Goal: Task Accomplishment & Management: Use online tool/utility

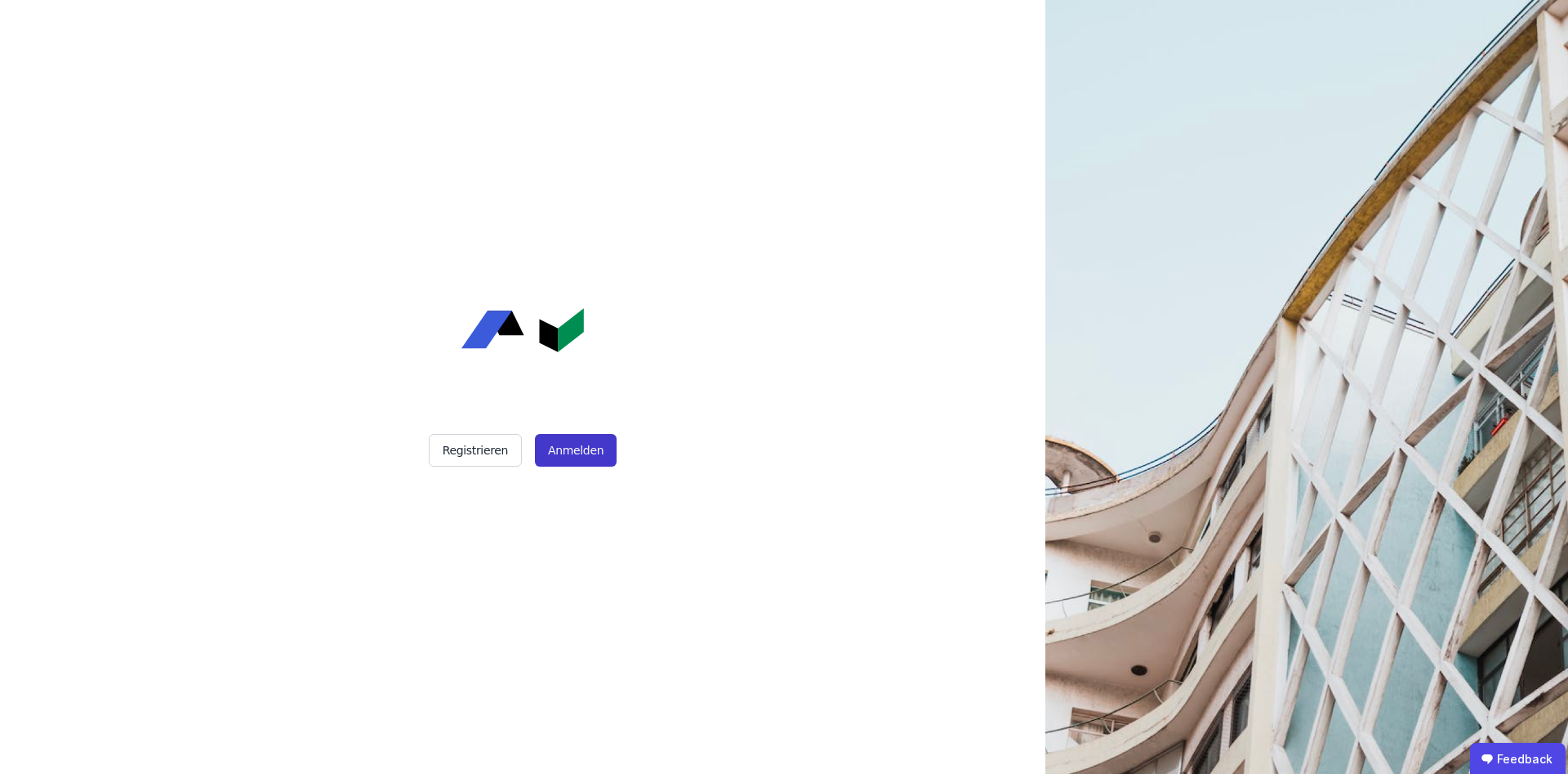
click at [570, 454] on button "Anmelden" at bounding box center [576, 449] width 81 height 32
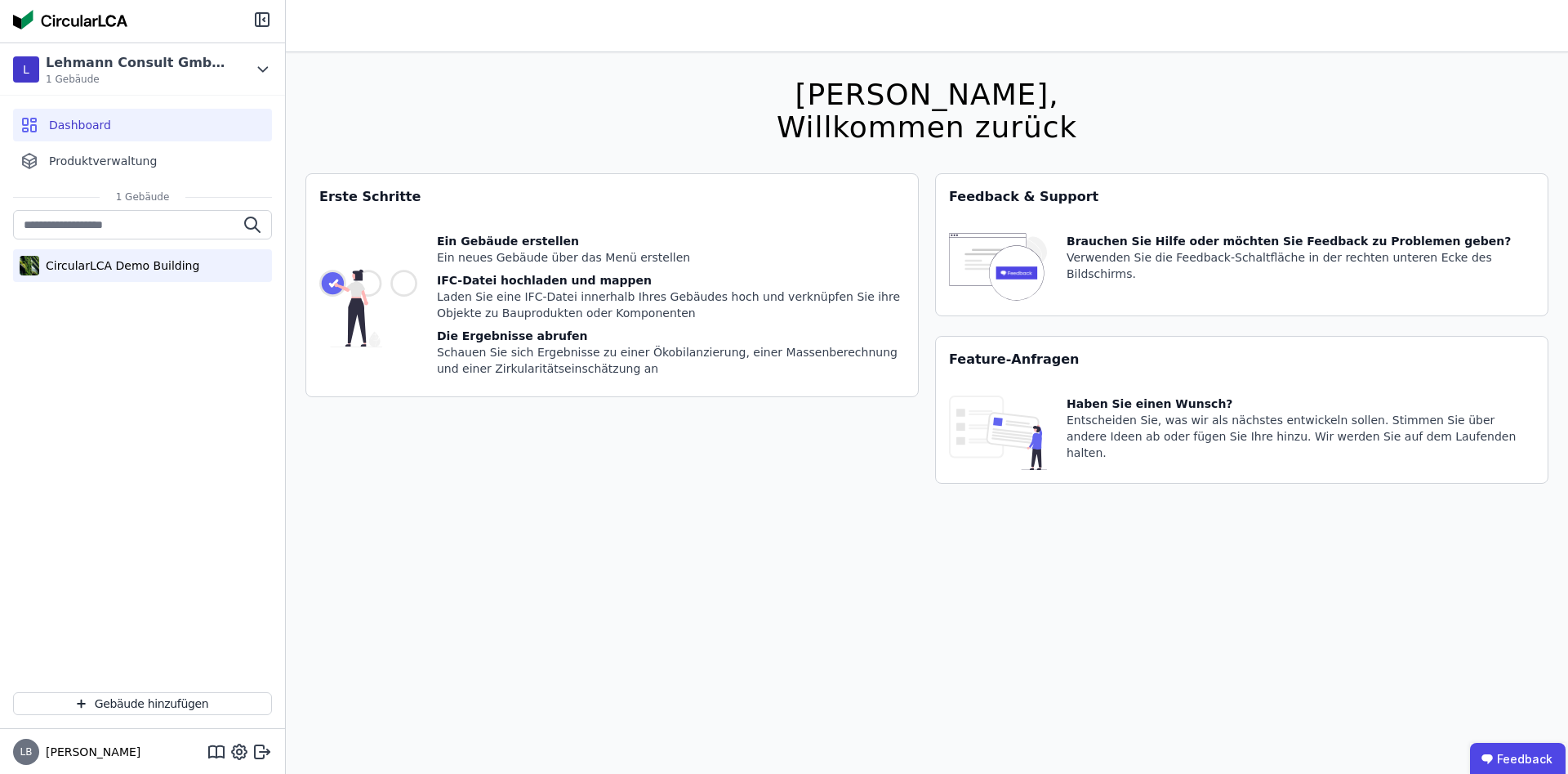
click at [182, 274] on div "CircularLCA Demo Building" at bounding box center [142, 265] width 259 height 32
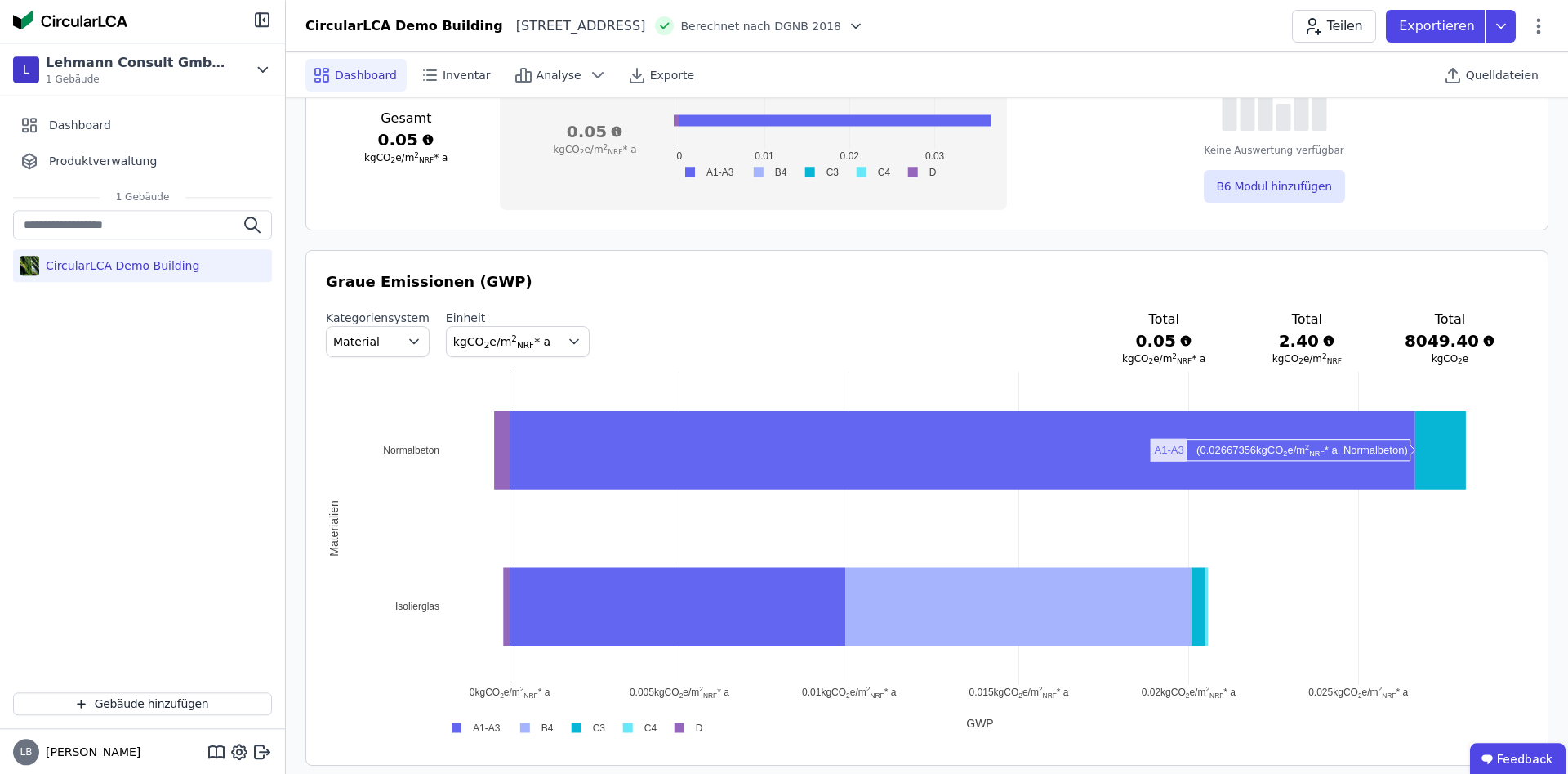
scroll to position [750, 0]
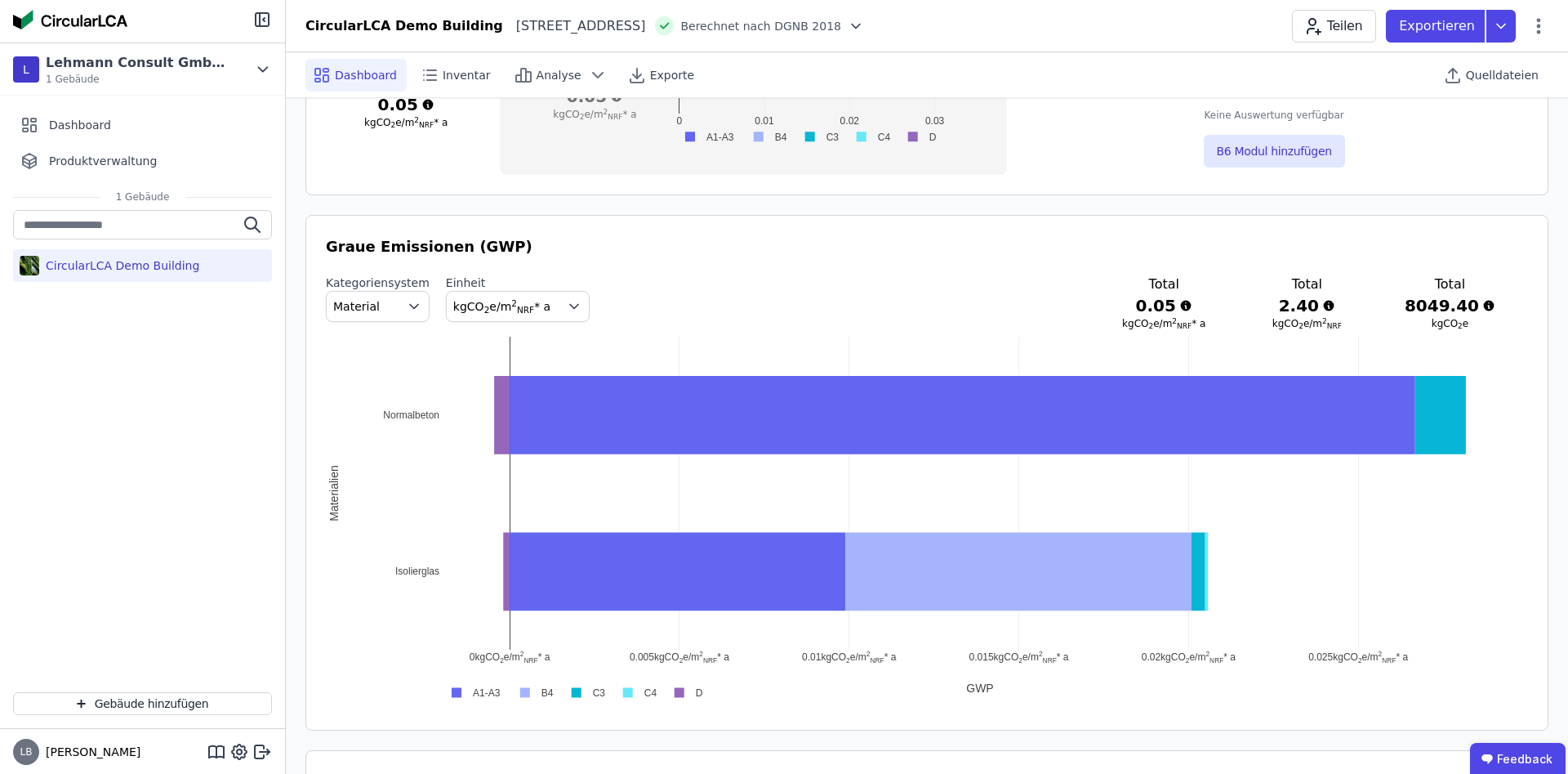
click at [406, 315] on span "button" at bounding box center [417, 306] width 23 height 29
click at [371, 403] on span "DIN 276" at bounding box center [362, 402] width 46 height 17
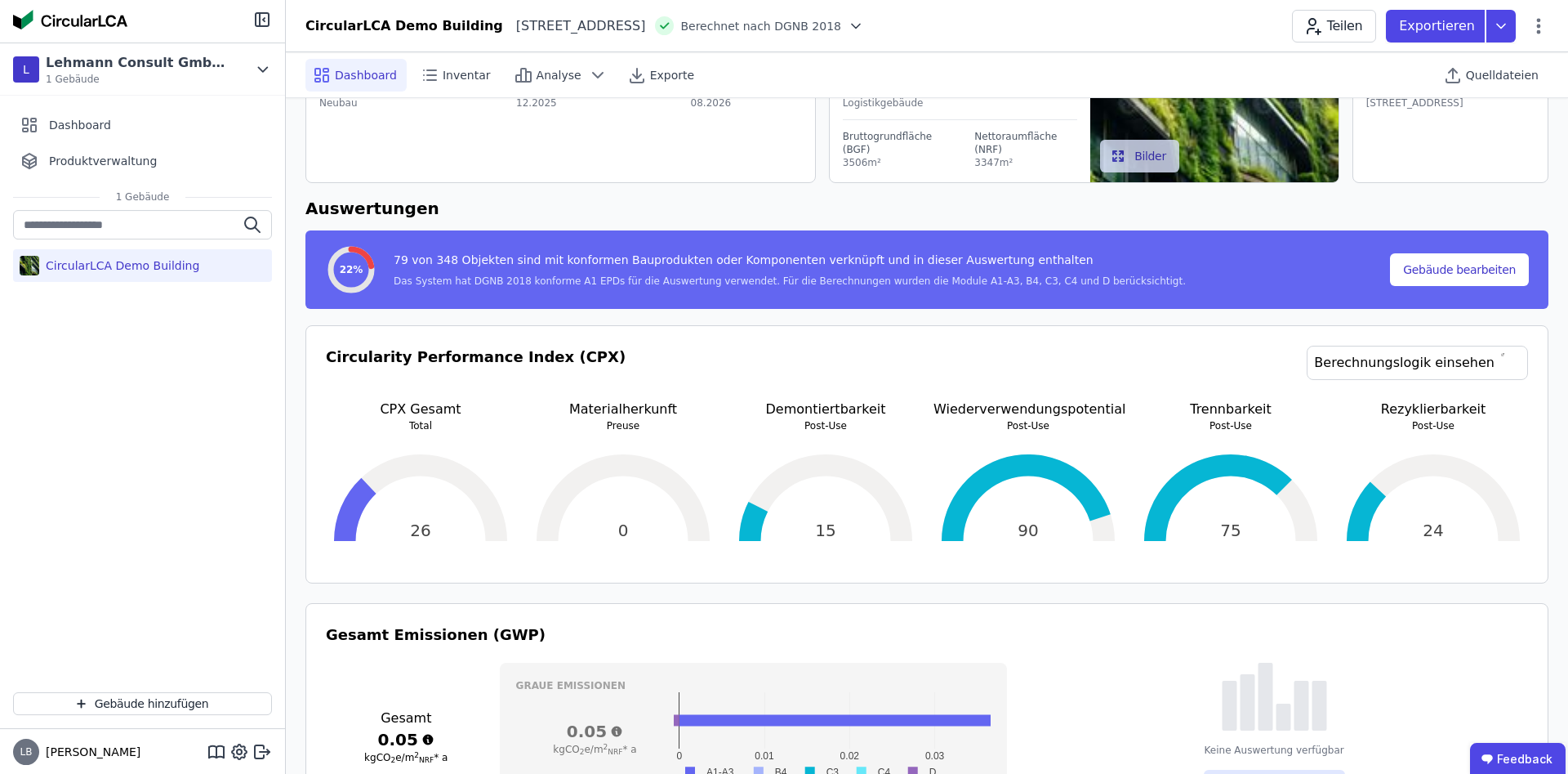
scroll to position [0, 0]
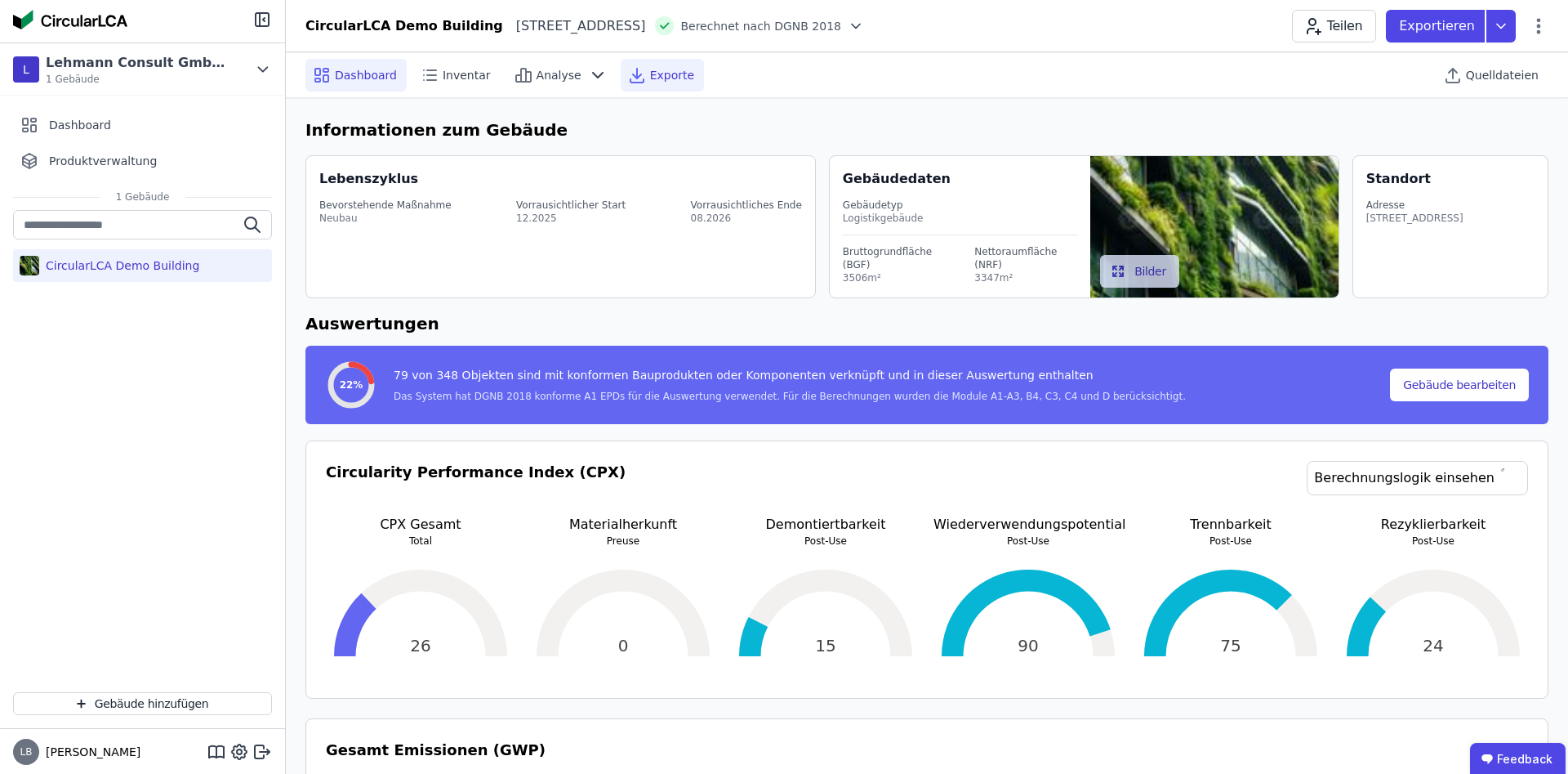
click at [650, 79] on span "Exporte" at bounding box center [672, 75] width 44 height 17
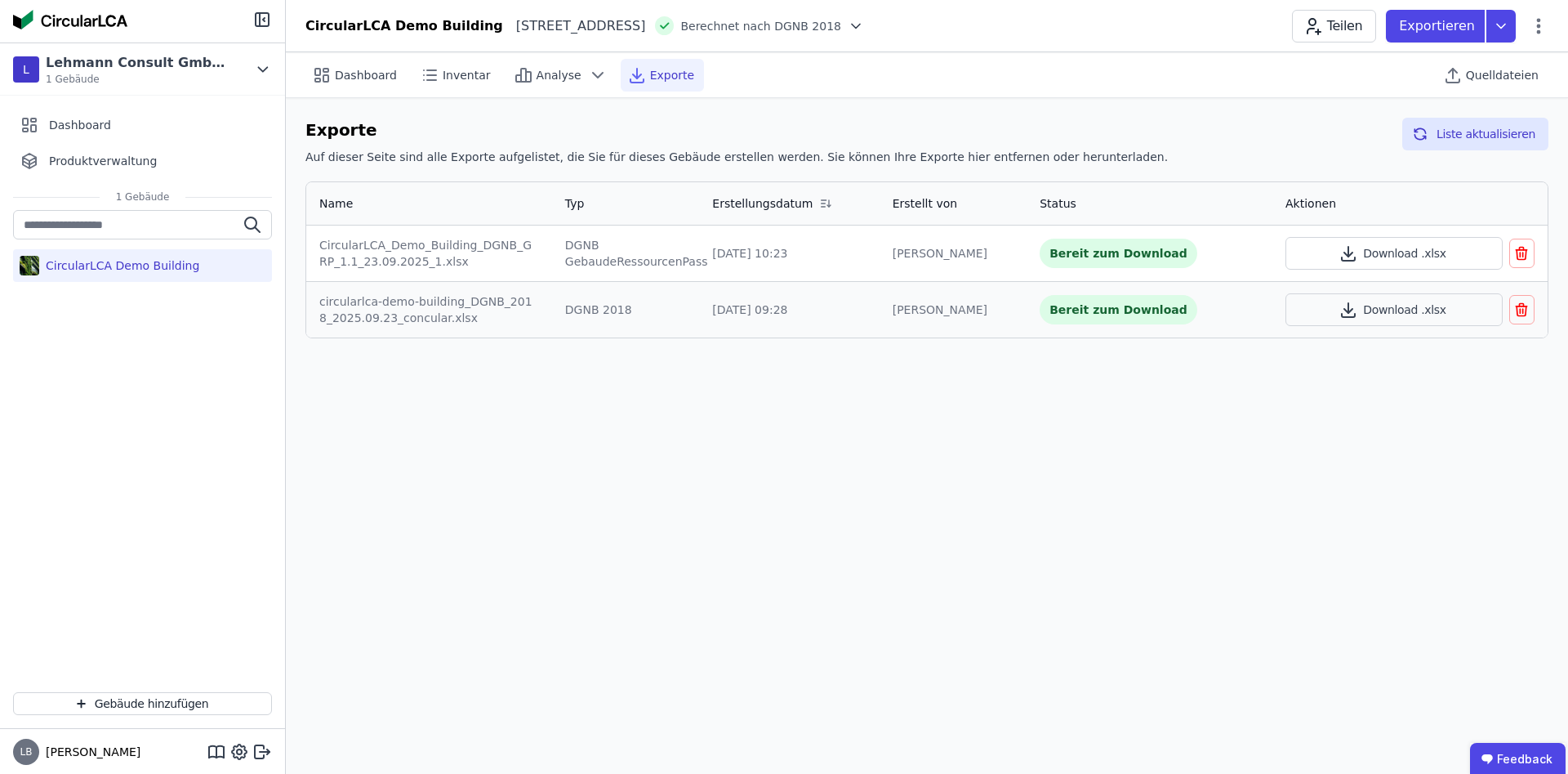
click at [519, 414] on div "Dashboard Inventar Analyse Exporte Quelldateien Exporte Auf dieser Seite sind a…" at bounding box center [928, 412] width 1283 height 721
click at [379, 77] on span "Dashboard" at bounding box center [365, 75] width 62 height 17
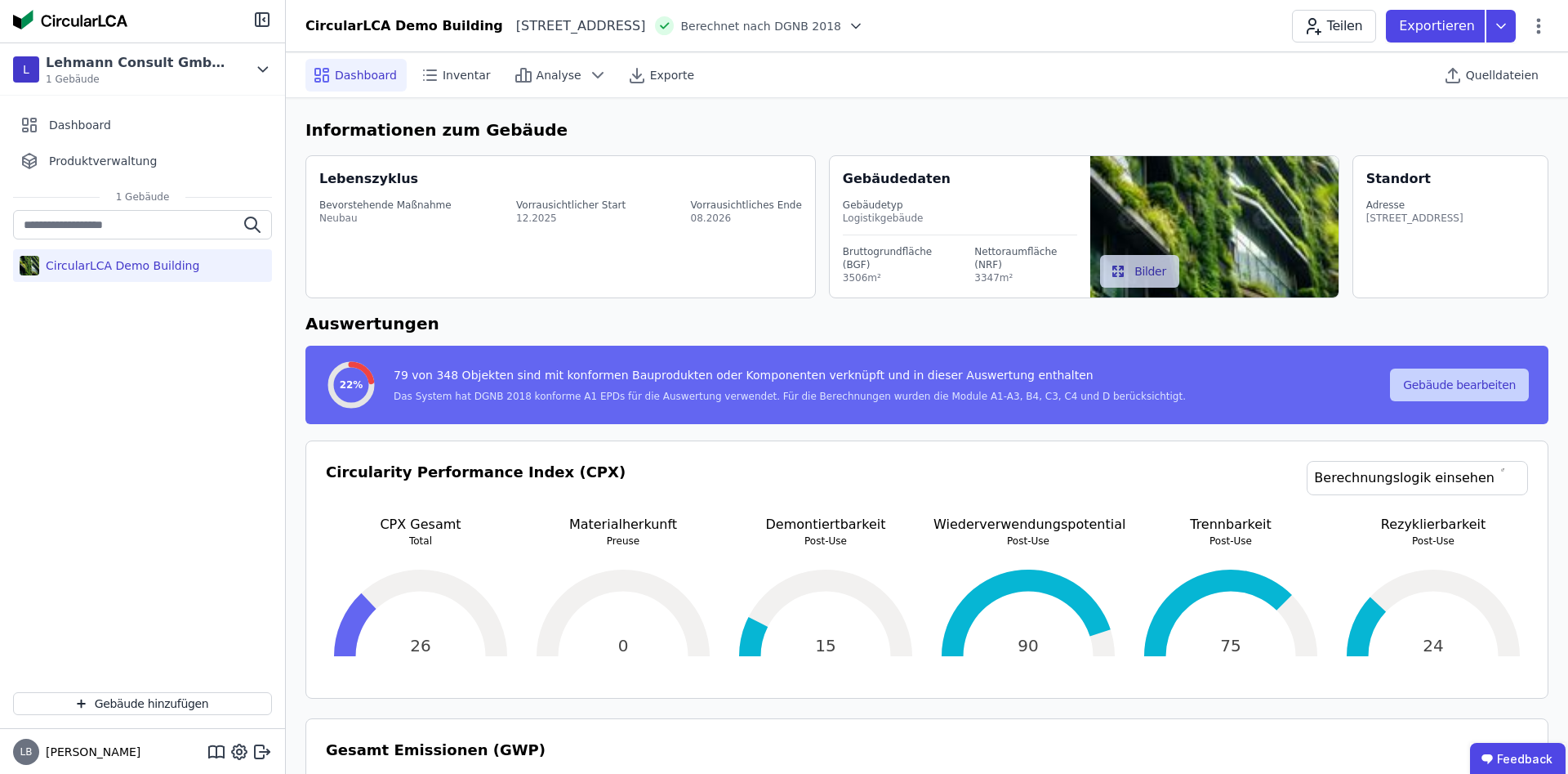
click at [1497, 383] on button "Gebäude bearbeiten" at bounding box center [1460, 385] width 139 height 32
select select "**********"
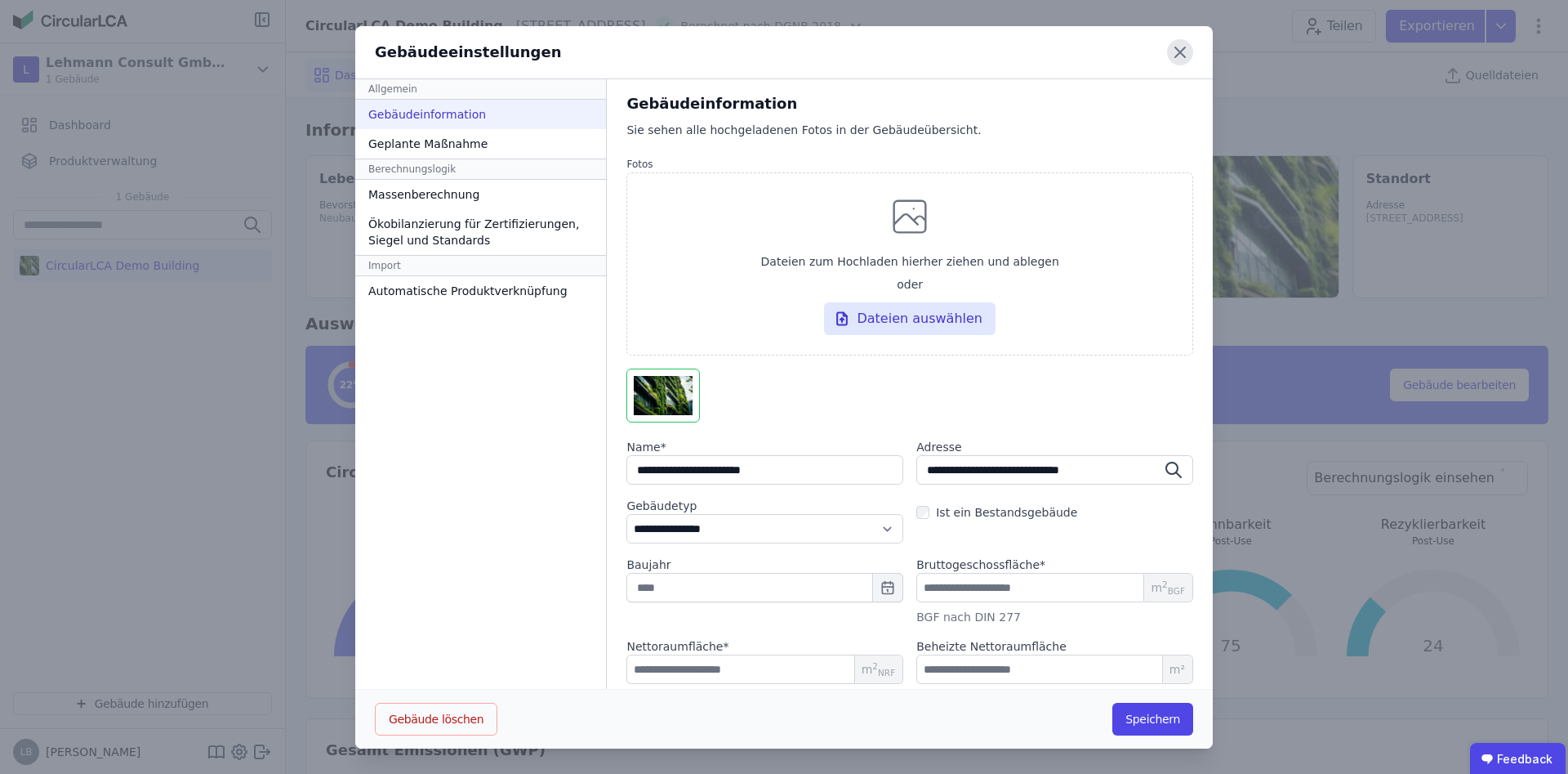
click at [1174, 53] on icon at bounding box center [1180, 52] width 26 height 26
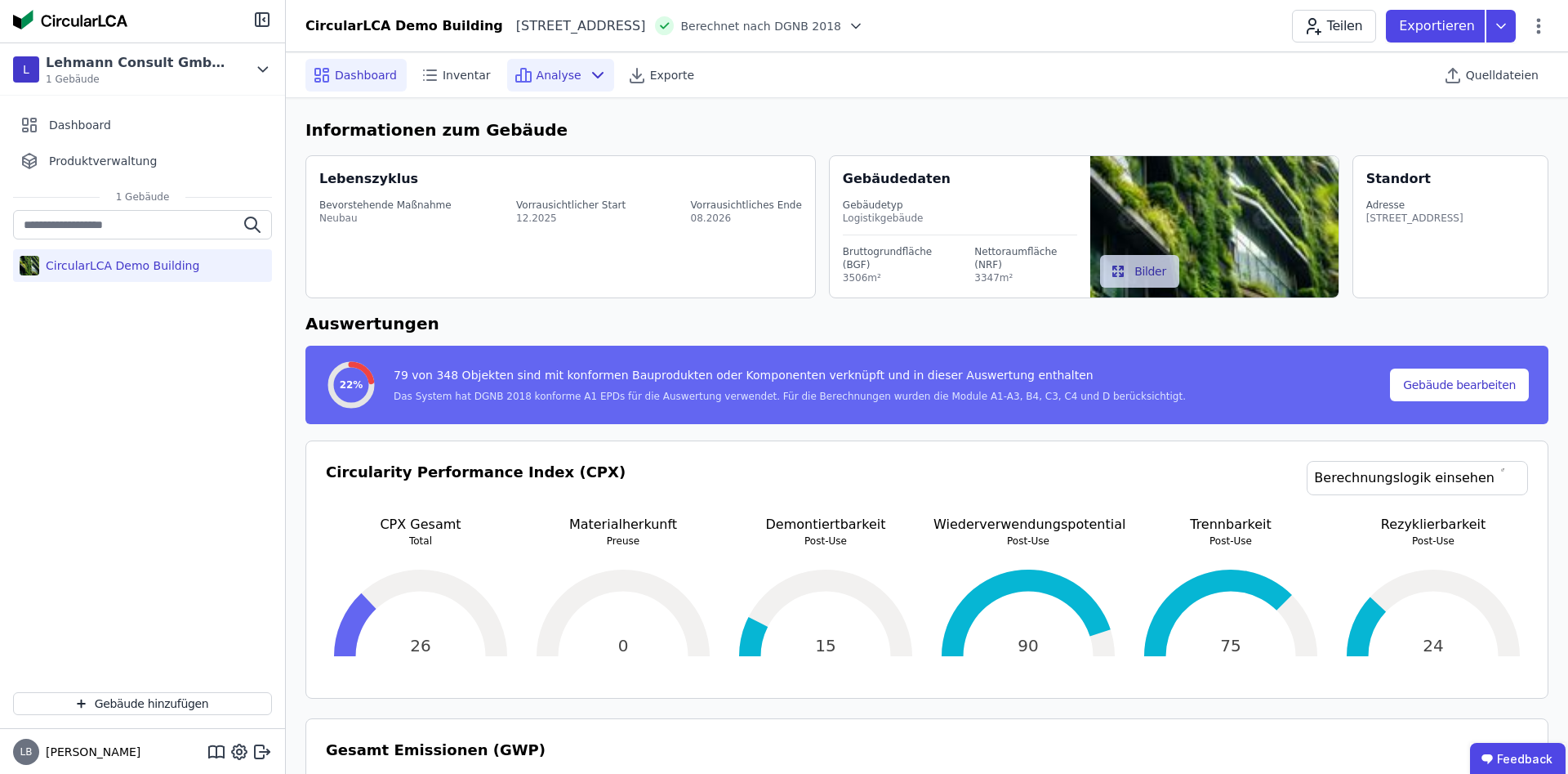
click at [588, 76] on icon at bounding box center [598, 76] width 20 height 20
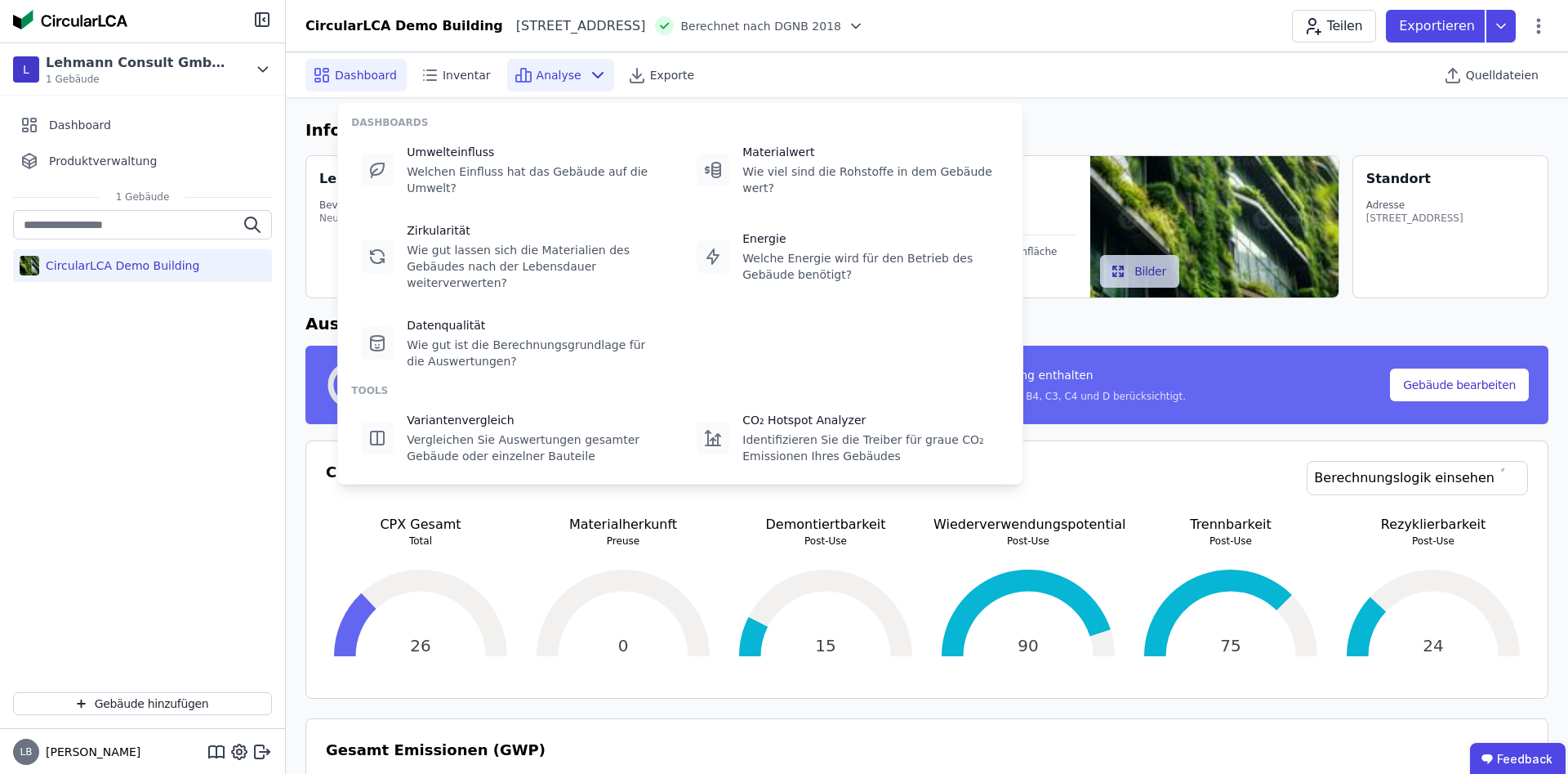
click at [588, 76] on icon at bounding box center [598, 76] width 20 height 20
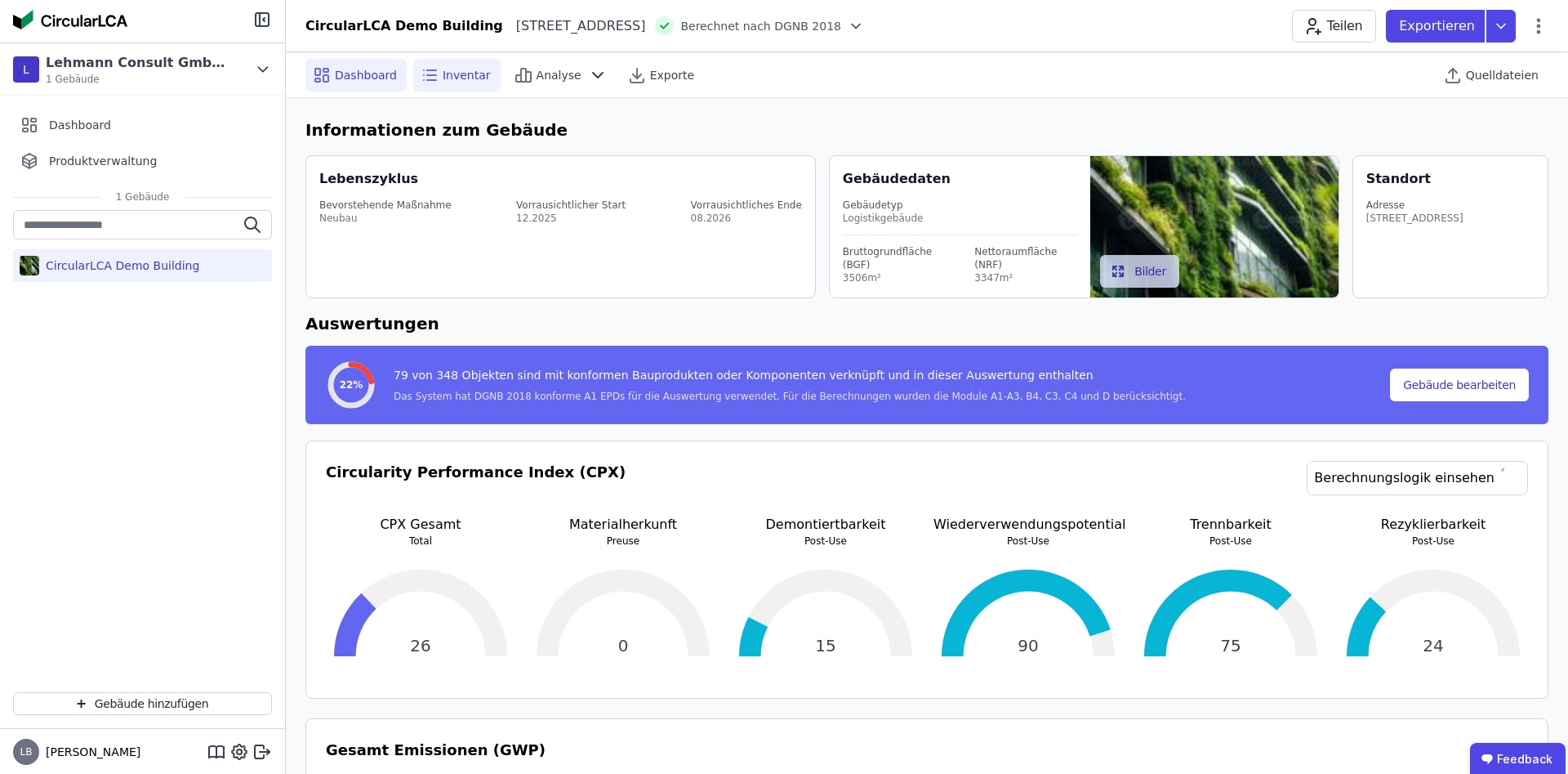
click at [447, 74] on span "Inventar" at bounding box center [466, 75] width 48 height 17
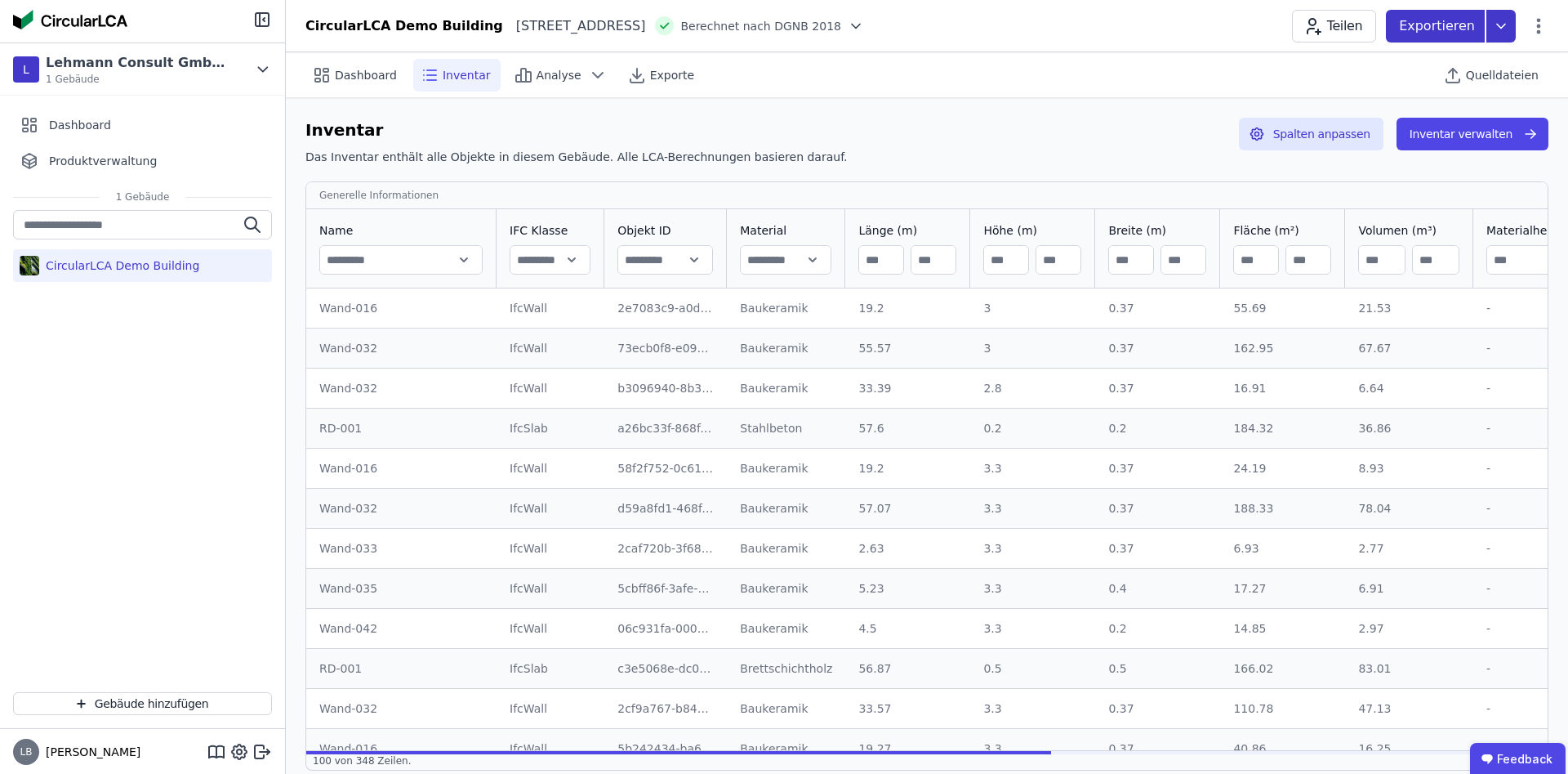
click at [1507, 26] on icon at bounding box center [1501, 26] width 29 height 32
click at [1507, 27] on icon at bounding box center [1501, 26] width 29 height 32
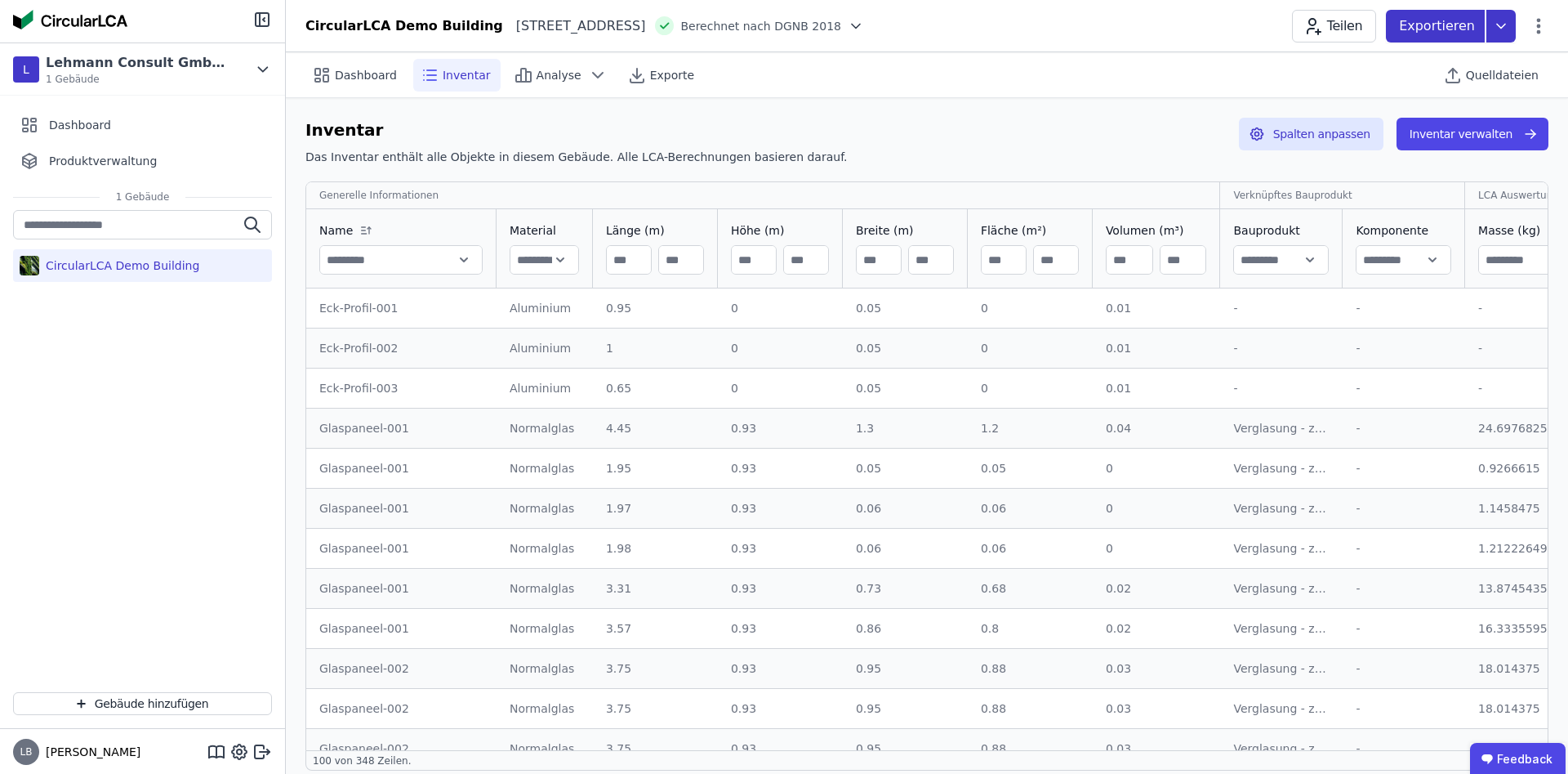
click at [1507, 27] on icon at bounding box center [1501, 26] width 29 height 32
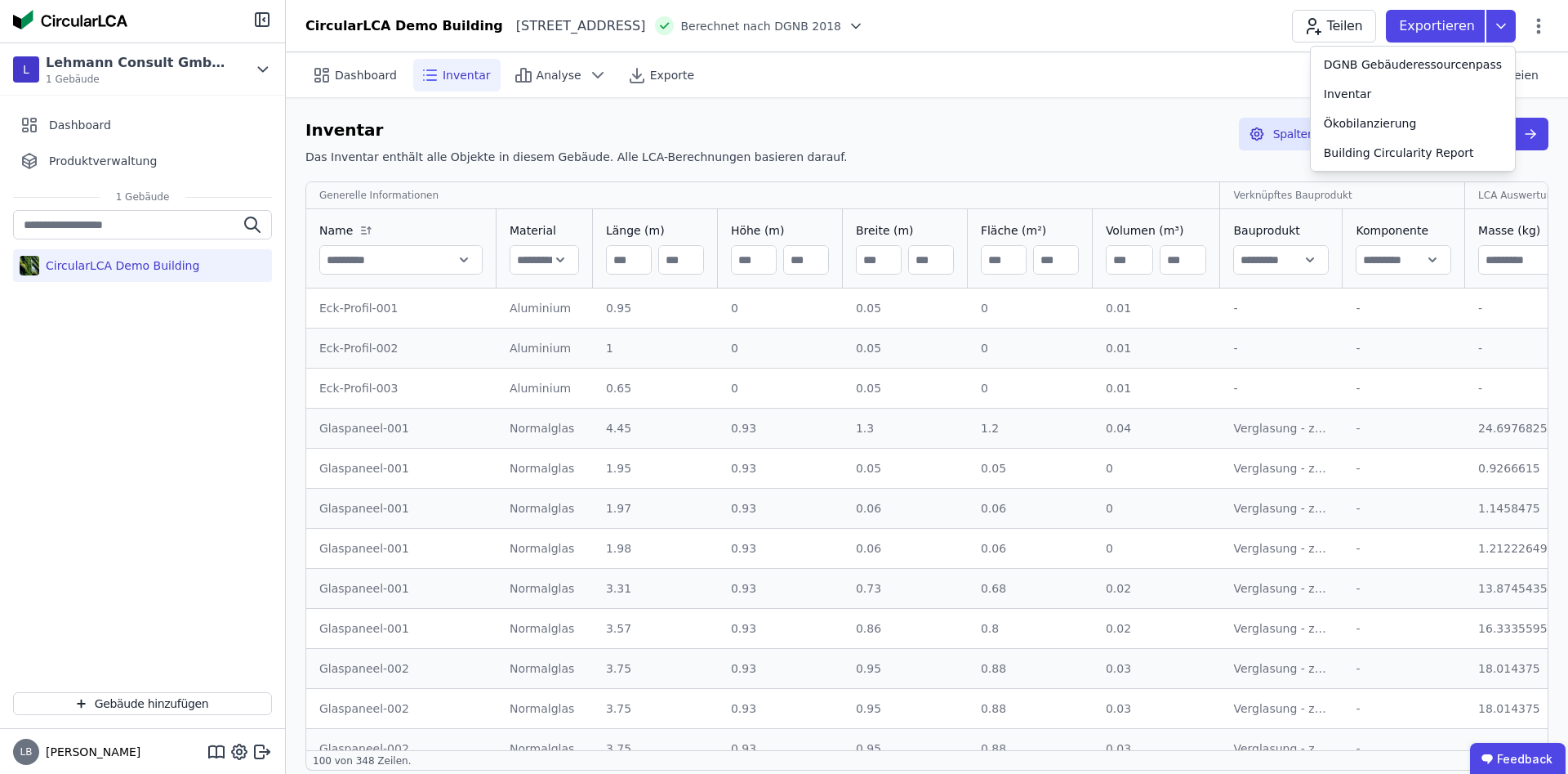
click at [1105, 116] on div "Inventar Das Inventar enthält alle Objekte in diesem Gebäude. Alle LCA-Berechnu…" at bounding box center [928, 443] width 1283 height 692
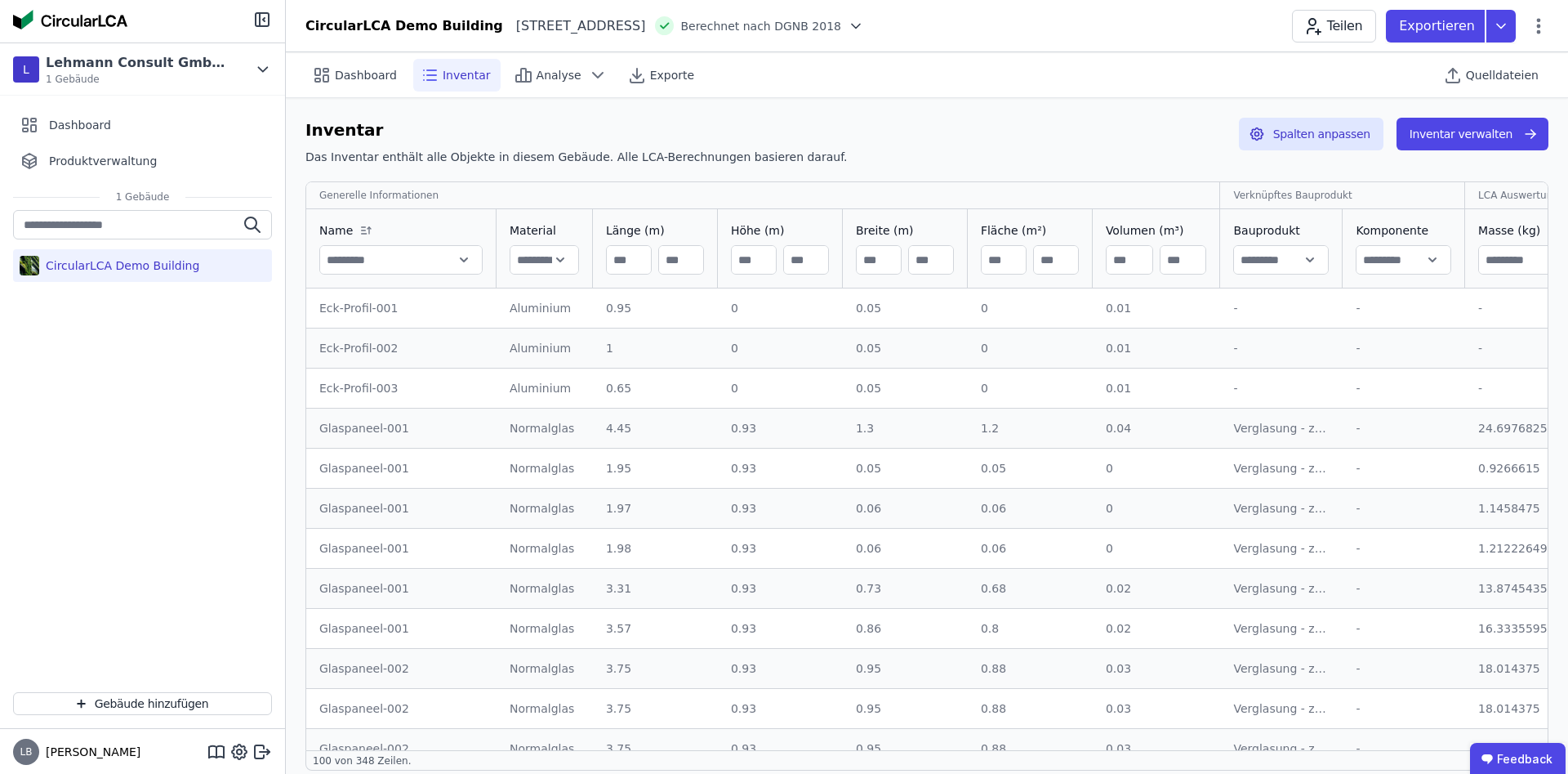
click at [885, 26] on div "CircularLCA Demo Building [STREET_ADDRESS] DE Berechnet nach DGNB 2018 Teilen E…" at bounding box center [928, 26] width 1283 height 32
click at [864, 31] on icon at bounding box center [856, 26] width 17 height 17
click at [1537, 30] on icon at bounding box center [1539, 26] width 20 height 20
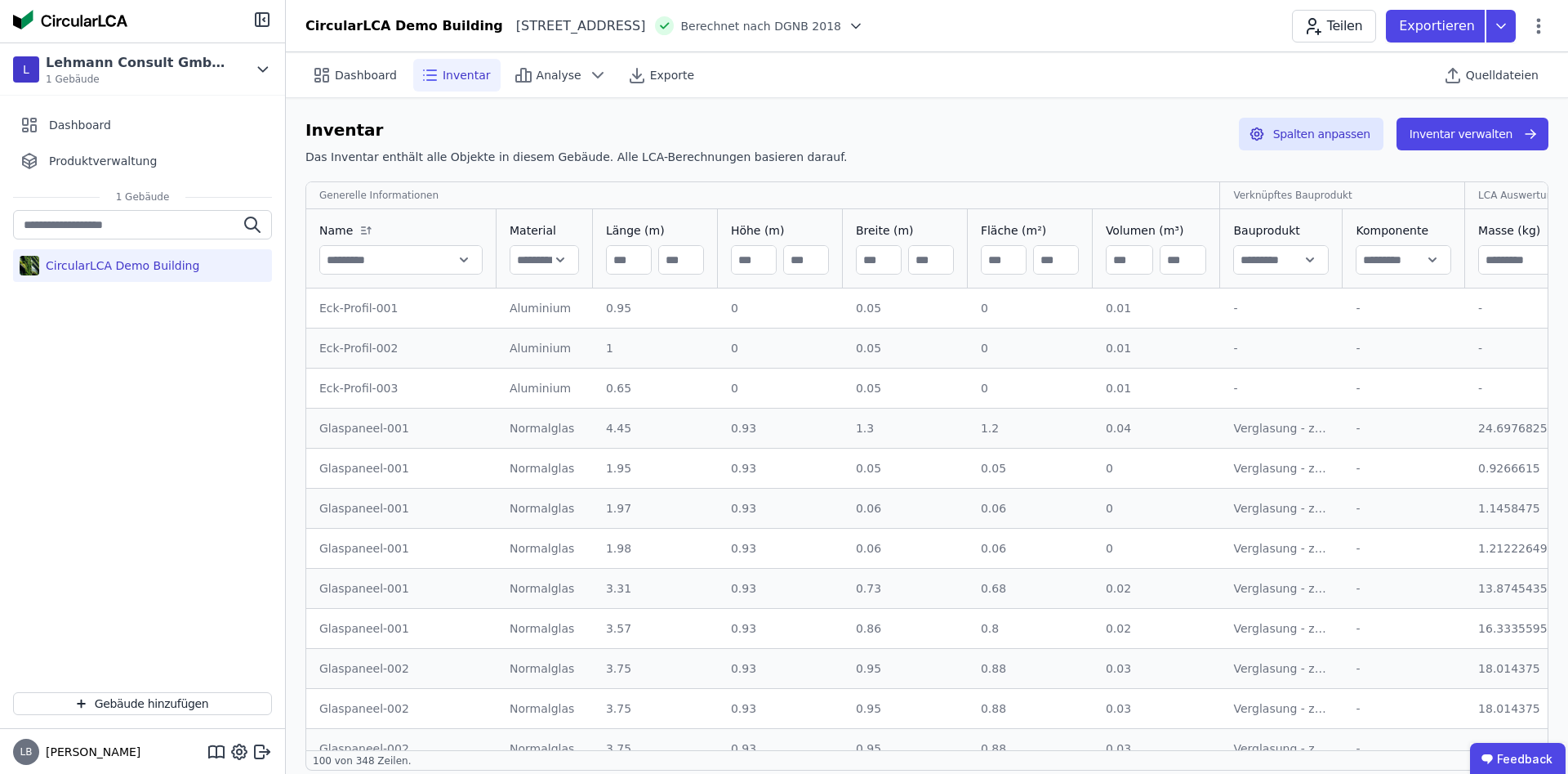
click at [1000, 129] on div "Inventar Das Inventar enthält alle Objekte in diesem Gebäude. Alle LCA-Berechnu…" at bounding box center [927, 144] width 1243 height 54
click at [588, 77] on icon at bounding box center [598, 76] width 20 height 20
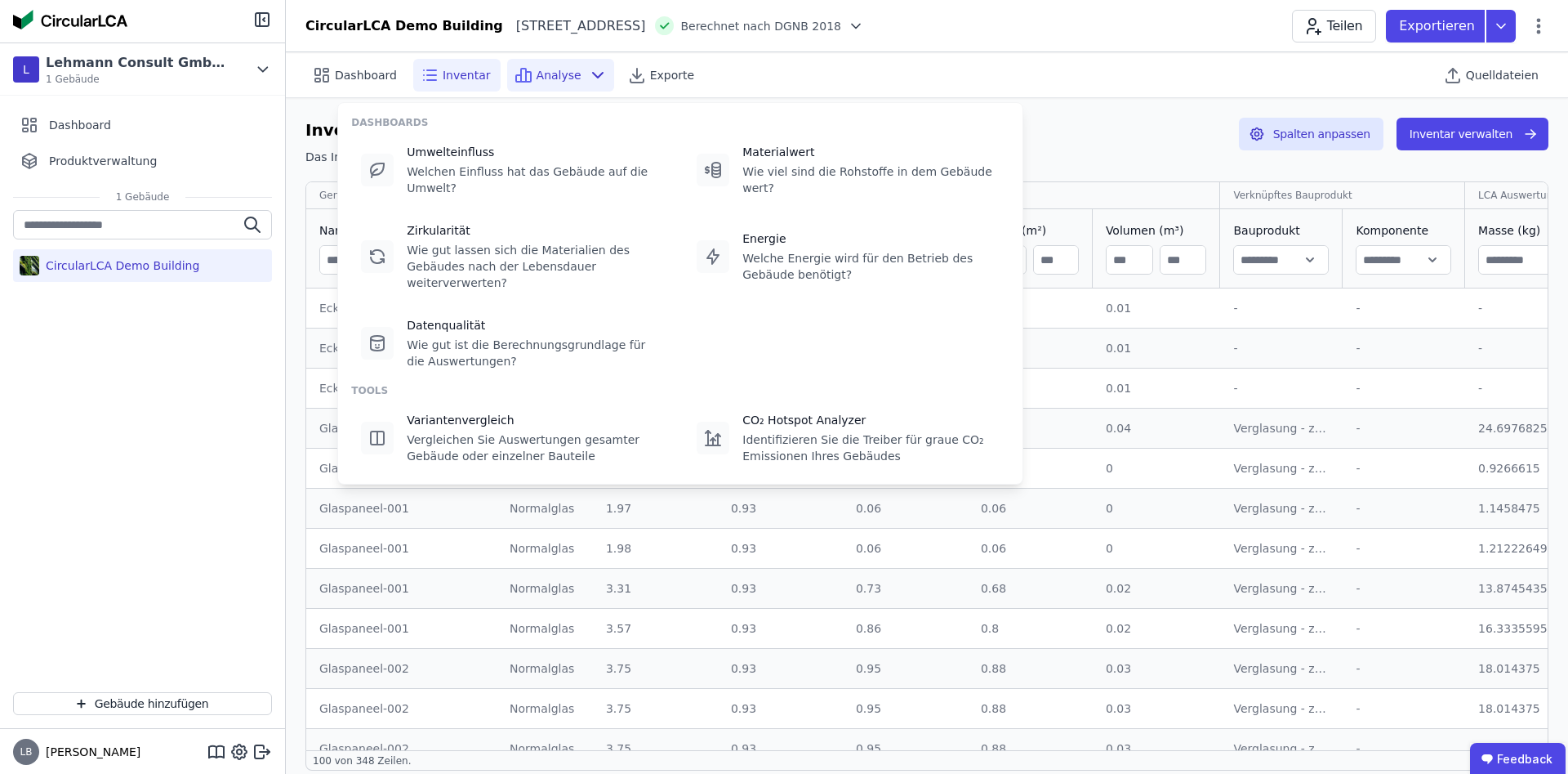
click at [588, 77] on icon at bounding box center [598, 76] width 20 height 20
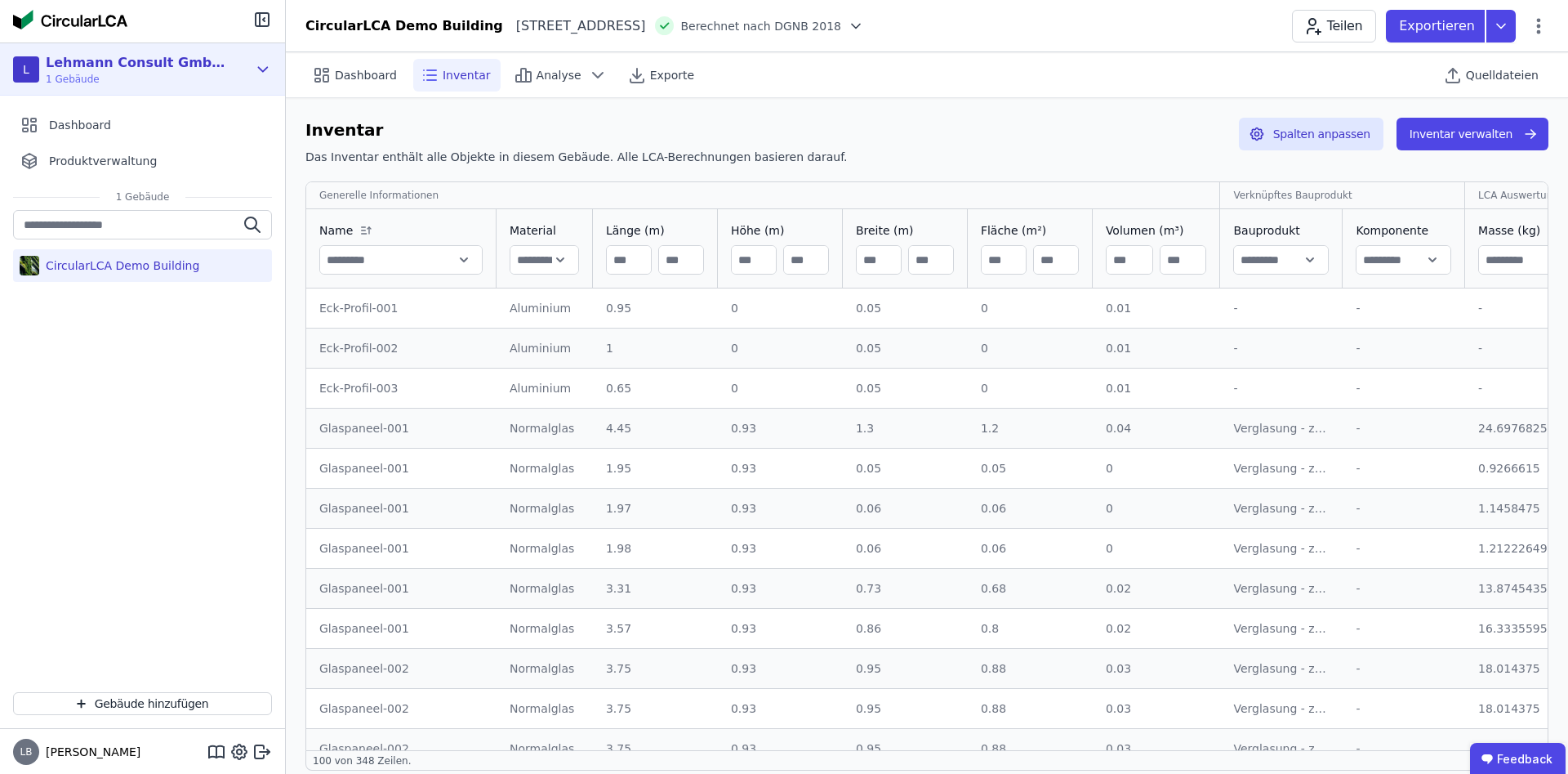
click at [269, 71] on icon at bounding box center [263, 70] width 18 height 20
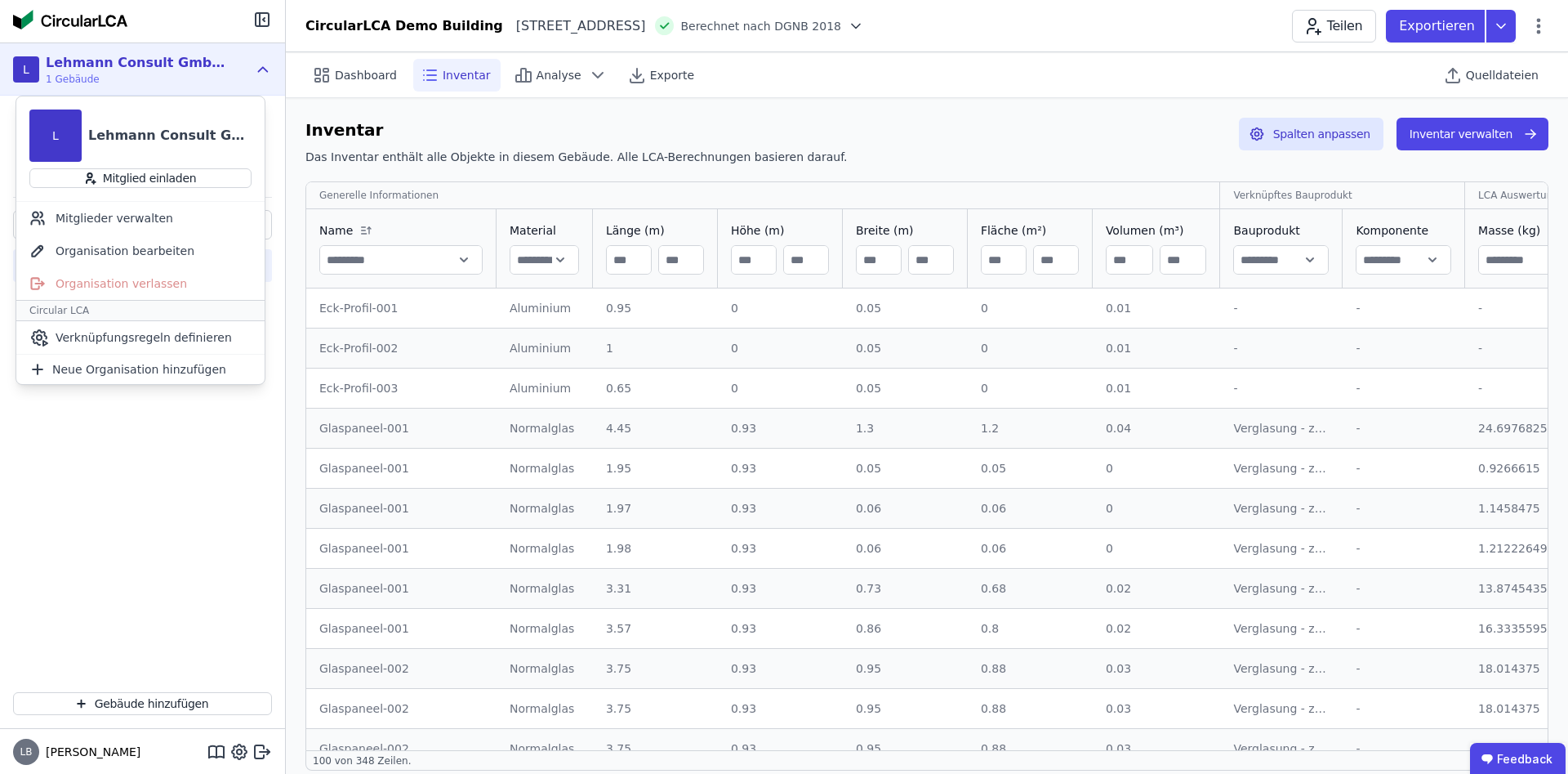
click at [266, 73] on icon at bounding box center [263, 70] width 18 height 20
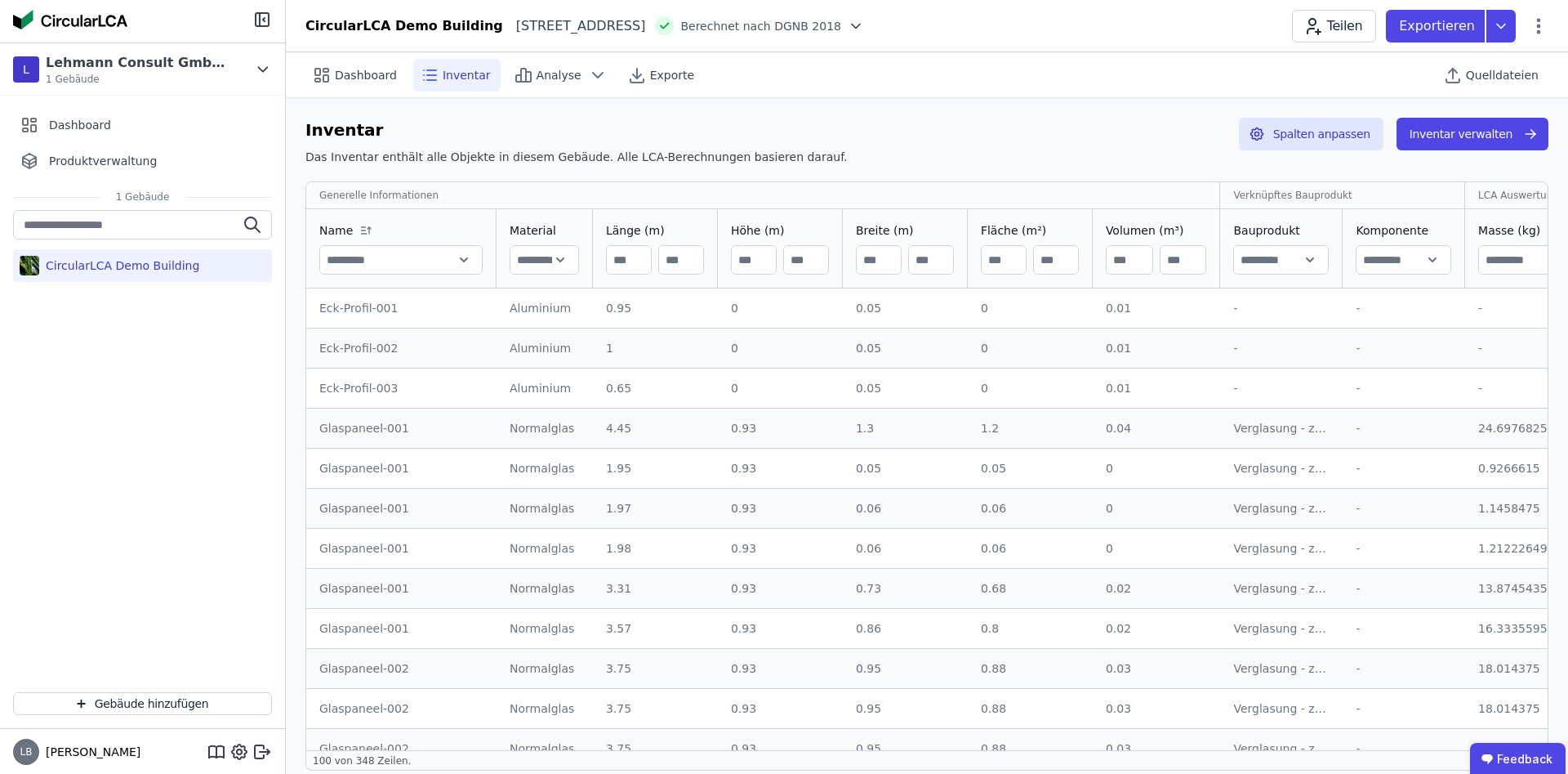
click at [203, 263] on div "CircularLCA Demo Building" at bounding box center [142, 265] width 259 height 32
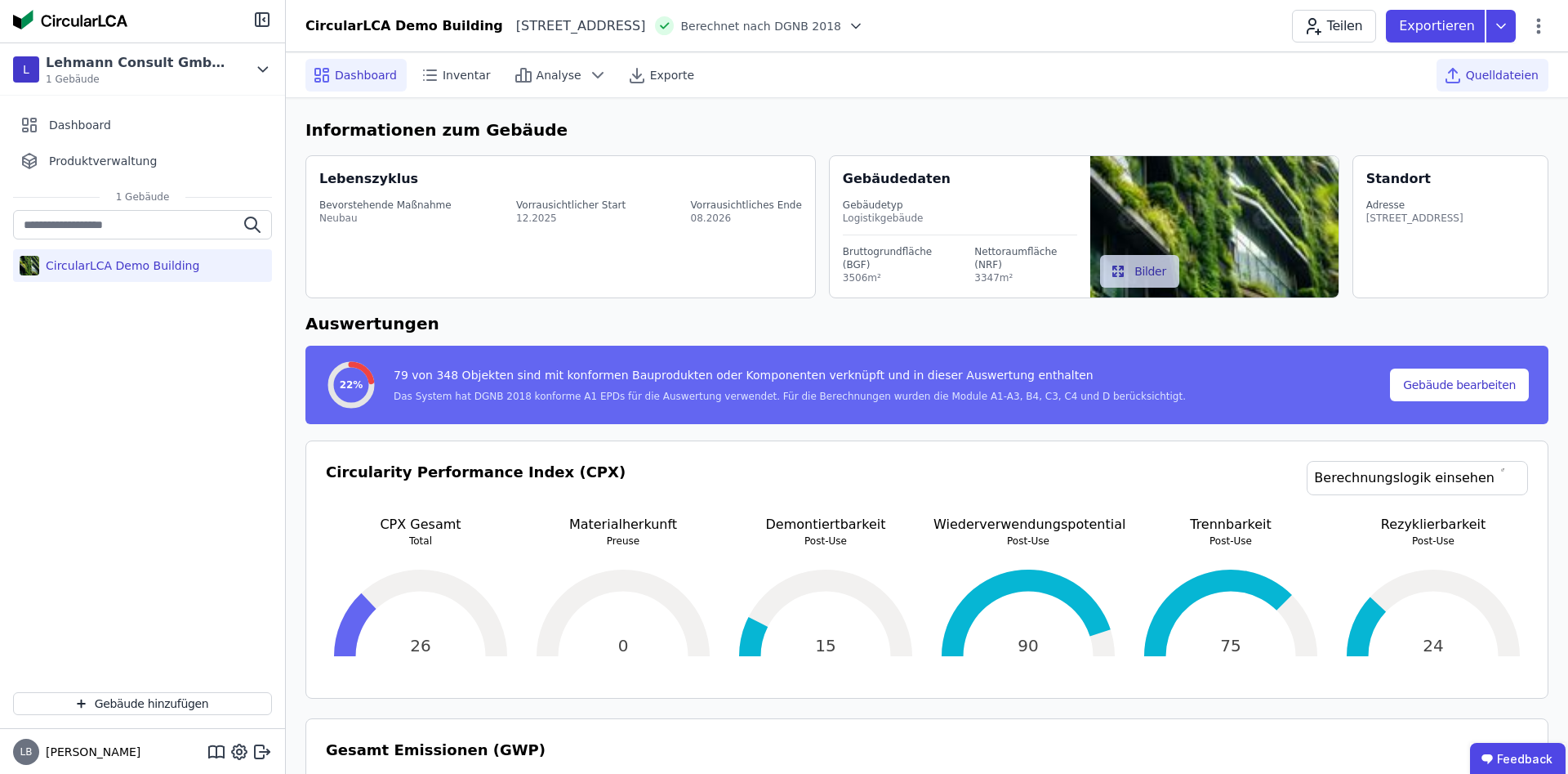
click at [1524, 74] on span "Quelldateien" at bounding box center [1502, 75] width 73 height 17
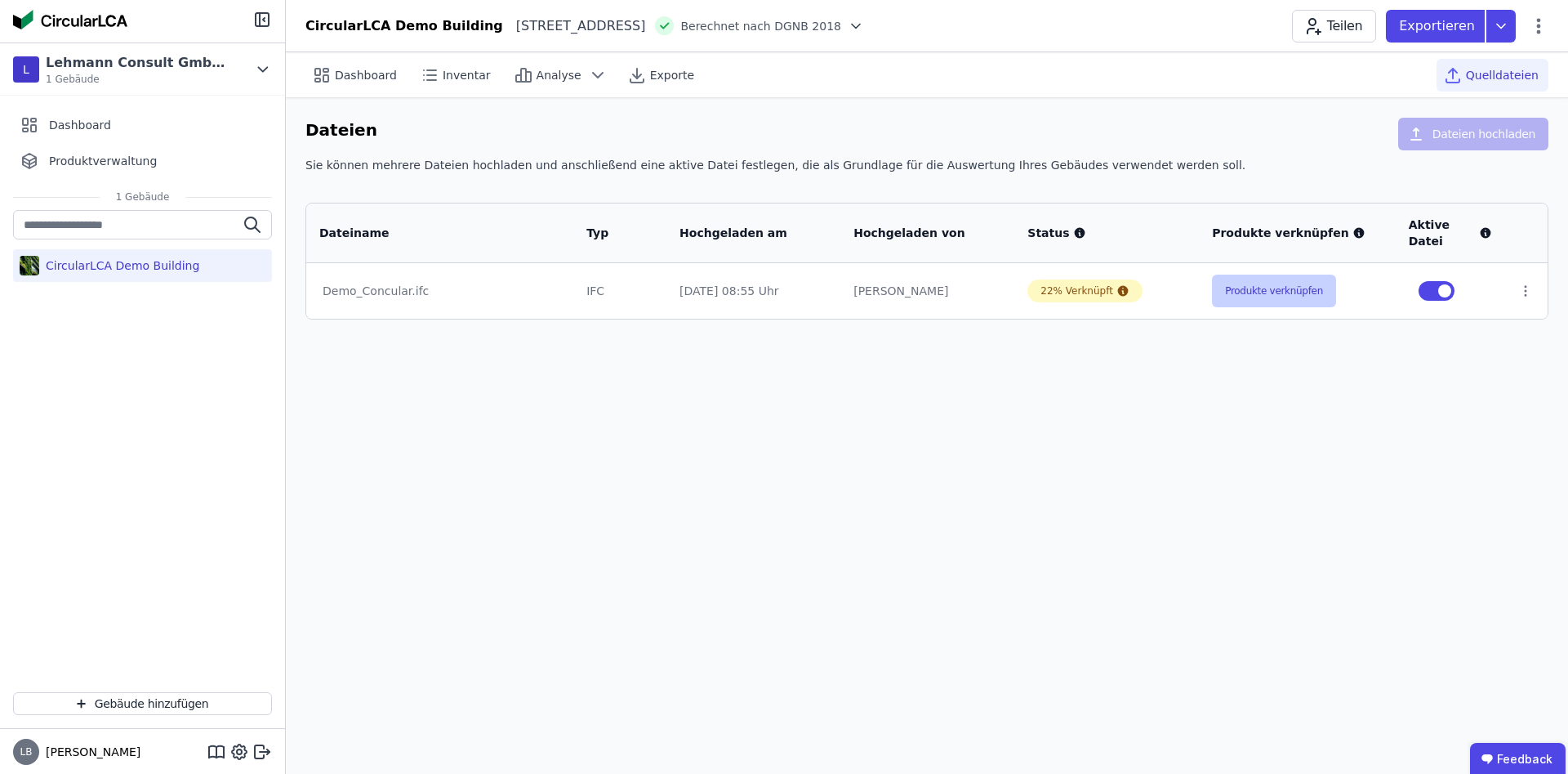
click at [1272, 291] on button "Produkte verknüpfen" at bounding box center [1274, 290] width 125 height 32
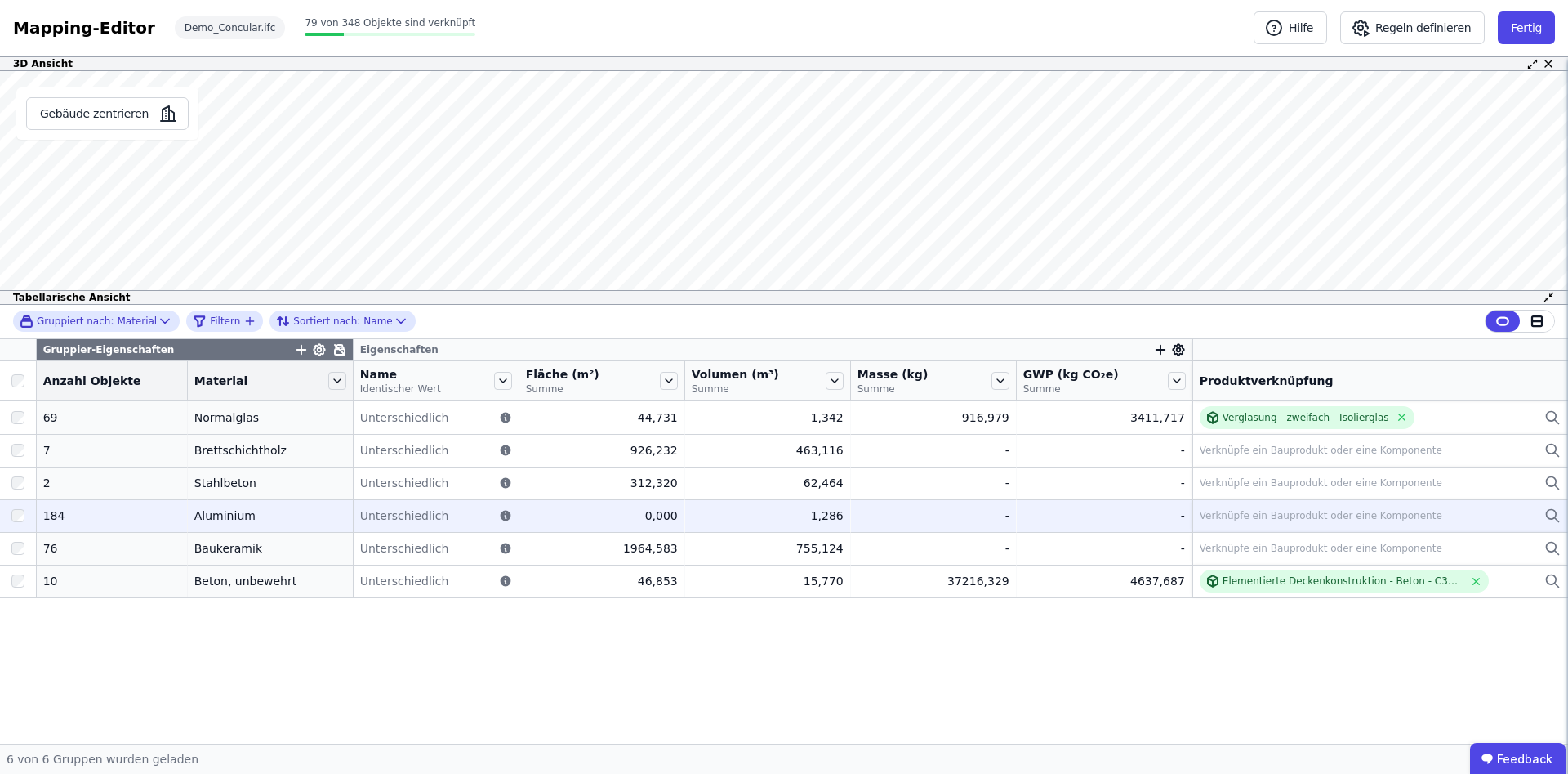
click at [1232, 508] on div "Verknüpfe ein Bauprodukt oder eine Komponente" at bounding box center [1380, 516] width 361 height 20
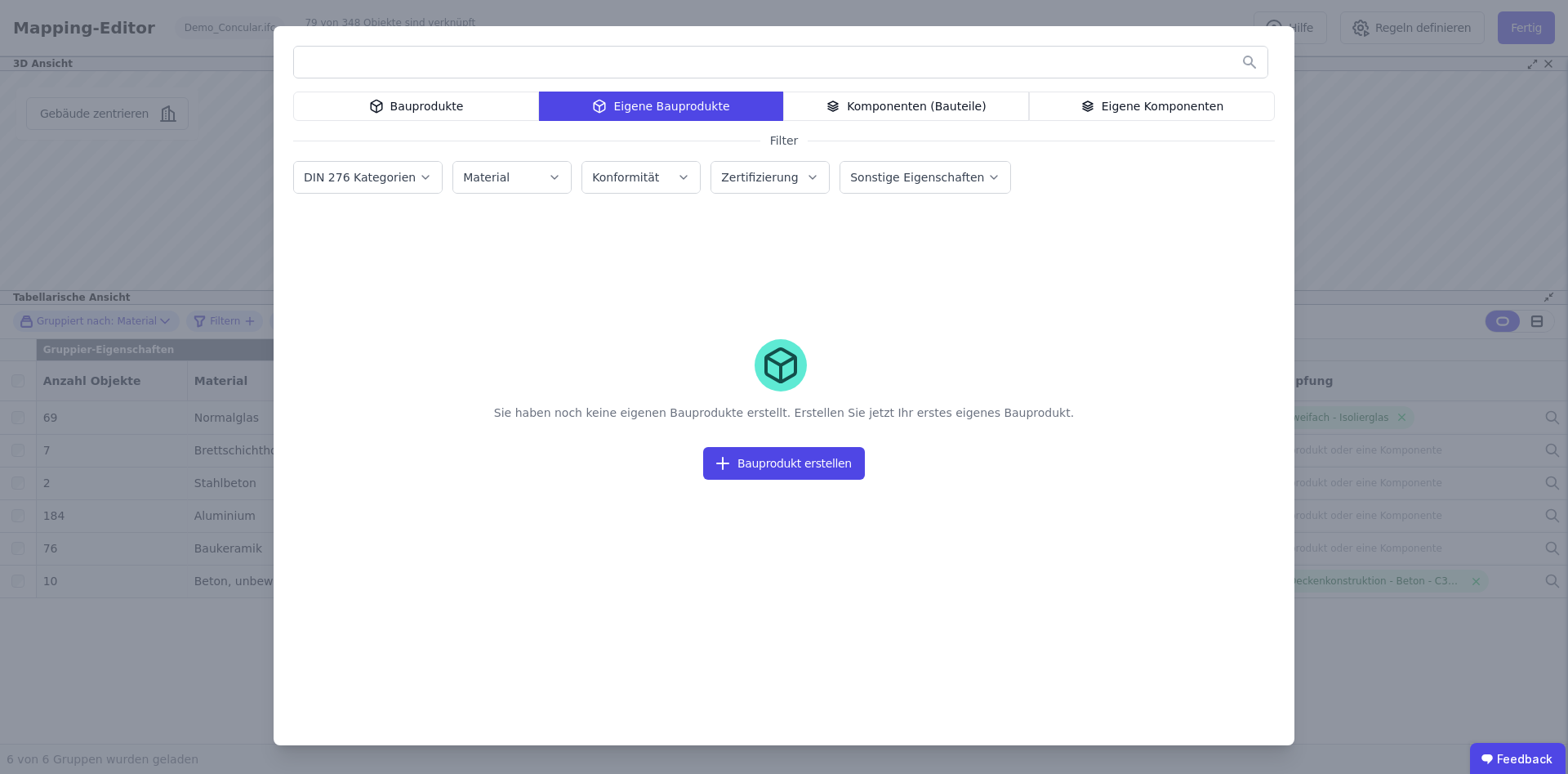
click at [444, 88] on div "Bauprodukte Eigene Bauprodukte Komponenten (Bauteile) Eigene Komponenten Filter…" at bounding box center [784, 386] width 1021 height 719
click at [428, 117] on div "Bauprodukte" at bounding box center [416, 106] width 246 height 29
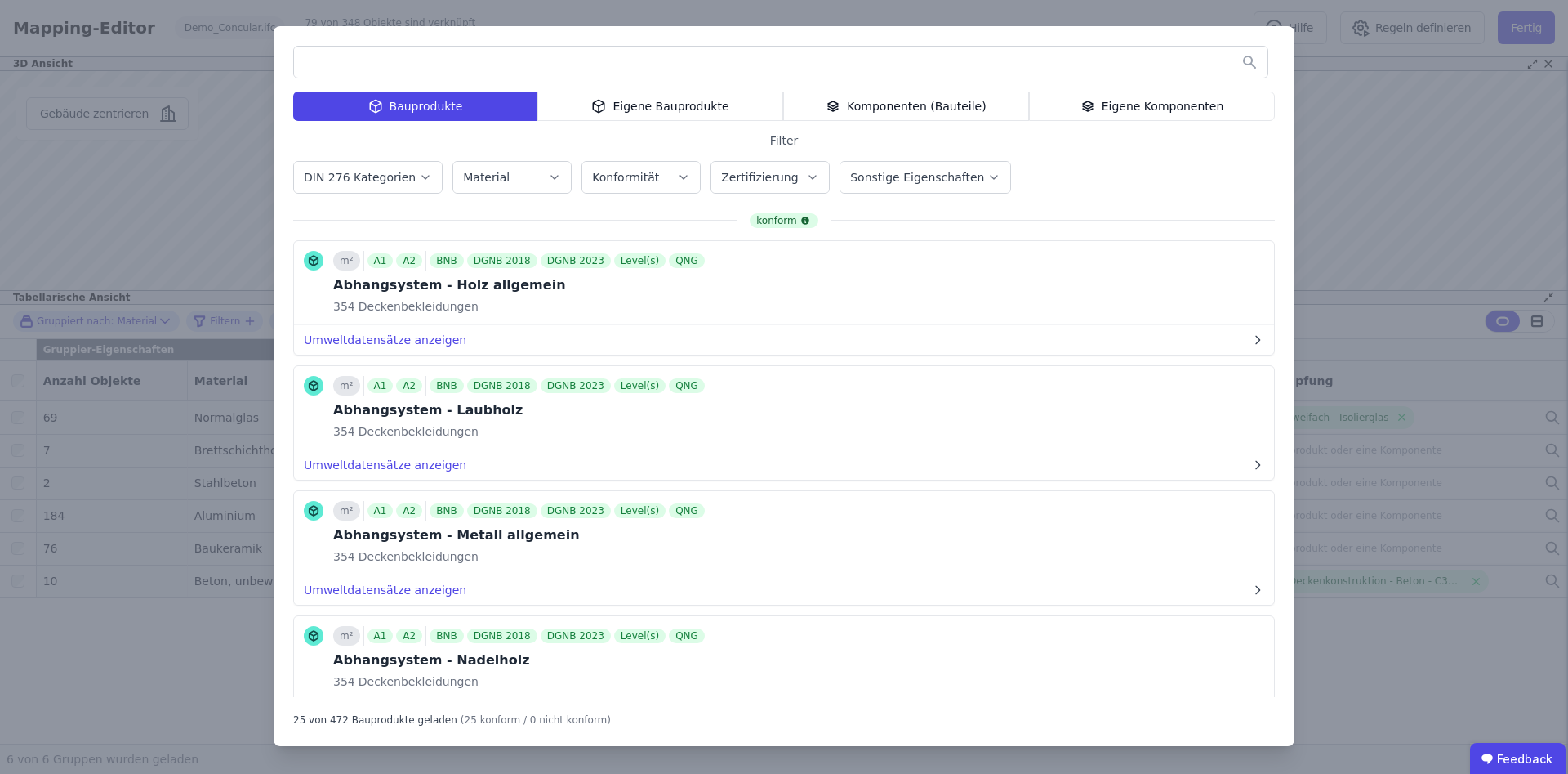
click at [482, 54] on input "text" at bounding box center [781, 62] width 974 height 29
click at [1400, 227] on div "Bauprodukte Eigene Bauprodukte Komponenten (Bauteile) Eigene Komponenten Filter…" at bounding box center [784, 387] width 1568 height 774
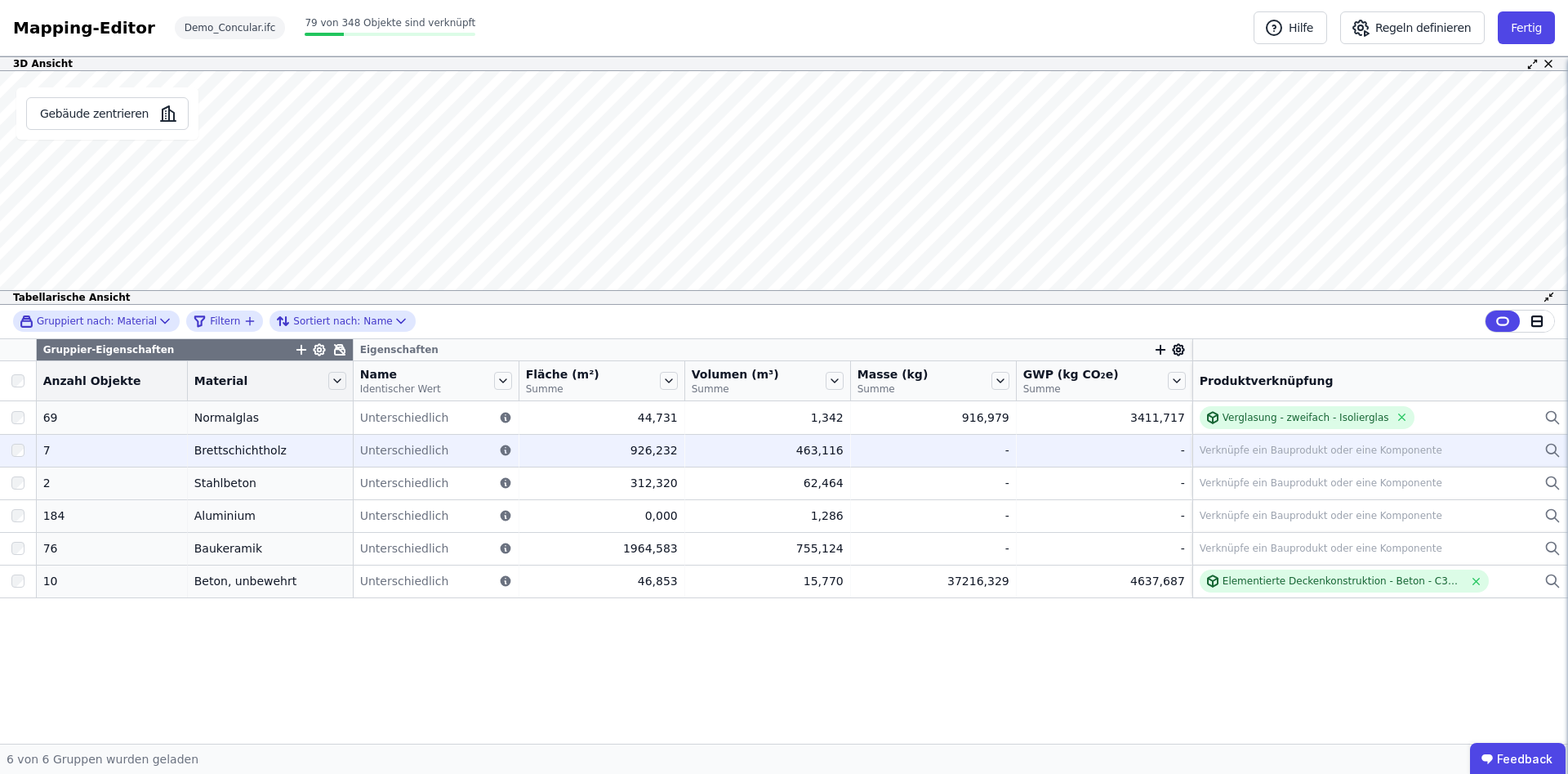
click at [1267, 451] on div "Verknüpfe ein Bauprodukt oder eine Komponente" at bounding box center [1320, 449] width 242 height 13
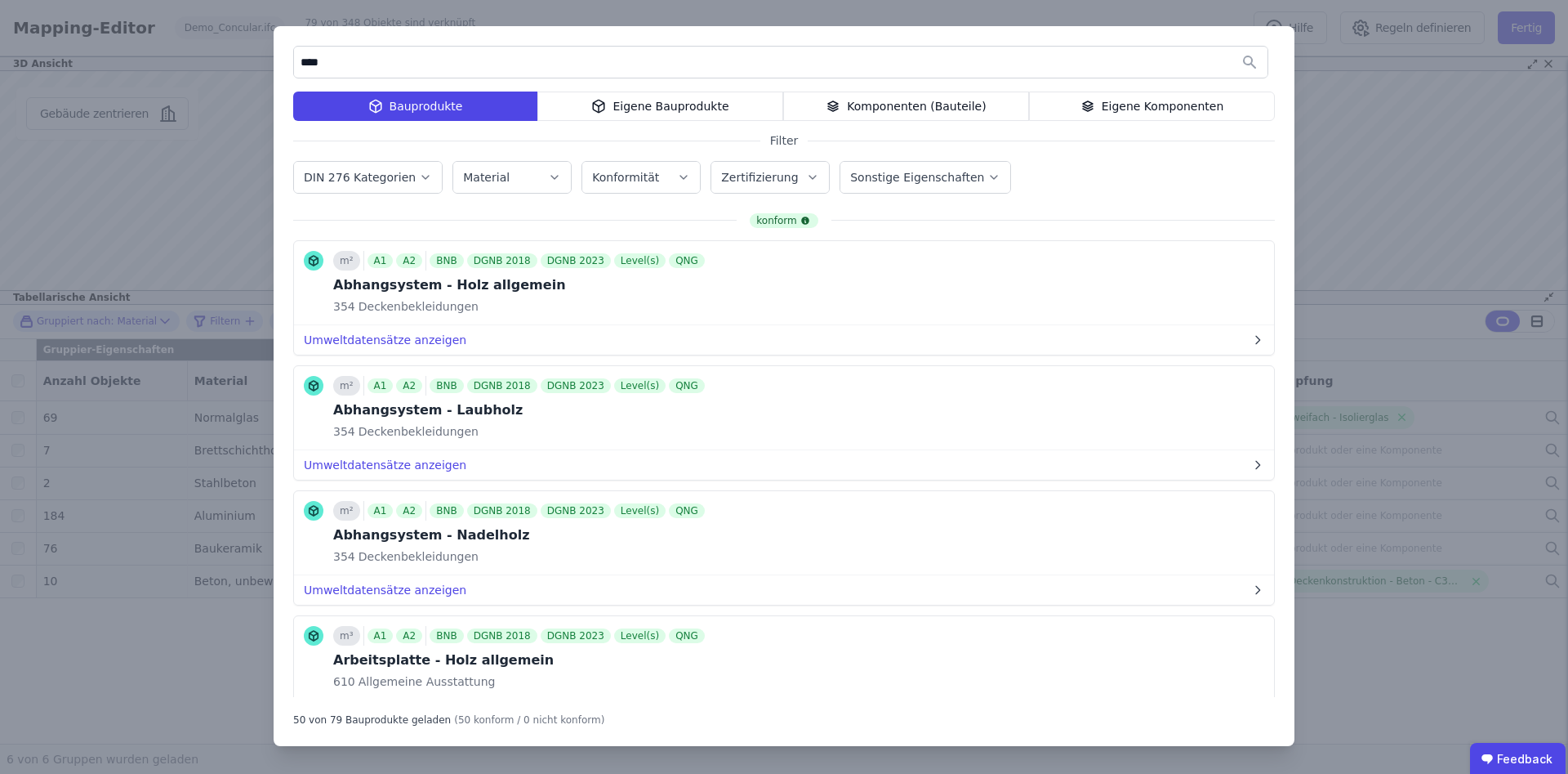
type input "****"
click at [183, 242] on div "**** Bauprodukte Eigene Bauprodukte Komponenten (Bauteile) Eigene Komponenten F…" at bounding box center [784, 387] width 1568 height 774
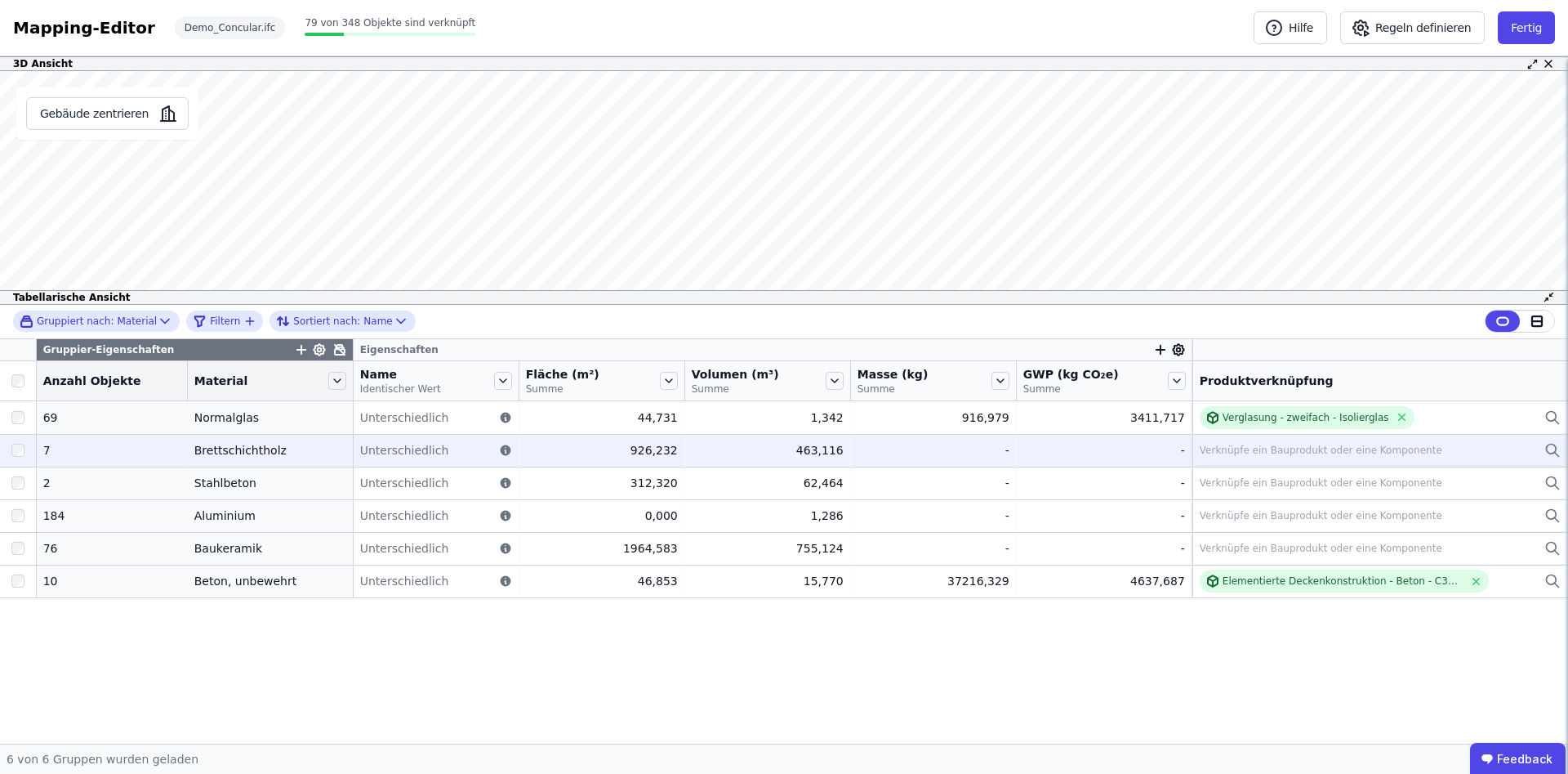
click at [213, 455] on div "Brettschichtholz" at bounding box center [270, 450] width 152 height 17
click at [251, 458] on div "Brettschichtholz" at bounding box center [270, 450] width 152 height 17
click at [239, 448] on div "Brettschichtholz" at bounding box center [270, 450] width 152 height 17
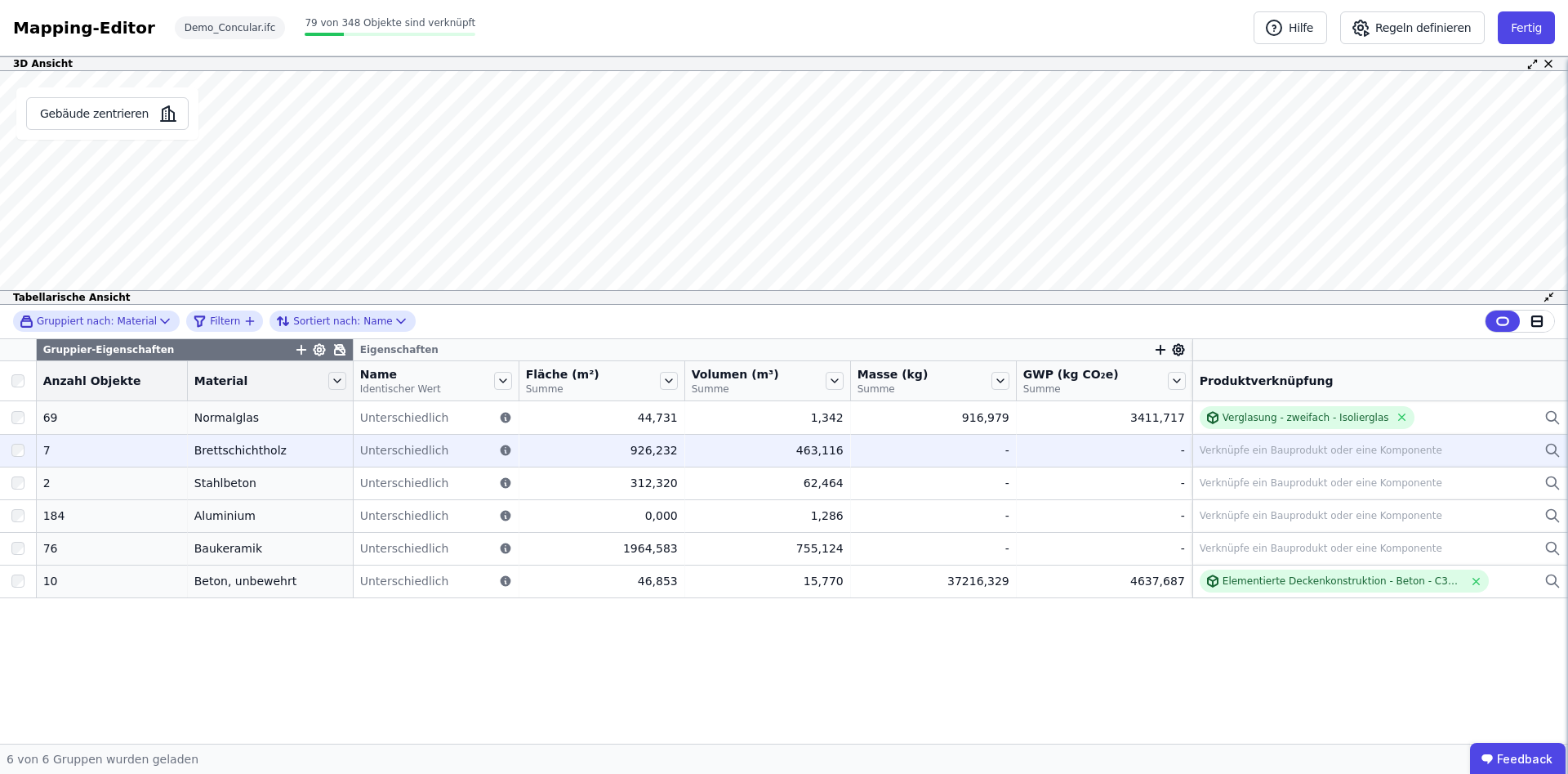
click at [1217, 449] on div "Verknüpfe ein Bauprodukt oder eine Komponente" at bounding box center [1320, 449] width 242 height 13
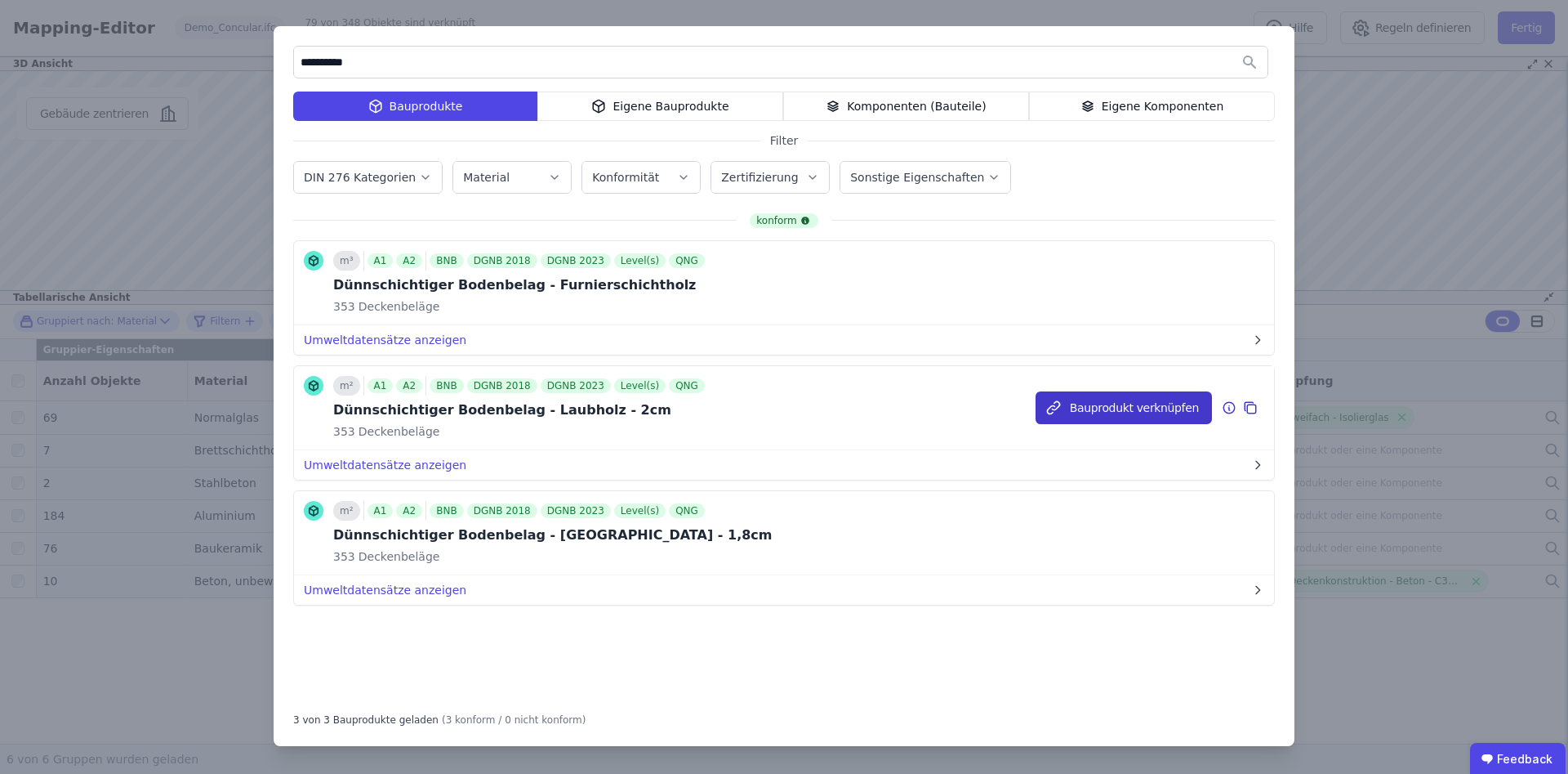
type input "**********"
click at [1111, 415] on button "Bauprodukt verknüpfen" at bounding box center [1124, 407] width 177 height 32
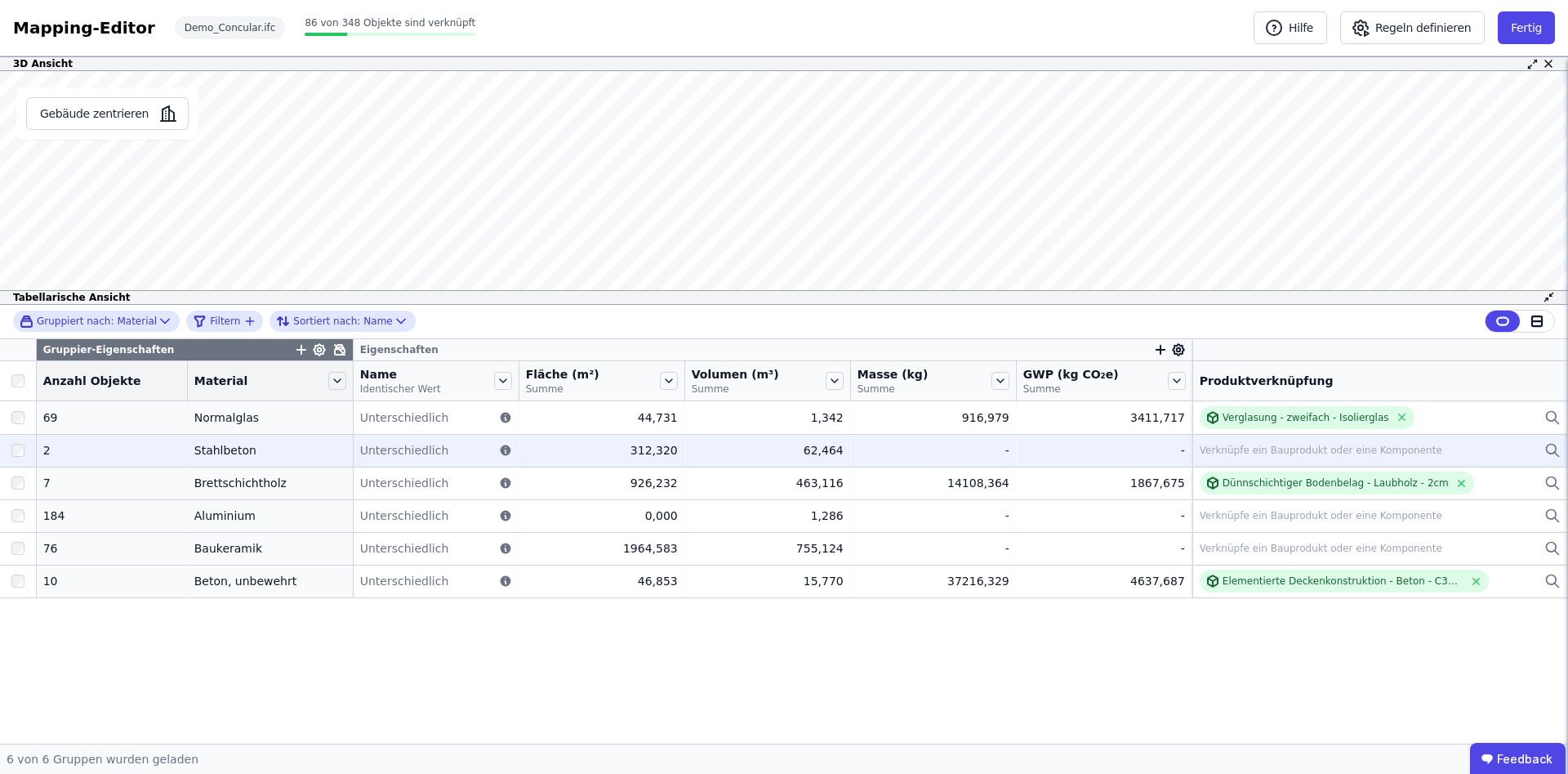
click at [1239, 455] on div "Verknüpfe ein Bauprodukt oder eine Komponente" at bounding box center [1320, 449] width 242 height 13
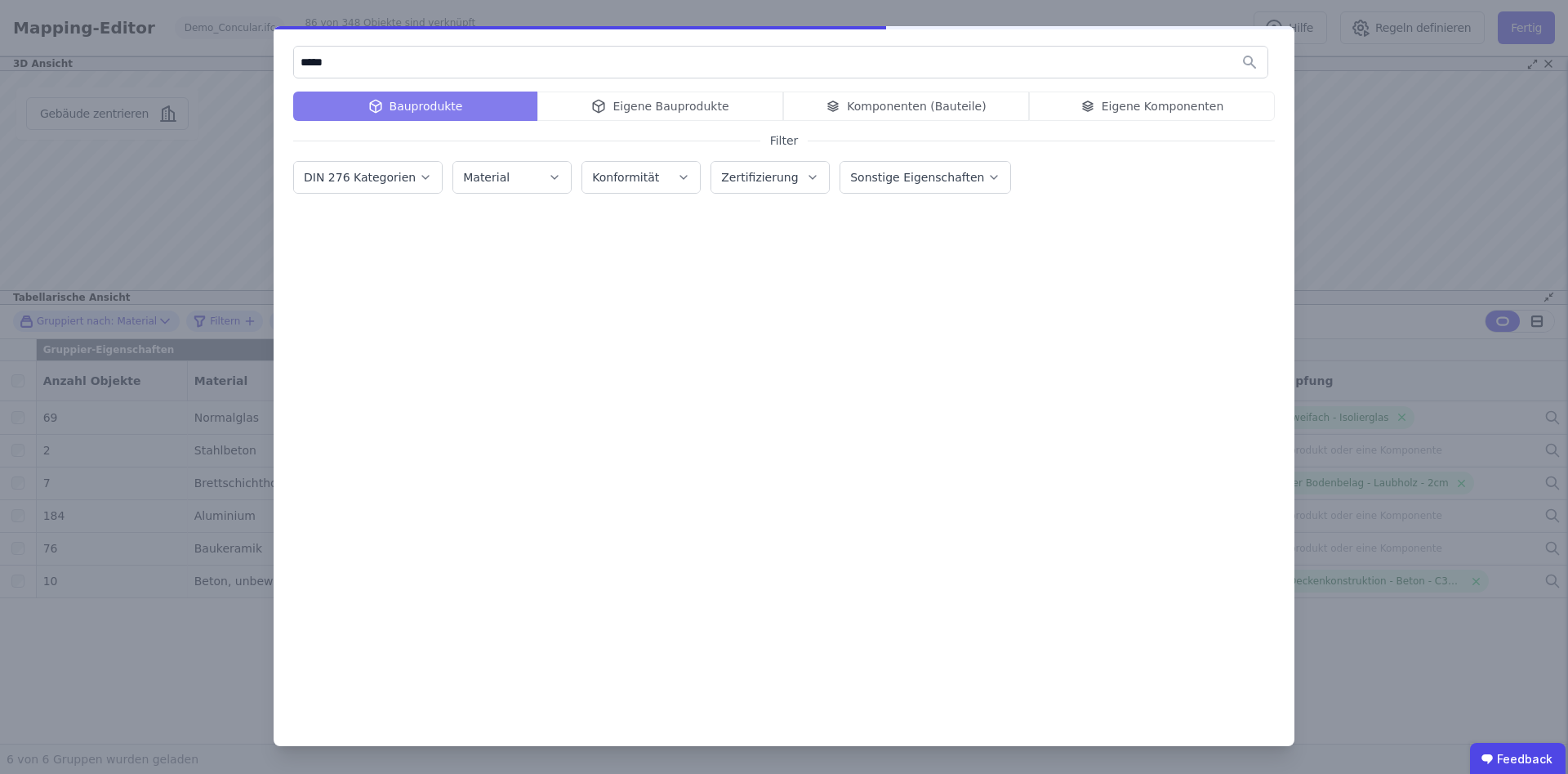
type input "*****"
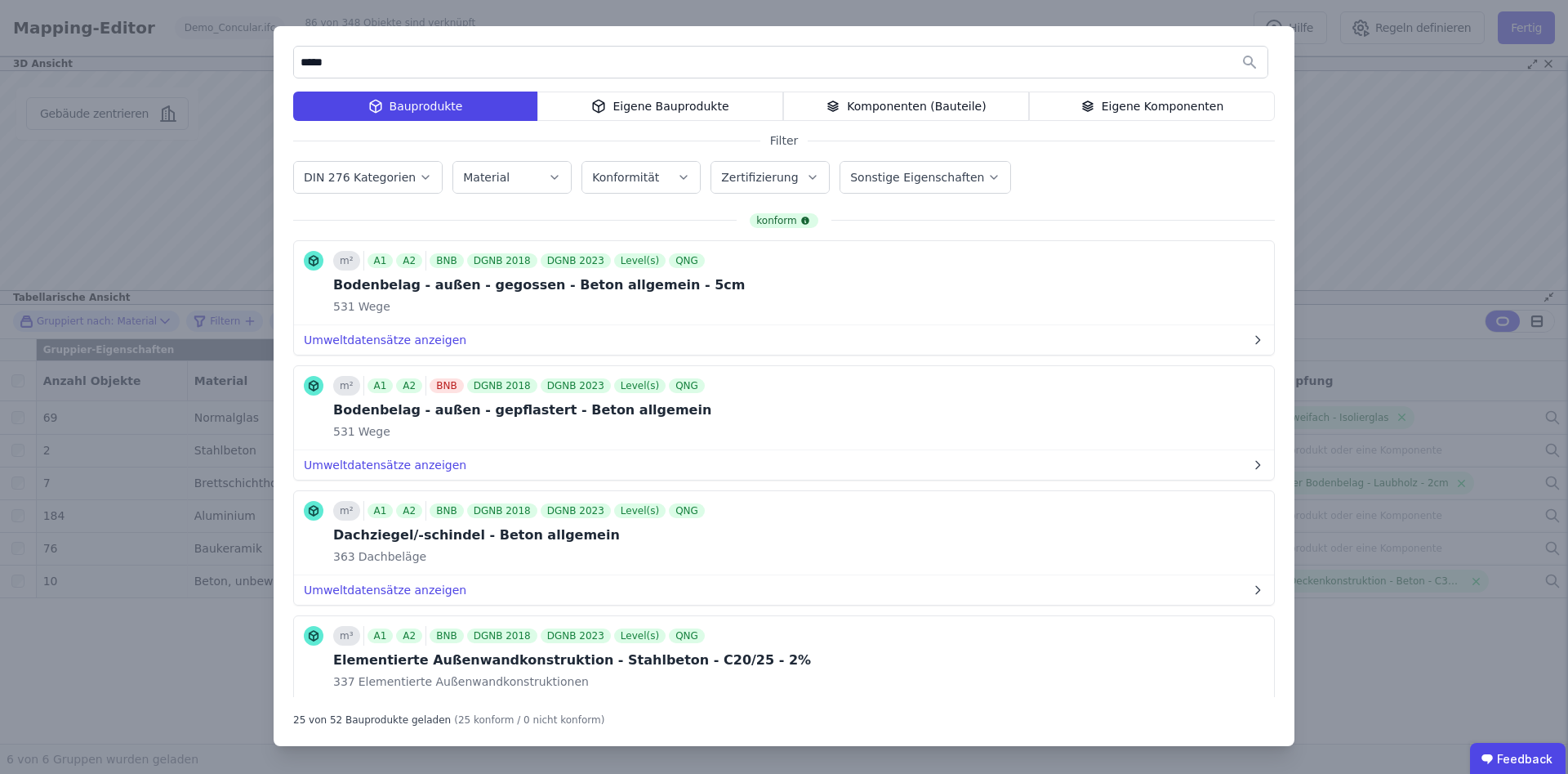
click at [1377, 218] on div "***** Bauprodukte Eigene Bauprodukte Komponenten (Bauteile) Eigene Komponenten …" at bounding box center [784, 387] width 1568 height 774
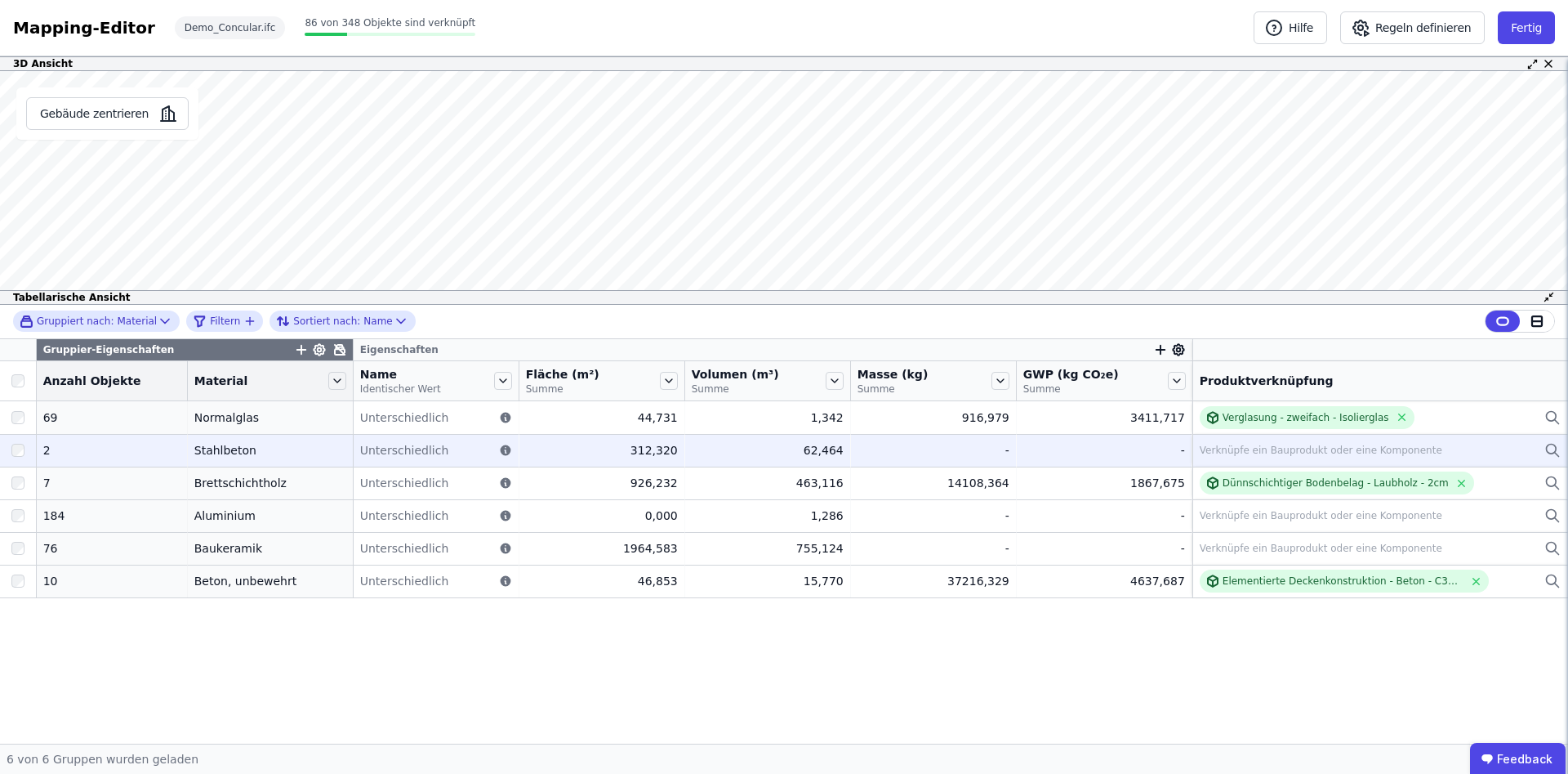
click at [1243, 450] on div "Verknüpfe ein Bauprodukt oder eine Komponente" at bounding box center [1320, 449] width 242 height 13
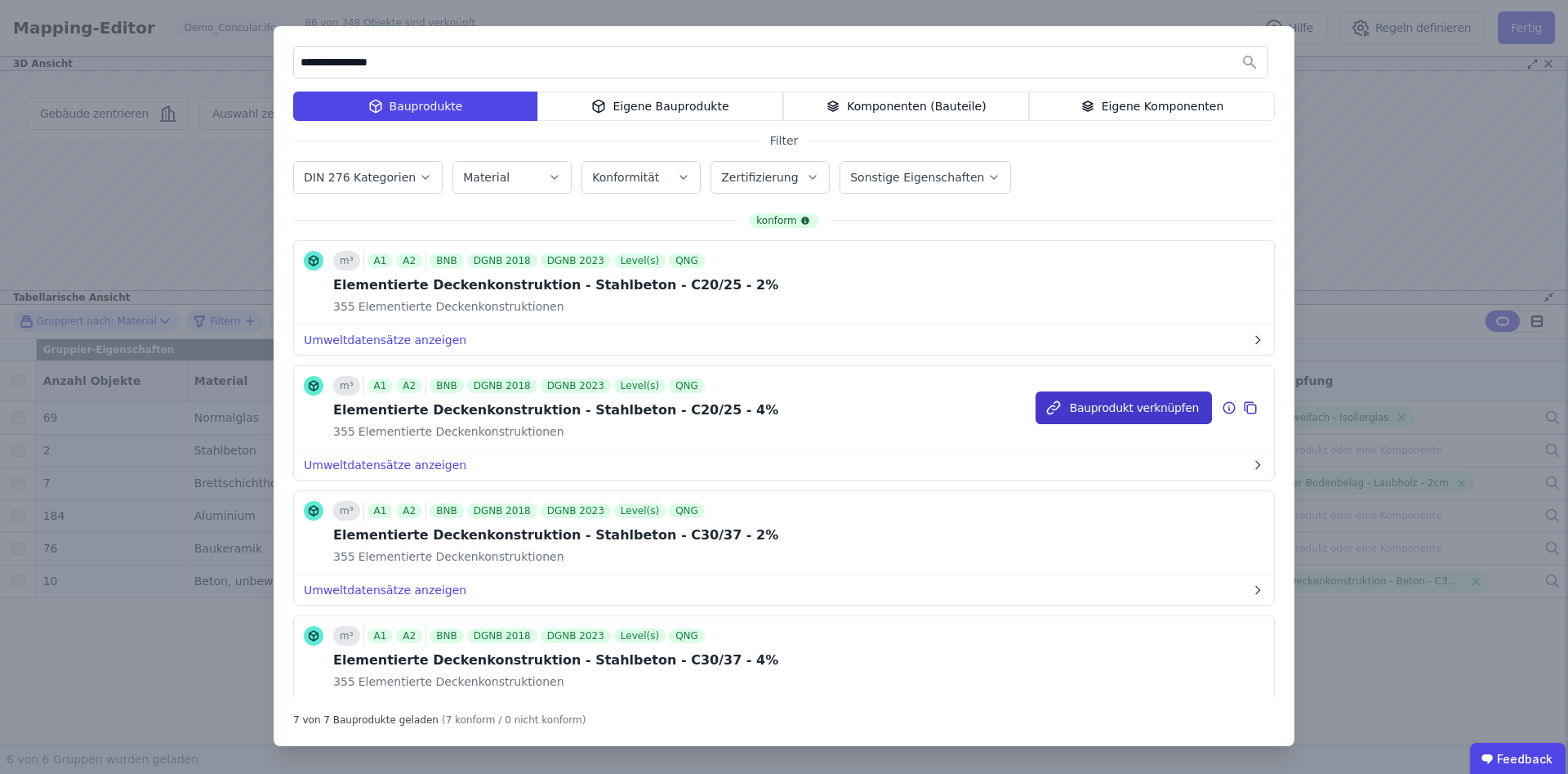
type input "**********"
click at [1121, 405] on button "Bauprodukt verknüpfen" at bounding box center [1124, 407] width 177 height 32
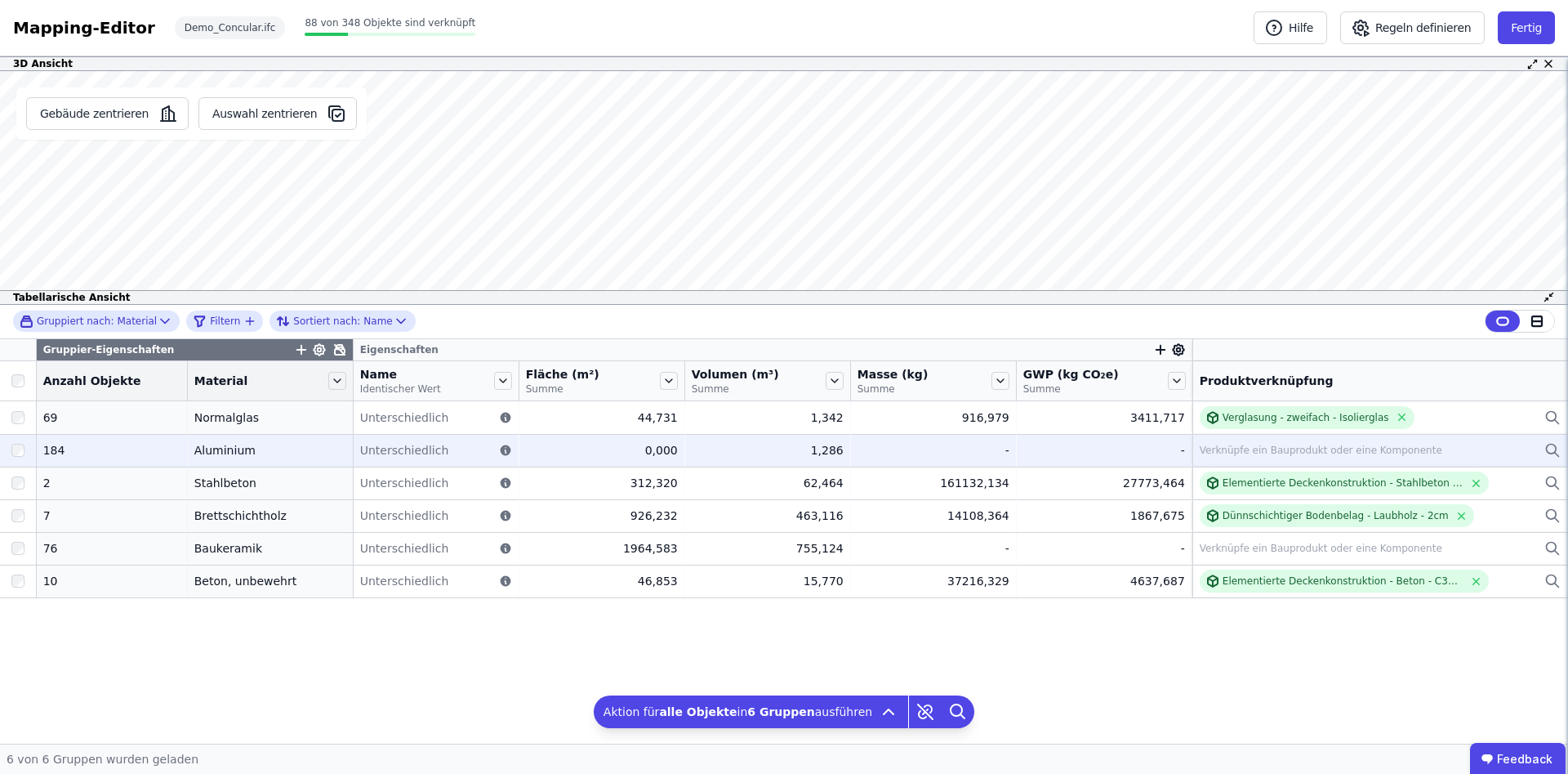
click at [1253, 447] on div "Verknüpfe ein Bauprodukt oder eine Komponente" at bounding box center [1320, 449] width 242 height 13
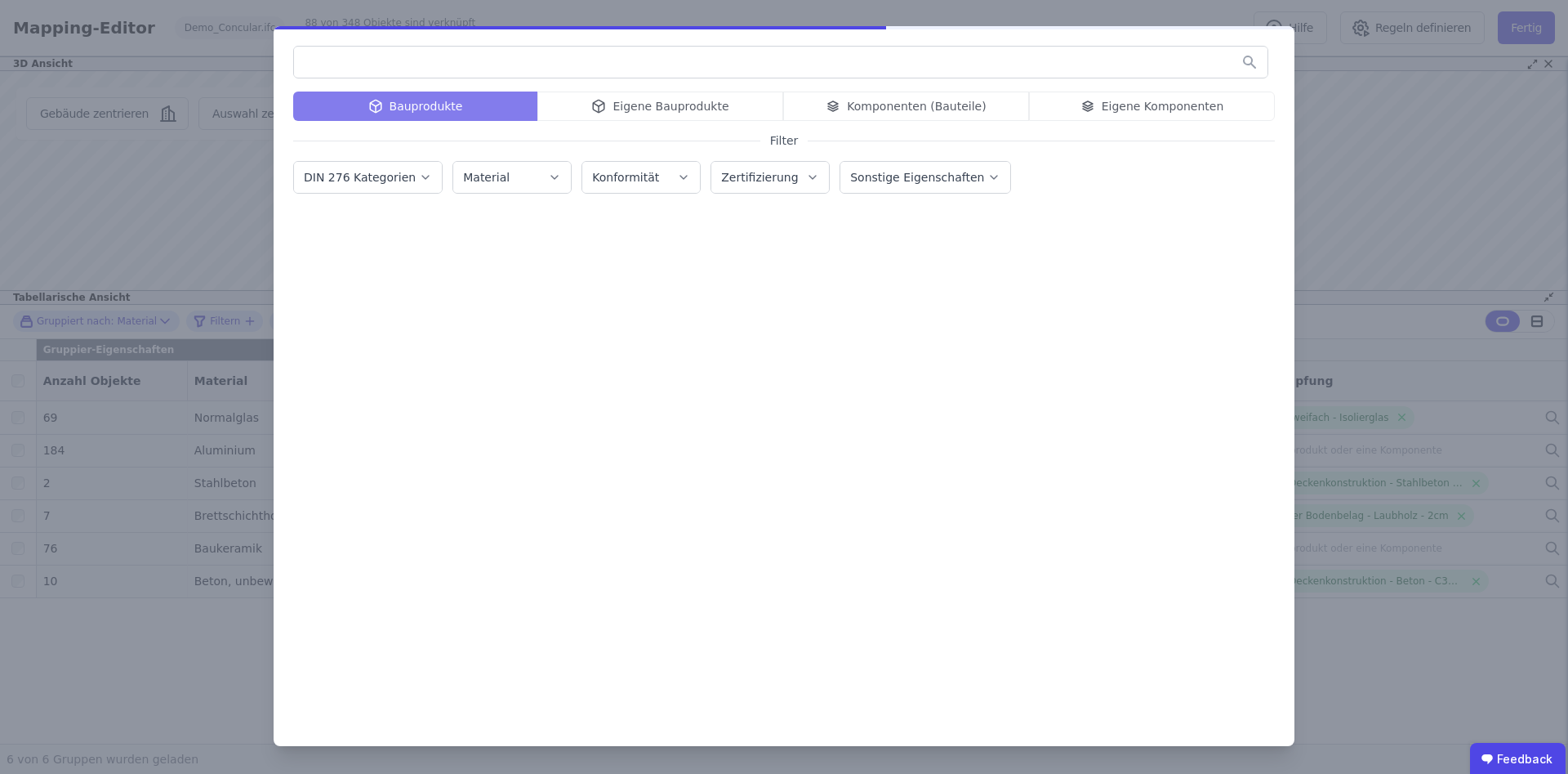
click at [1440, 131] on div "Bauprodukte Eigene Bauprodukte Komponenten (Bauteile) Eigene Komponenten Filter…" at bounding box center [784, 387] width 1568 height 774
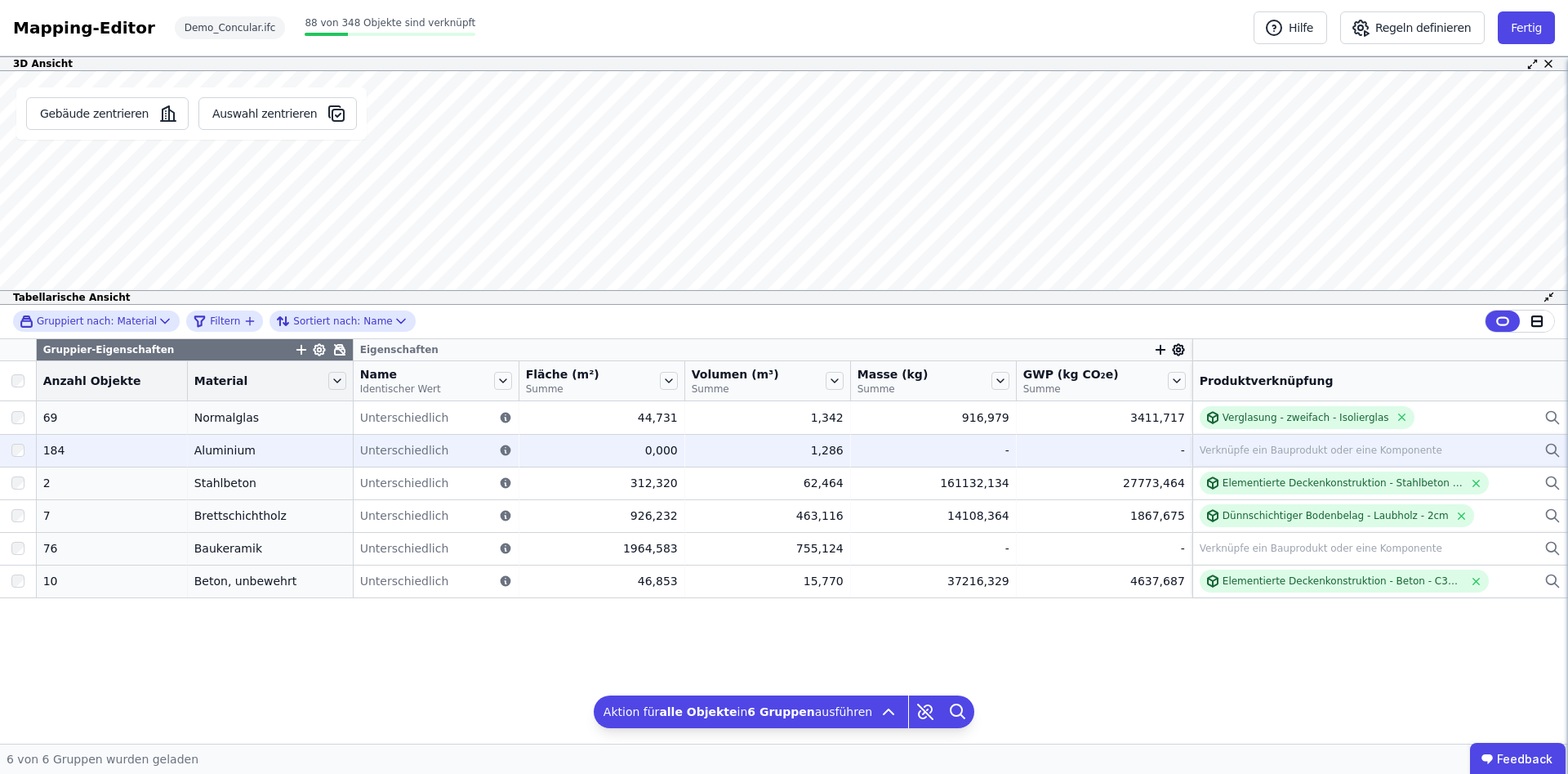
click at [1278, 447] on div "Verknüpfe ein Bauprodukt oder eine Komponente" at bounding box center [1320, 449] width 242 height 13
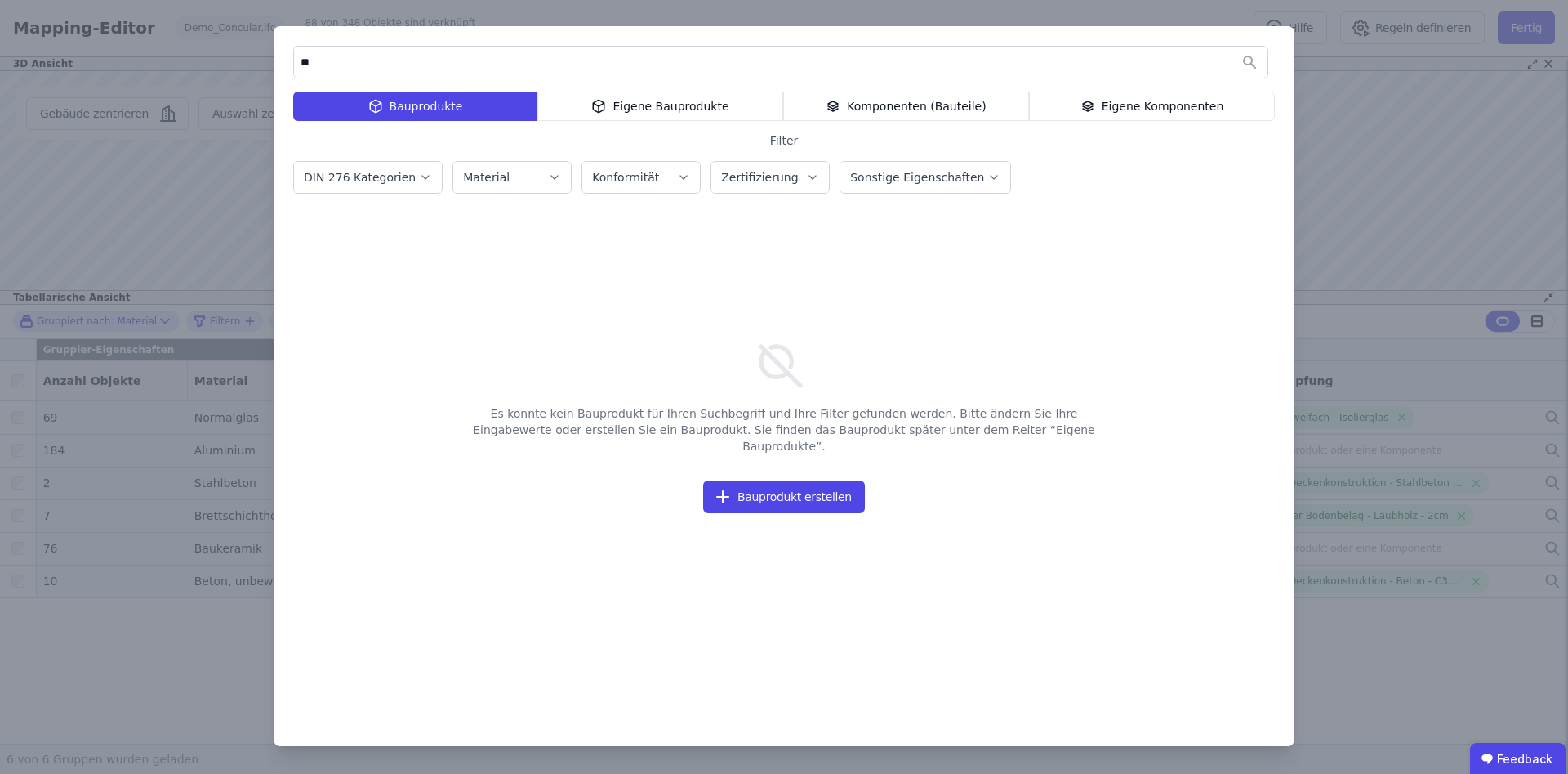
type input "*"
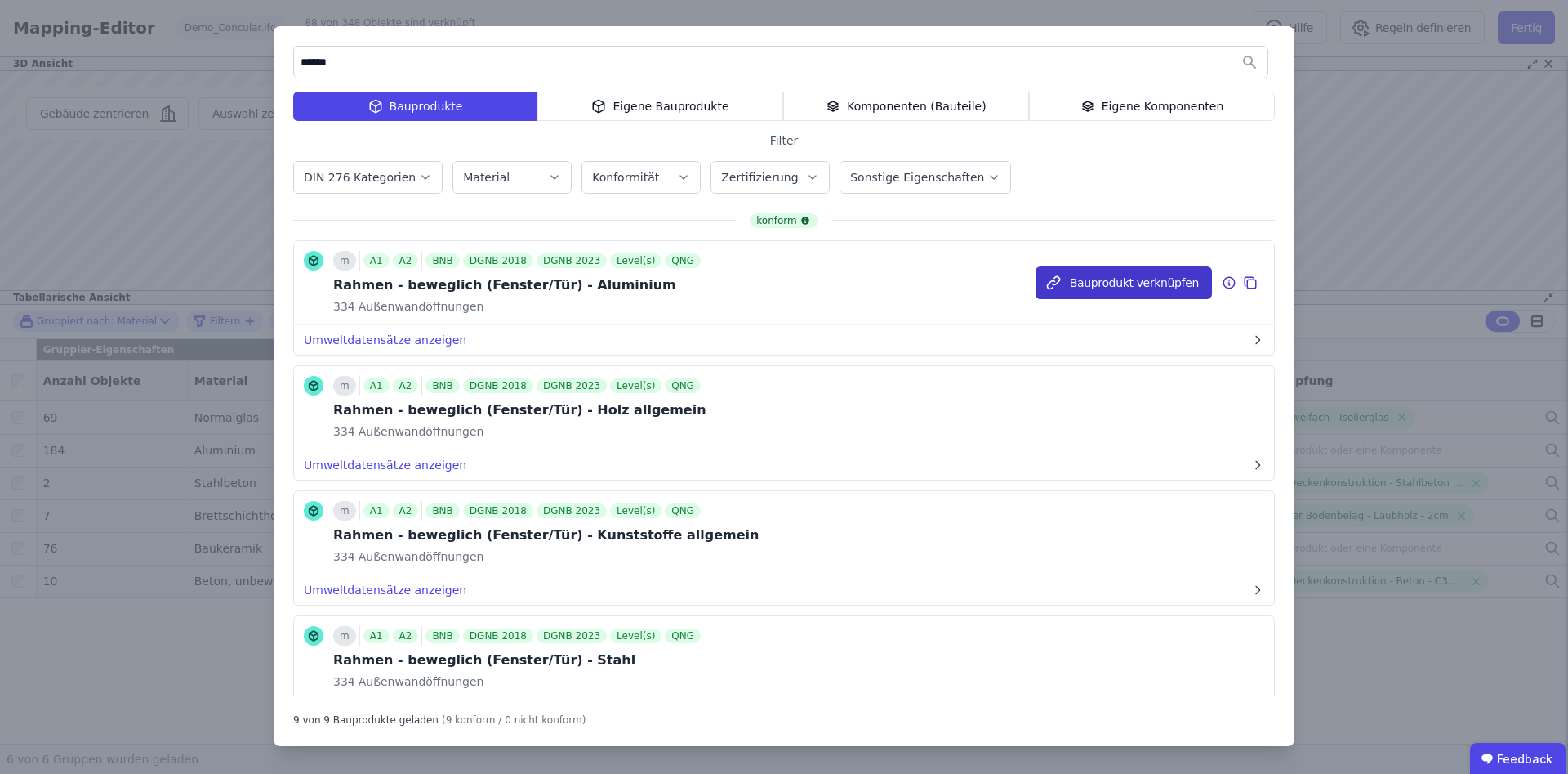
type input "******"
click at [1088, 286] on button "Bauprodukt verknüpfen" at bounding box center [1124, 283] width 177 height 32
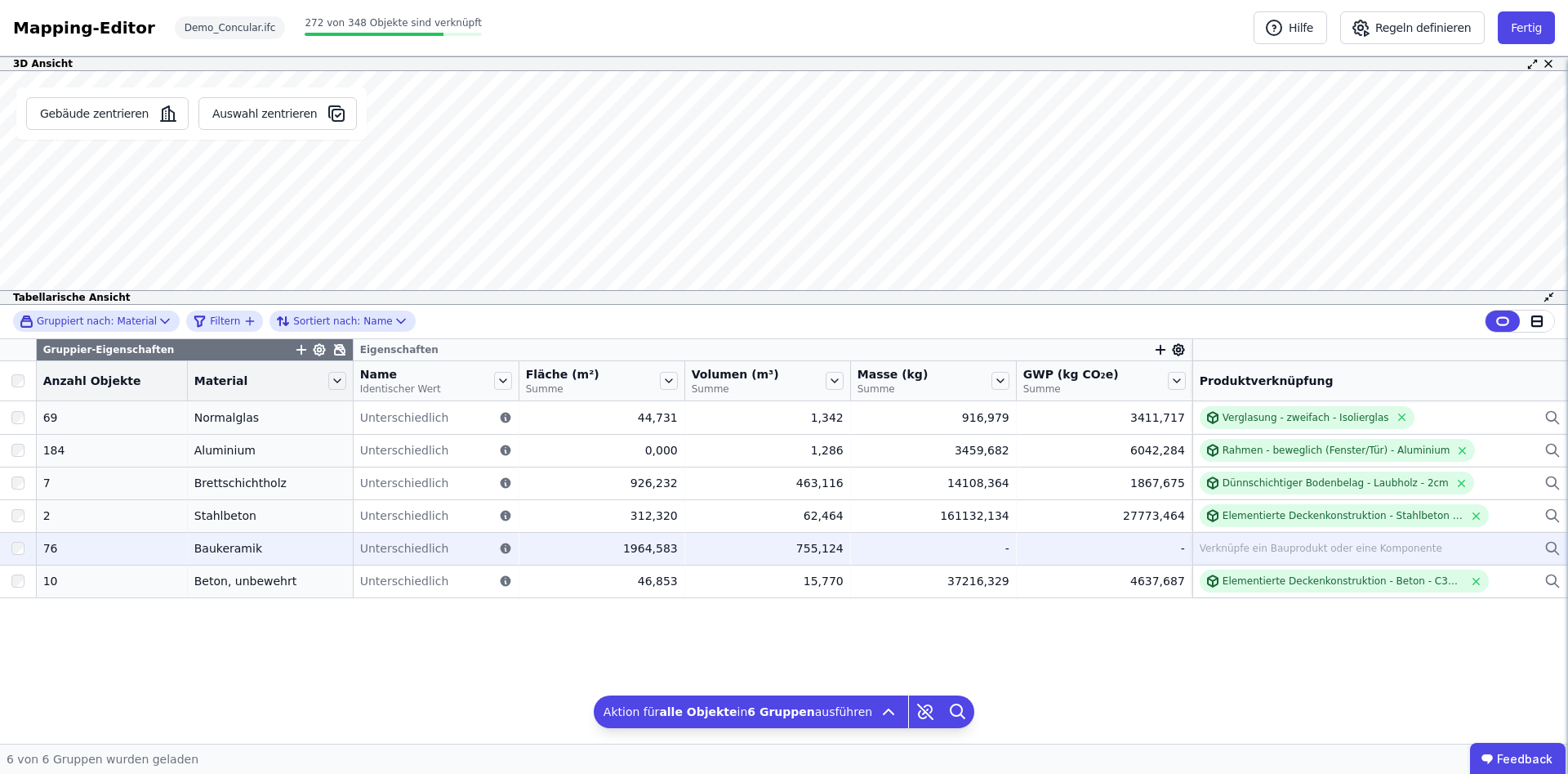
click at [1253, 550] on div "Verknüpfe ein Bauprodukt oder eine Komponente" at bounding box center [1320, 547] width 242 height 13
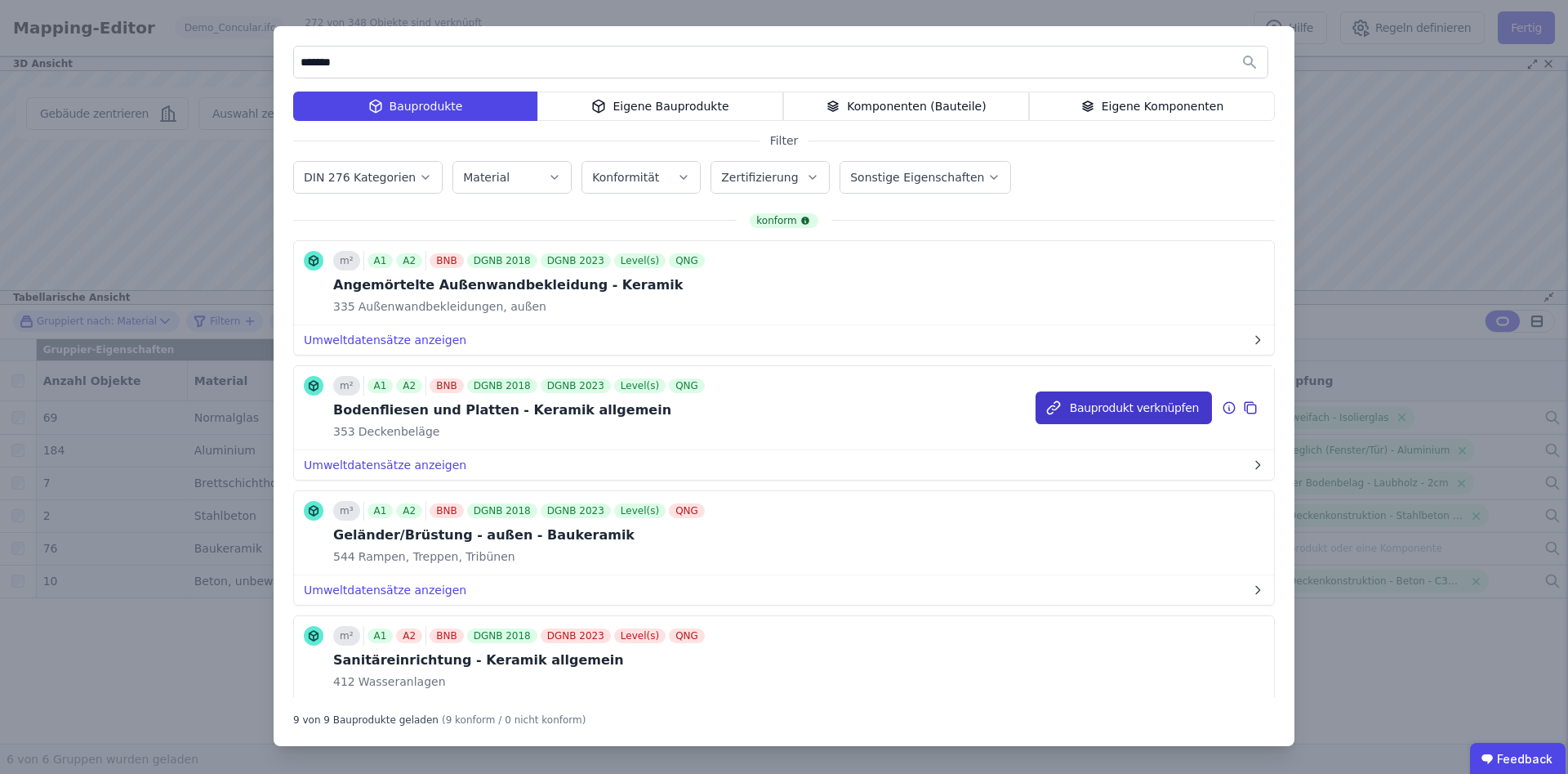
type input "*******"
click at [1117, 407] on button "Bauprodukt verknüpfen" at bounding box center [1124, 407] width 177 height 32
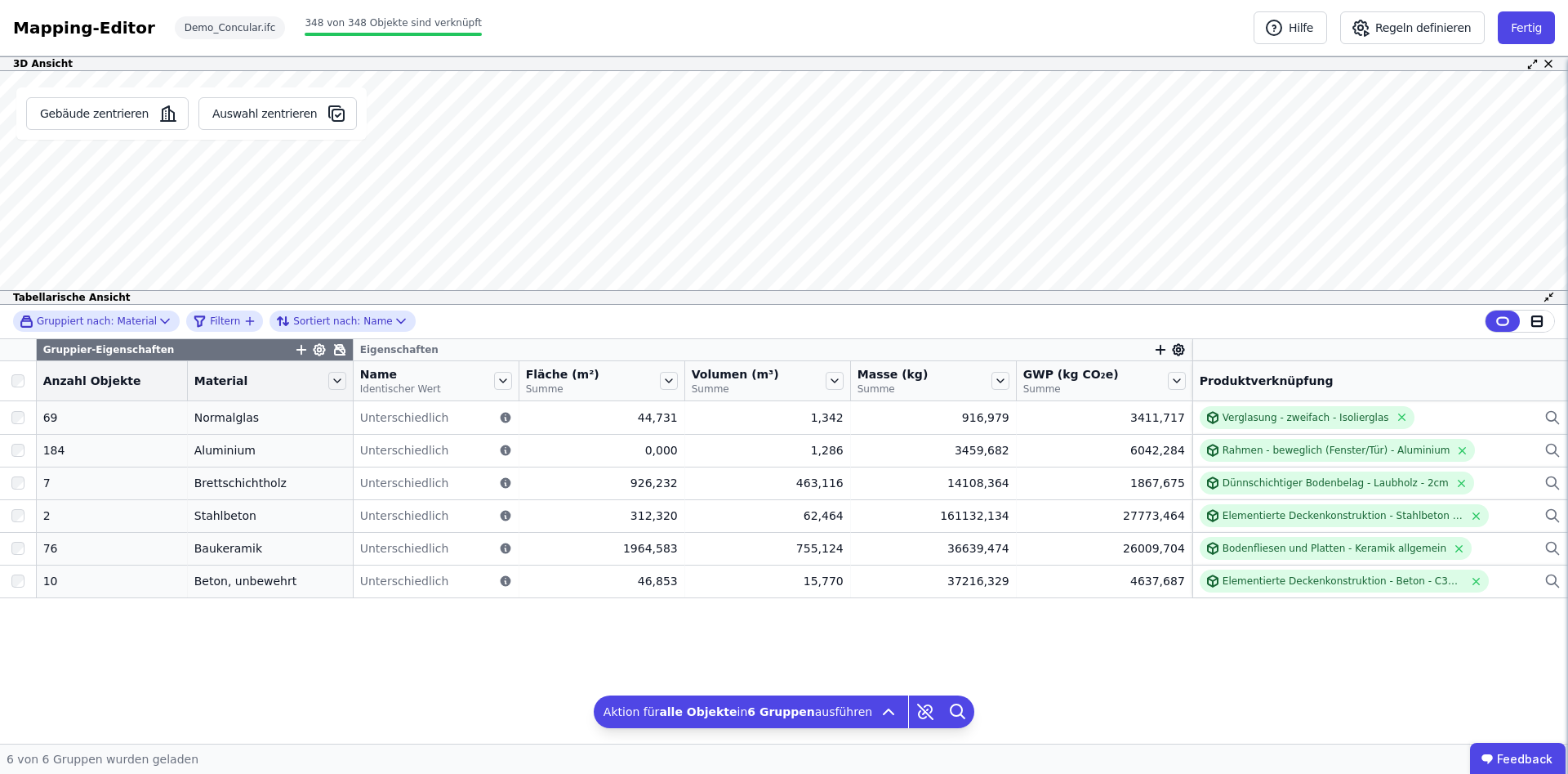
click at [1204, 708] on div "Gruppier-Eigenschaften Eigenschaften Anzahl Objekte Material Name Identischer W…" at bounding box center [784, 542] width 1568 height 404
click at [1273, 655] on div "Gruppiert nach: Material Filtern Sortiert nach: Name Gruppier-Eigenschaften Eig…" at bounding box center [784, 524] width 1568 height 439
click at [1516, 30] on button "Fertig" at bounding box center [1526, 27] width 57 height 32
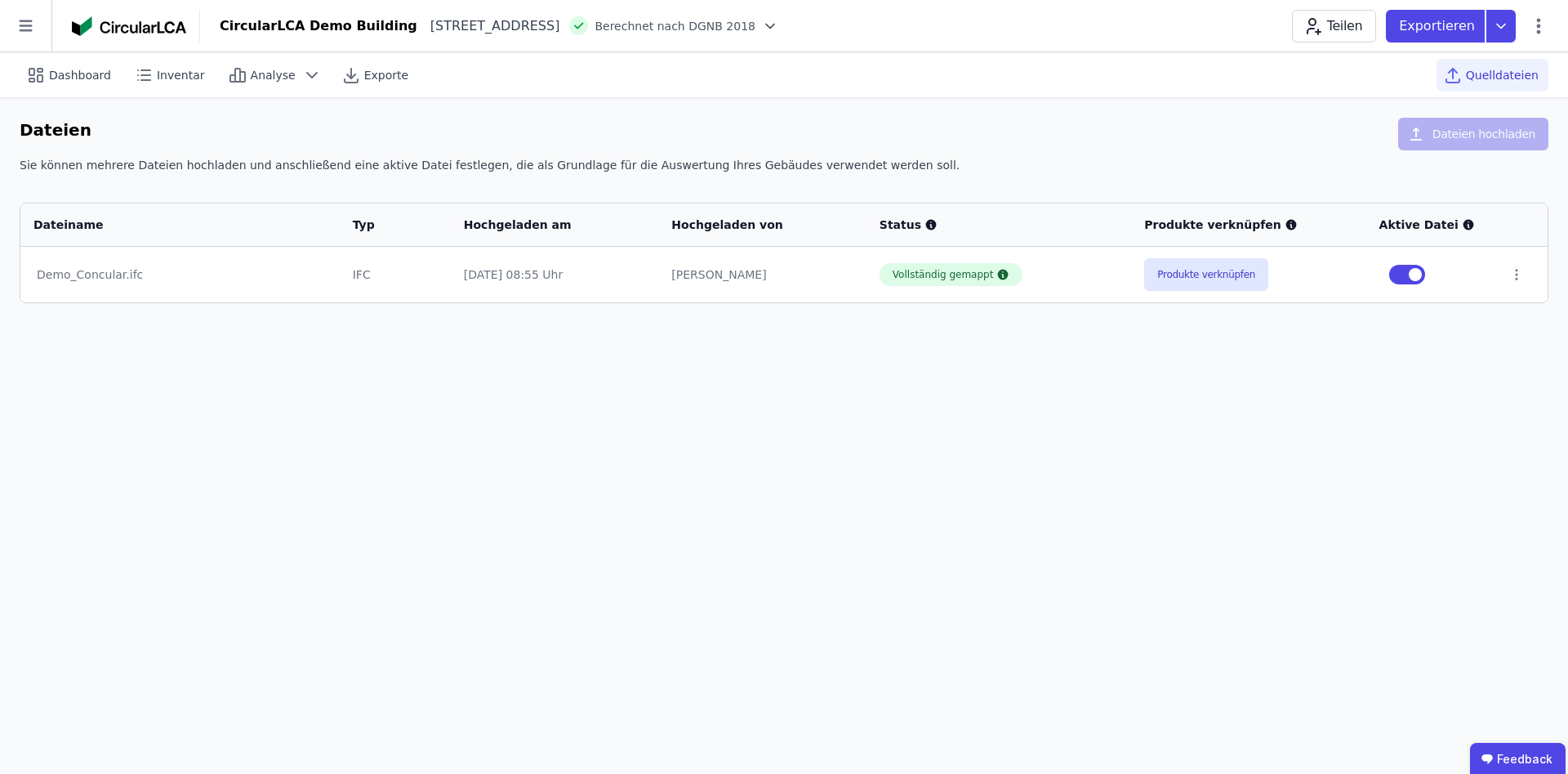
click at [940, 371] on div "Dashboard Inventar Analyse Exporte Quelldateien Dateien Dateien hochladen Sie k…" at bounding box center [784, 412] width 1568 height 721
click at [82, 76] on span "Dashboard" at bounding box center [79, 75] width 62 height 17
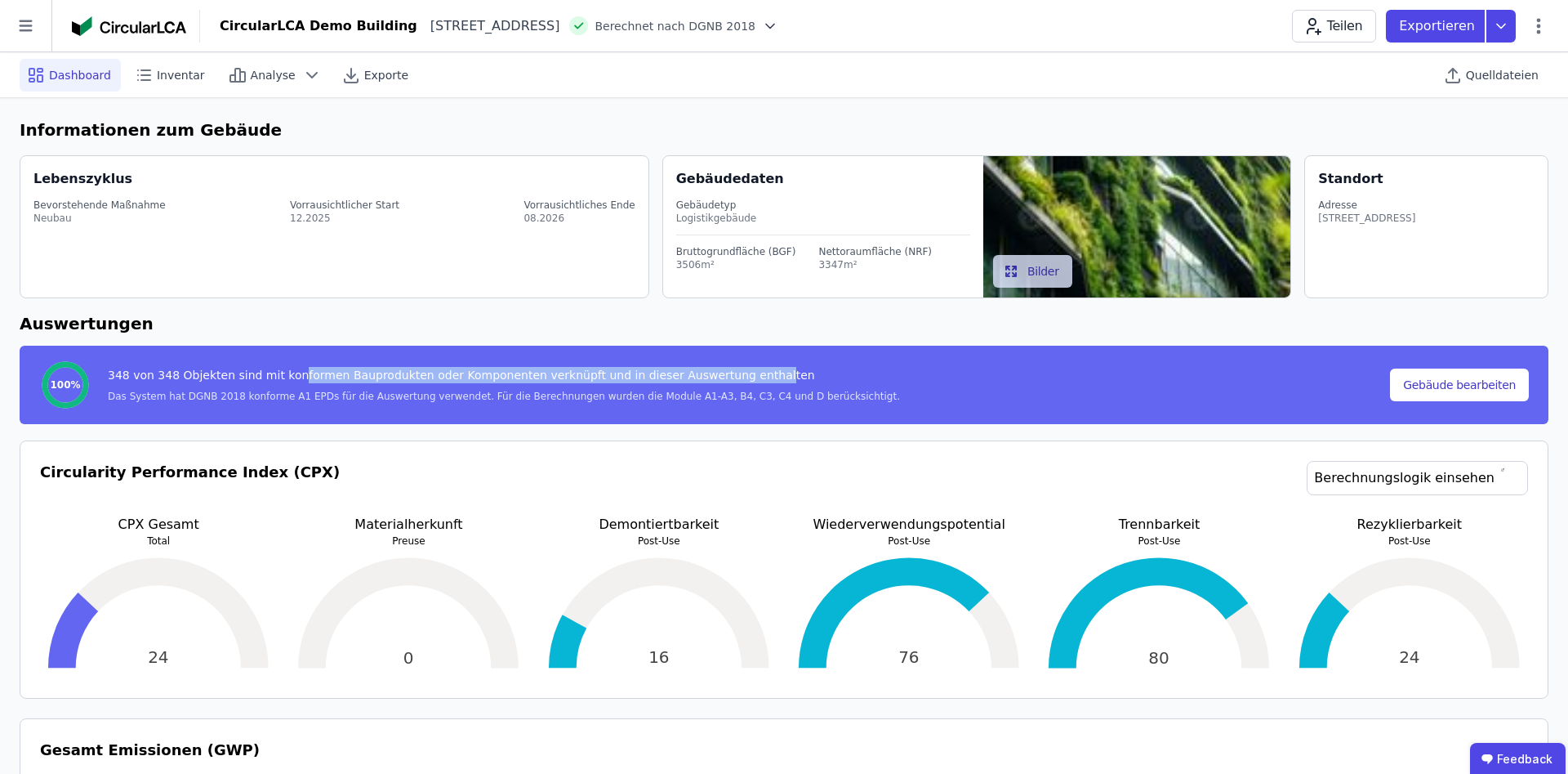
drag, startPoint x: 283, startPoint y: 383, endPoint x: 724, endPoint y: 374, distance: 441.1
click at [724, 374] on div "348 von 348 Objekten sind mit konformen Bauprodukten oder Komponenten verknüpft…" at bounding box center [504, 378] width 792 height 23
click at [564, 326] on h6 "Auswertungen" at bounding box center [784, 323] width 1529 height 25
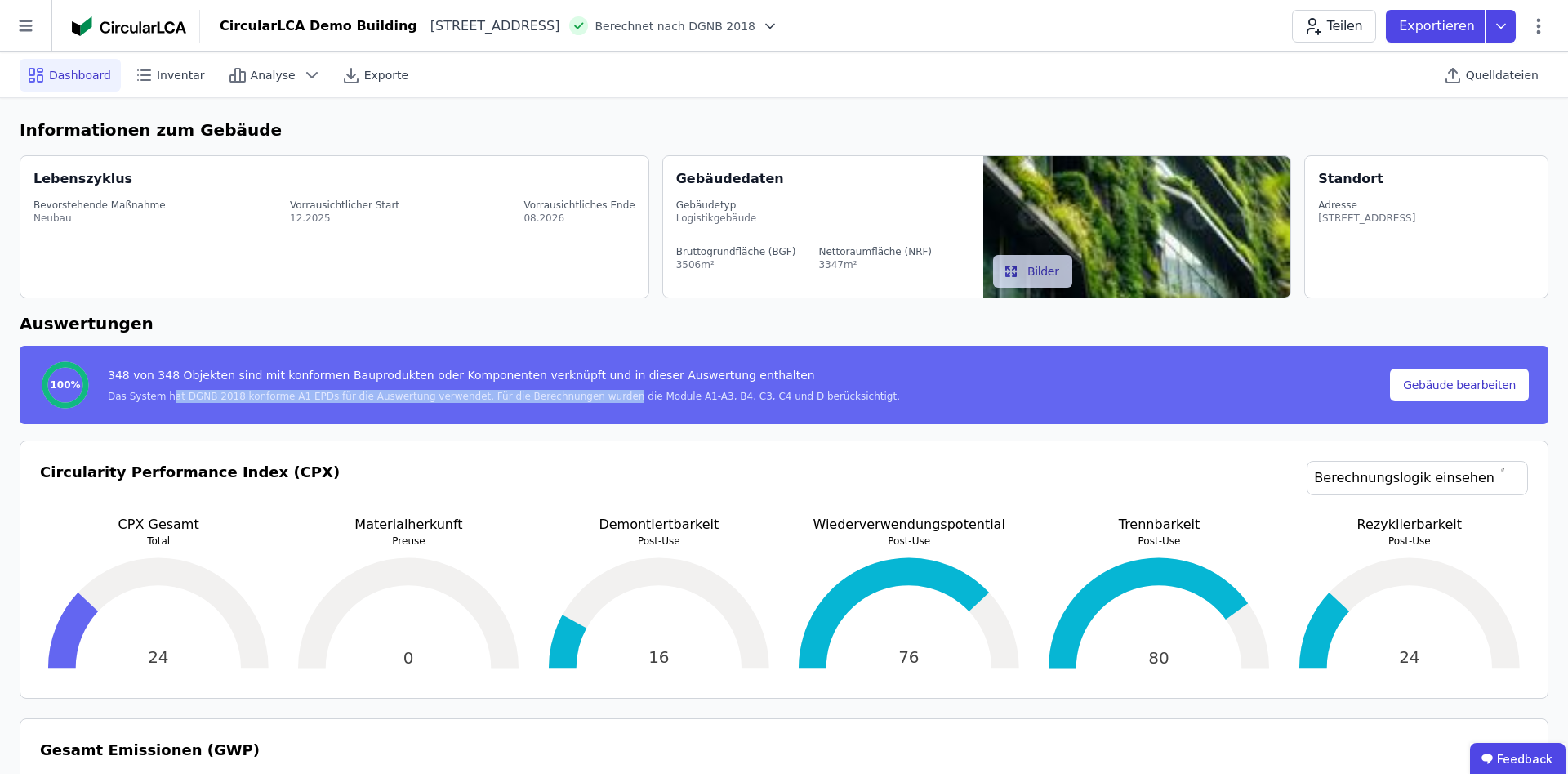
drag, startPoint x: 339, startPoint y: 406, endPoint x: 577, endPoint y: 395, distance: 238.3
click at [577, 396] on div "Das System hat DGNB 2018 konforme A1 EPDs für die Auswertung verwendet. Für die…" at bounding box center [504, 395] width 792 height 13
click at [364, 327] on h6 "Auswertungen" at bounding box center [784, 323] width 1529 height 25
click at [170, 81] on span "Inventar" at bounding box center [180, 75] width 48 height 17
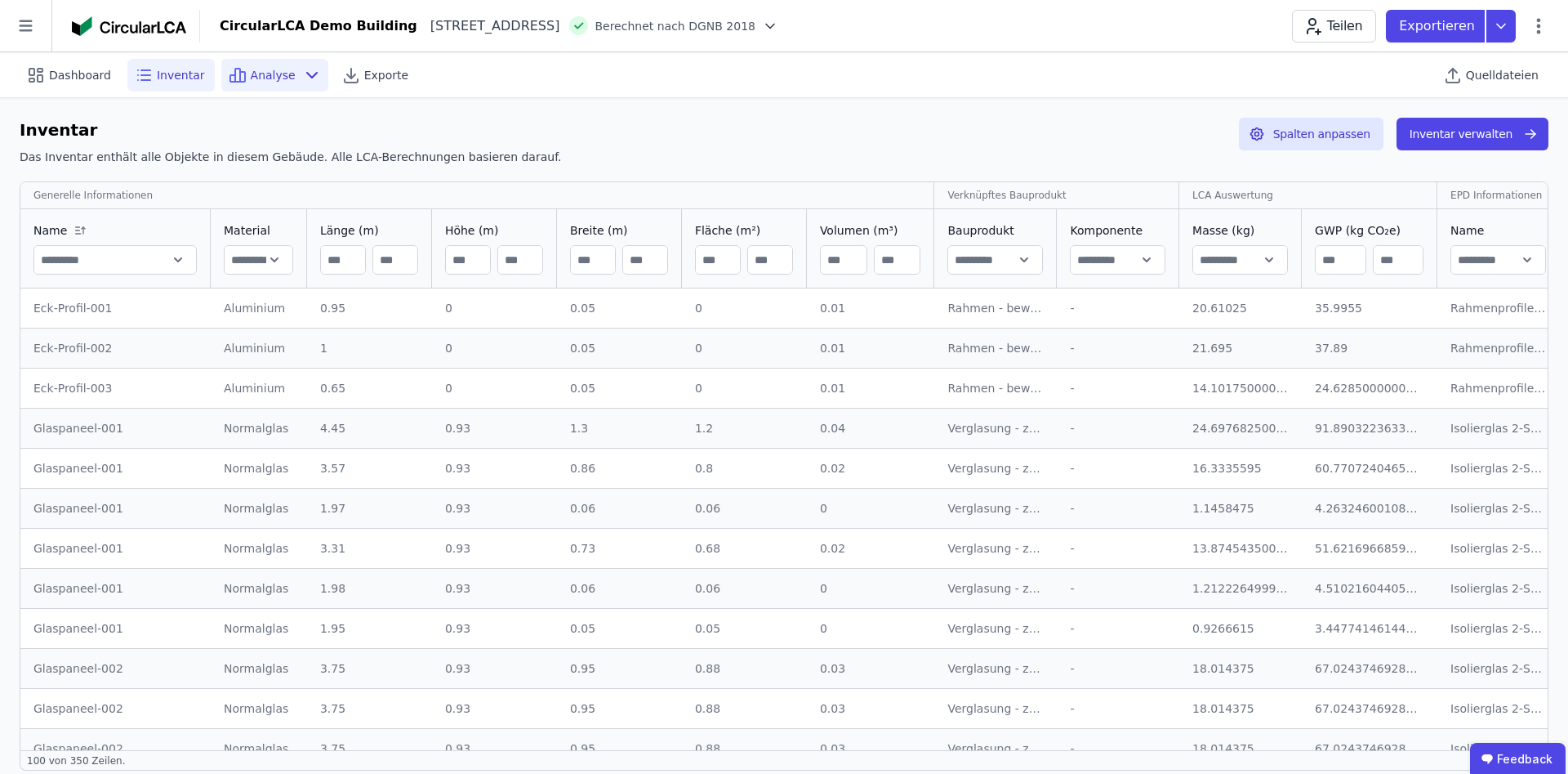
click at [251, 75] on span "Analyse" at bounding box center [274, 75] width 45 height 17
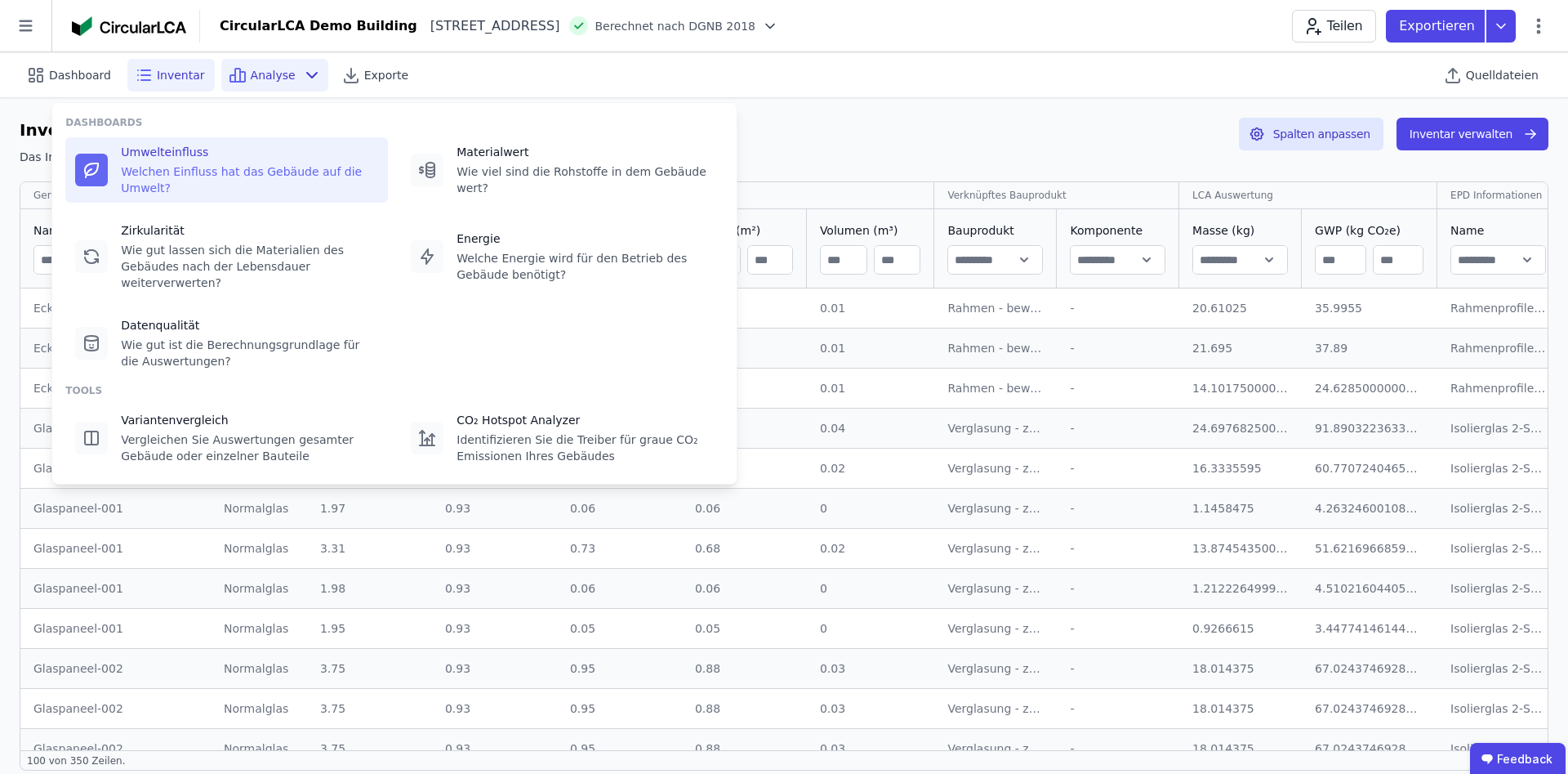
click at [172, 171] on div "Welchen Einfluss hat das Gebäude auf die Umwelt?" at bounding box center [249, 180] width 257 height 32
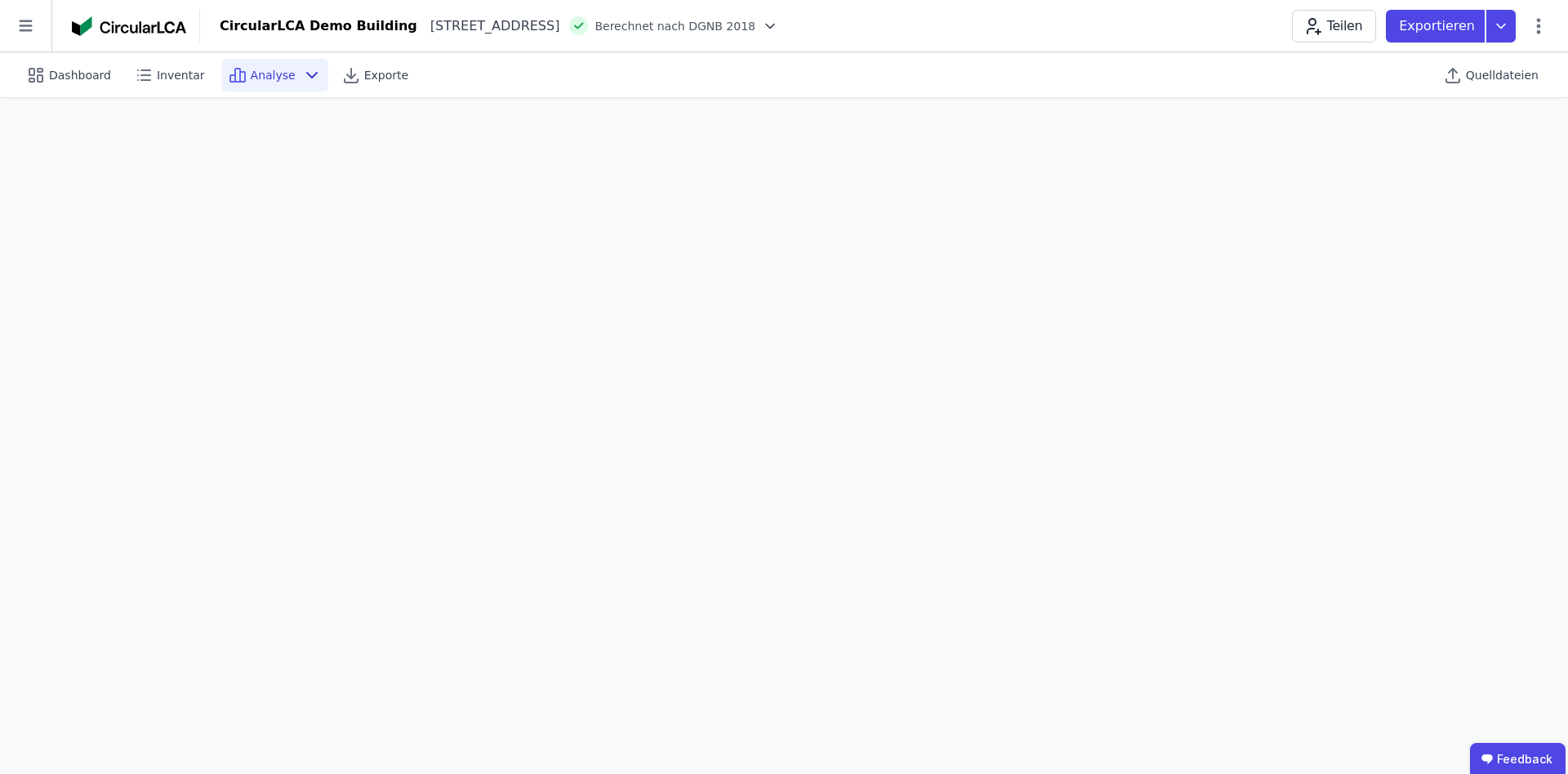
click at [302, 76] on icon at bounding box center [312, 76] width 20 height 20
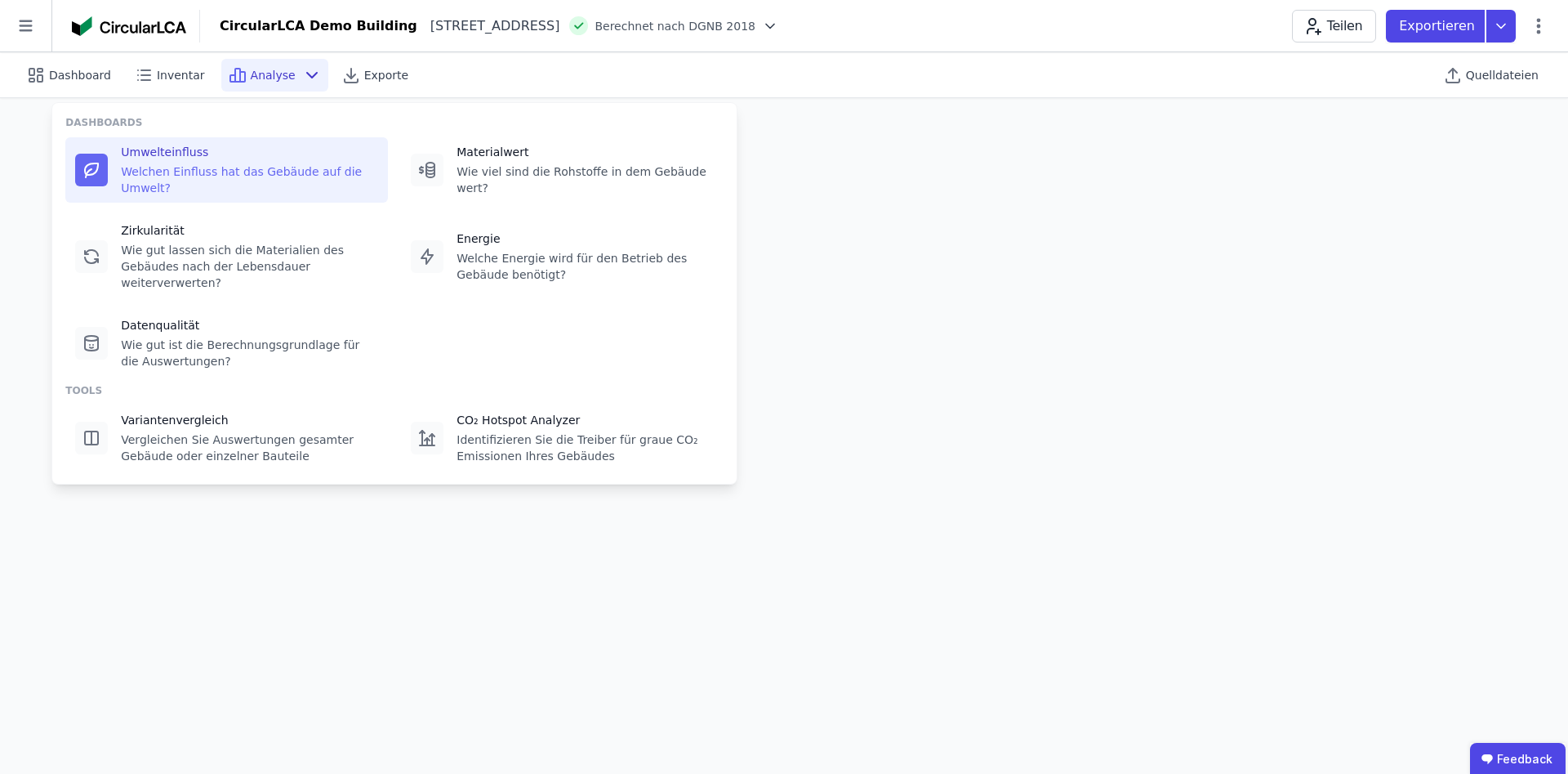
click at [256, 82] on span "Analyse" at bounding box center [274, 75] width 45 height 17
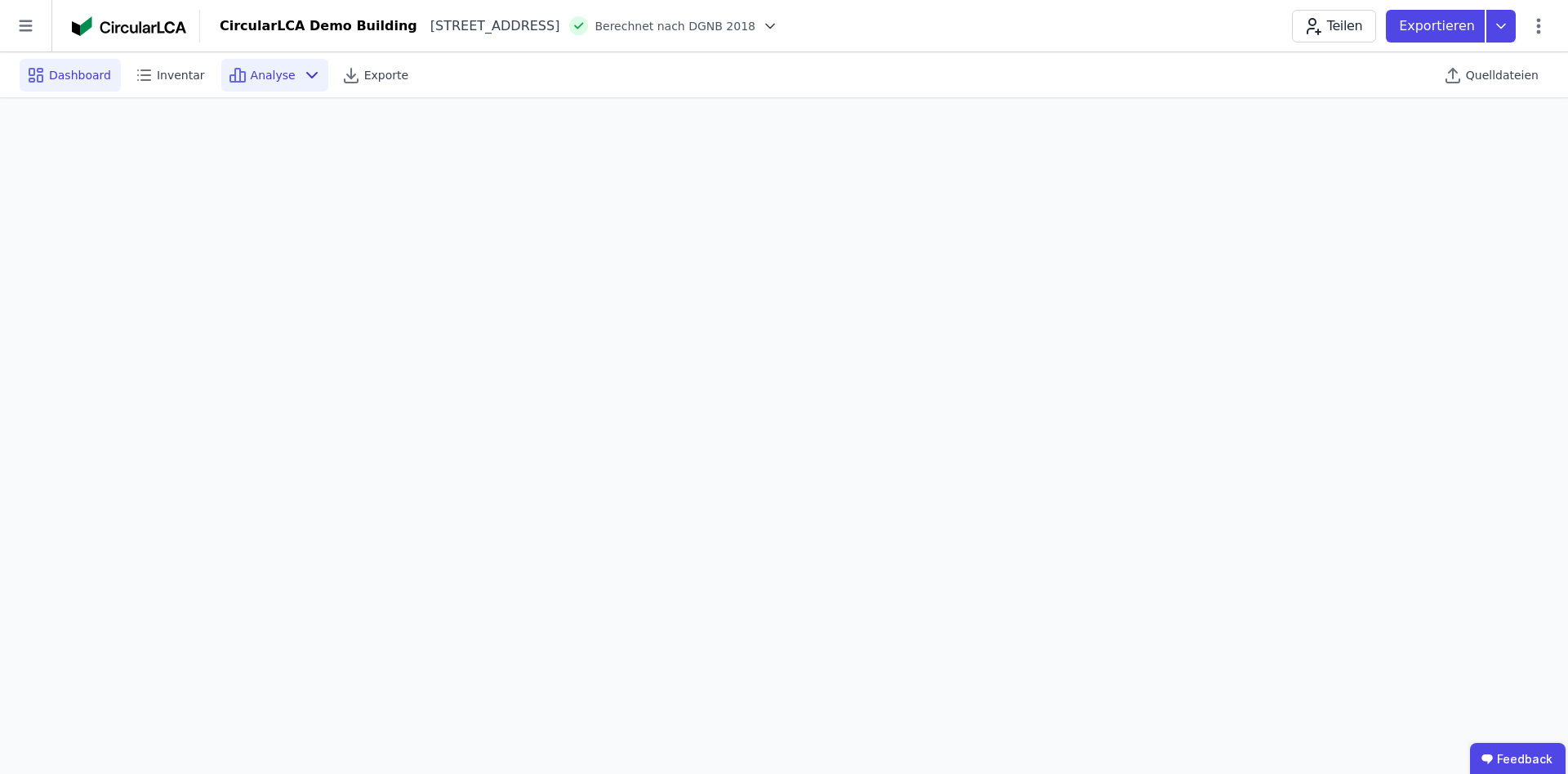
click at [77, 76] on span "Dashboard" at bounding box center [79, 75] width 62 height 17
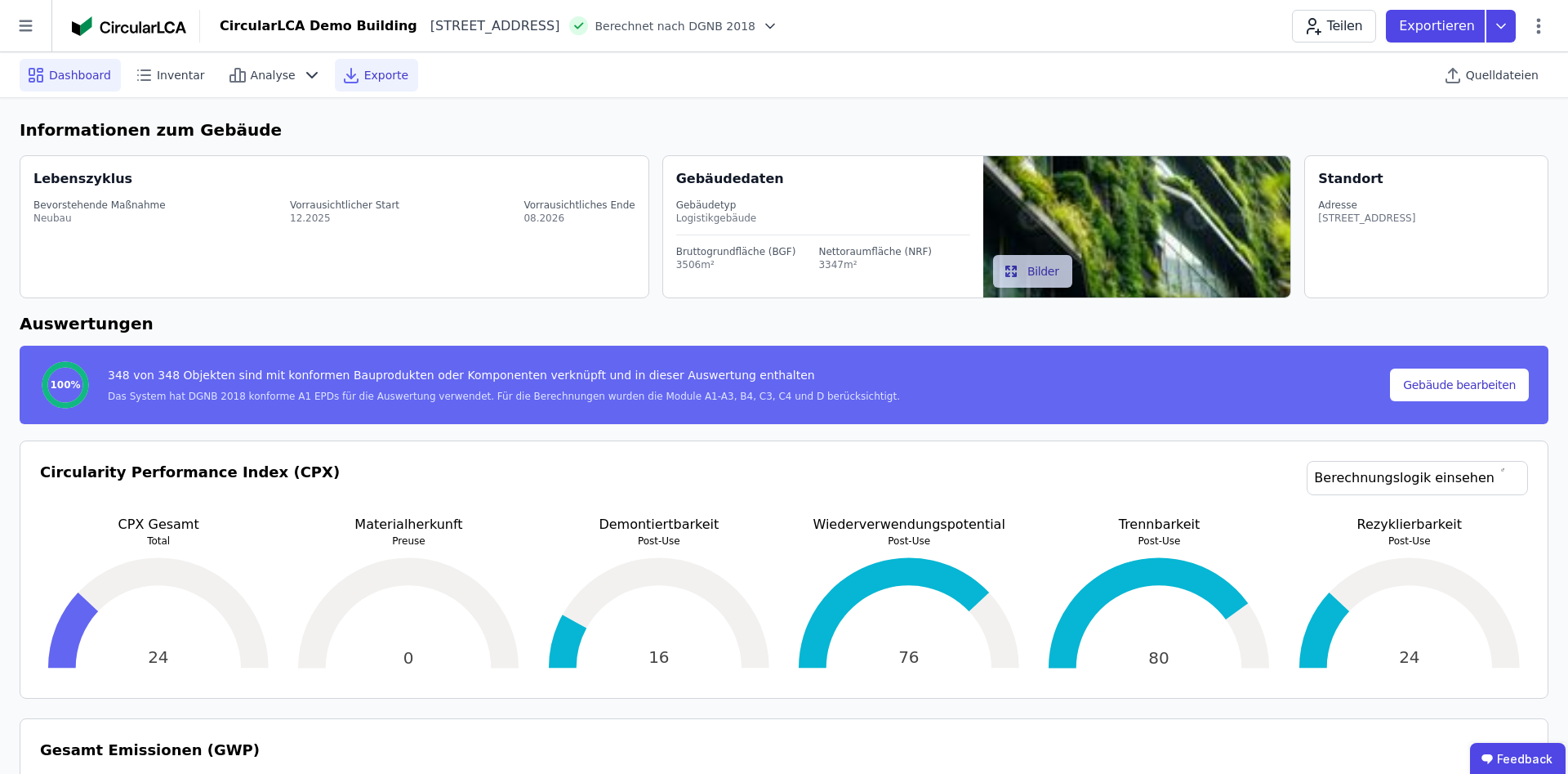
click at [364, 80] on span "Exporte" at bounding box center [385, 75] width 44 height 17
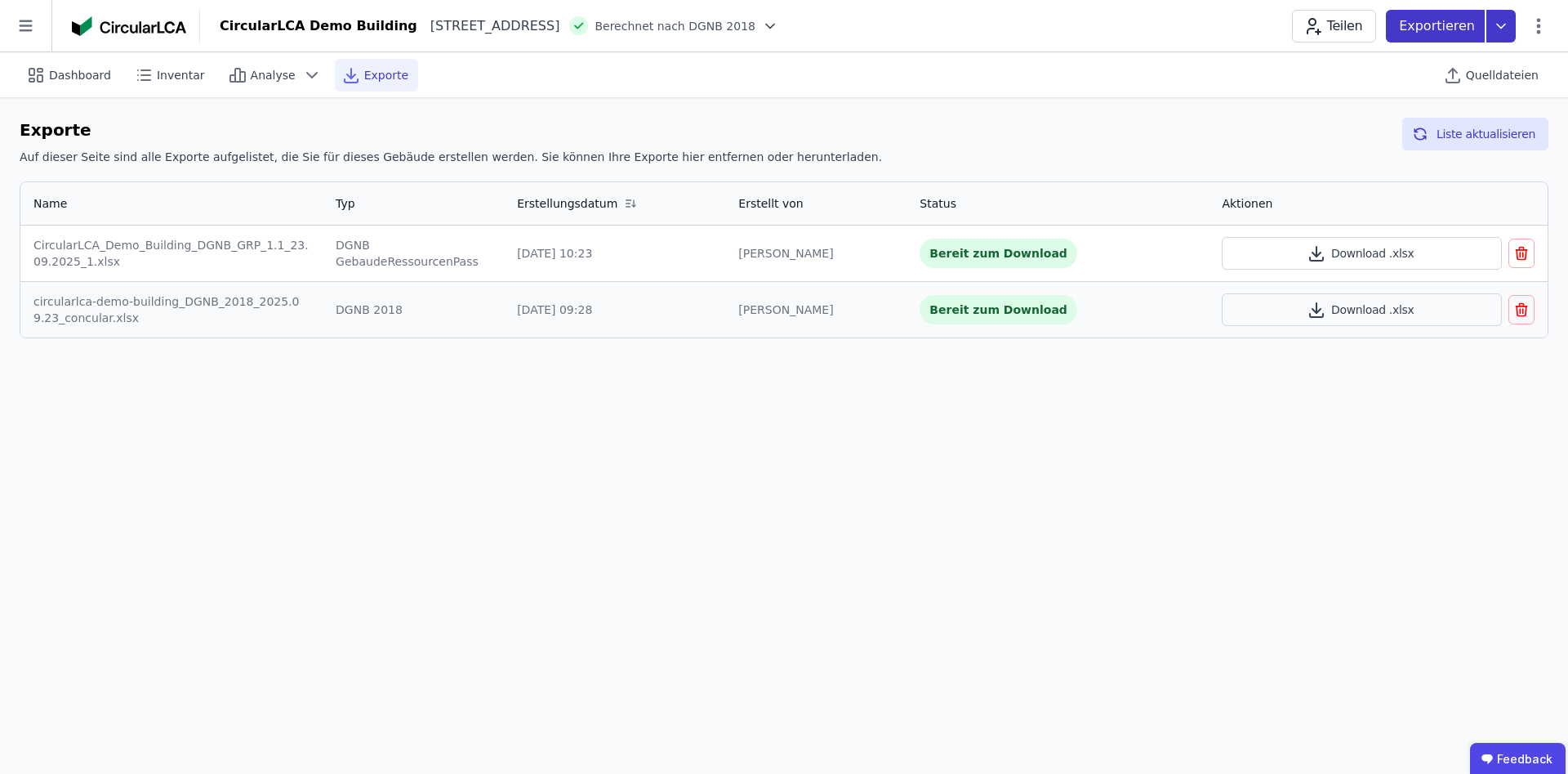
click at [1425, 30] on p "Exportieren" at bounding box center [1439, 26] width 79 height 20
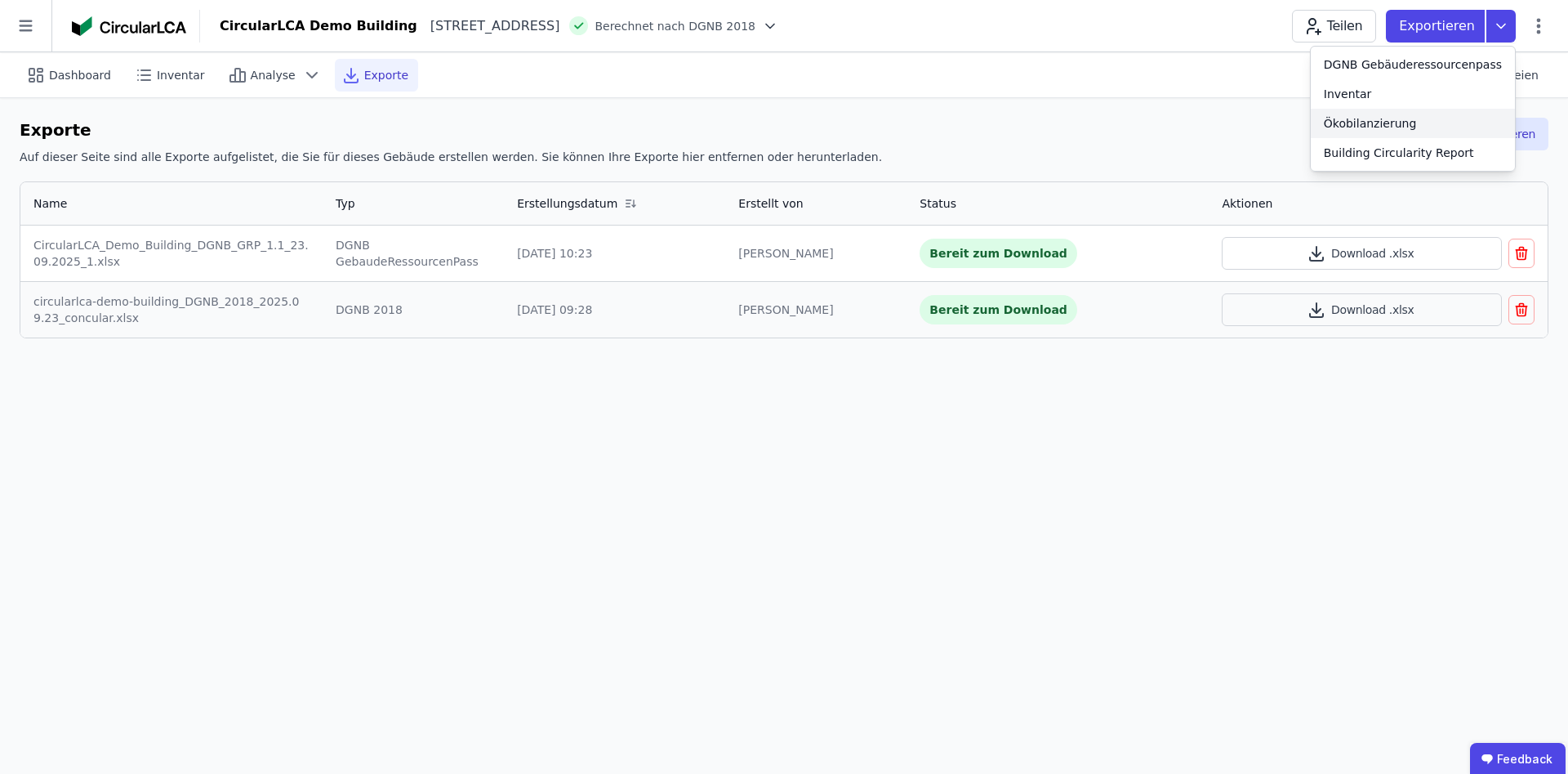
click at [1376, 125] on div "Ökobilanzierung" at bounding box center [1370, 123] width 93 height 17
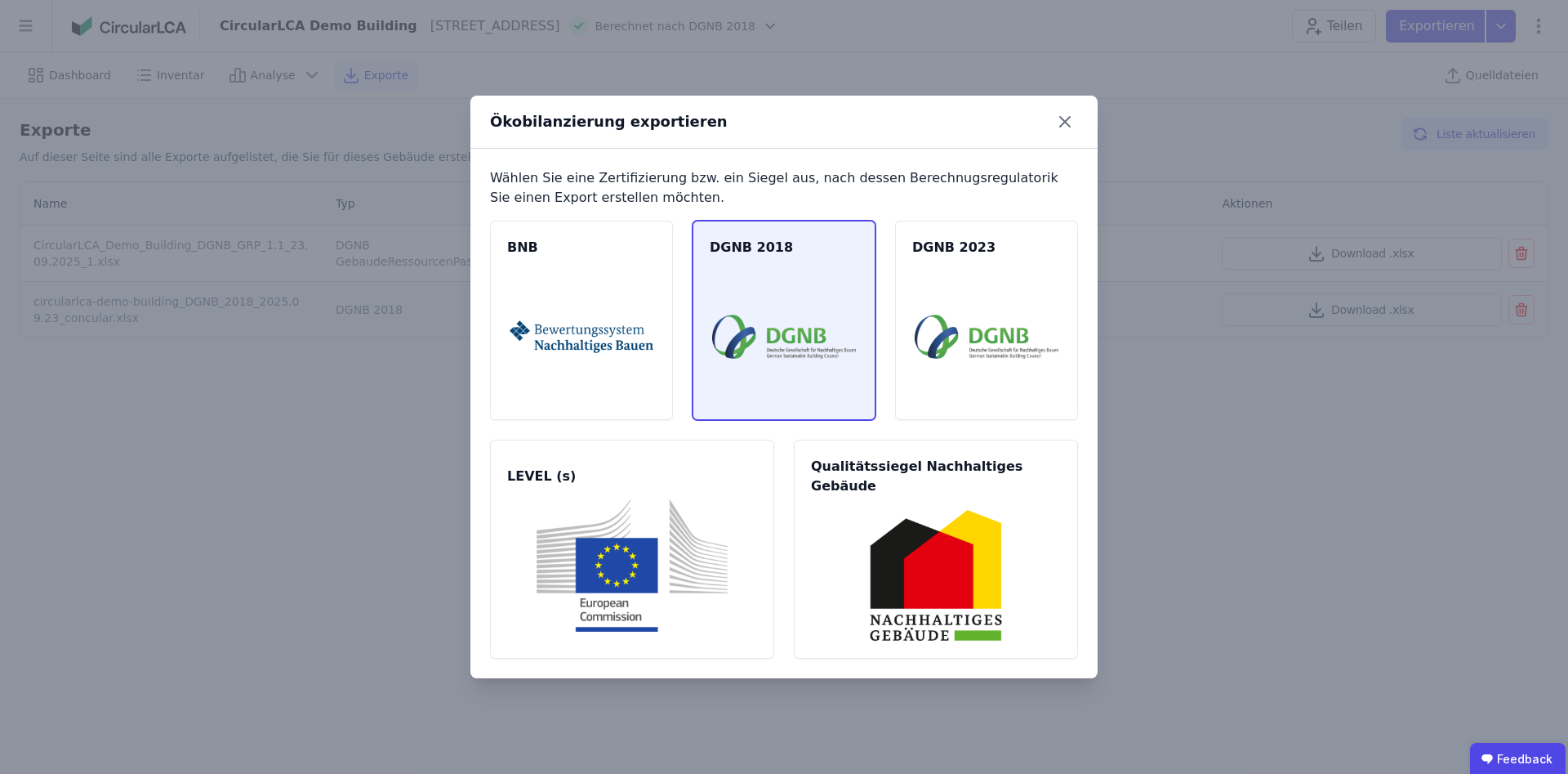
click at [796, 339] on img at bounding box center [784, 336] width 144 height 132
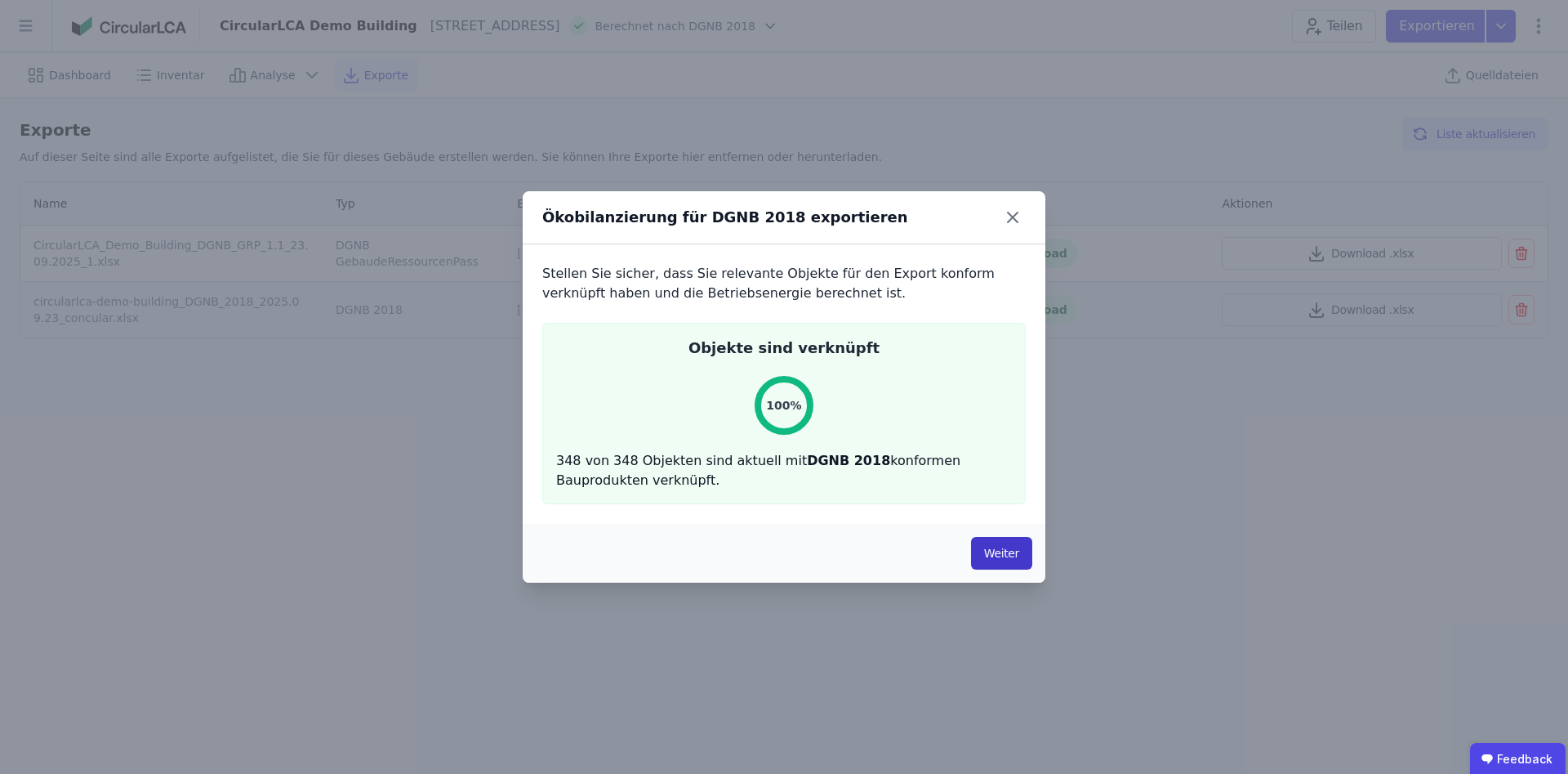
click at [1003, 549] on button "Weiter" at bounding box center [1001, 552] width 61 height 32
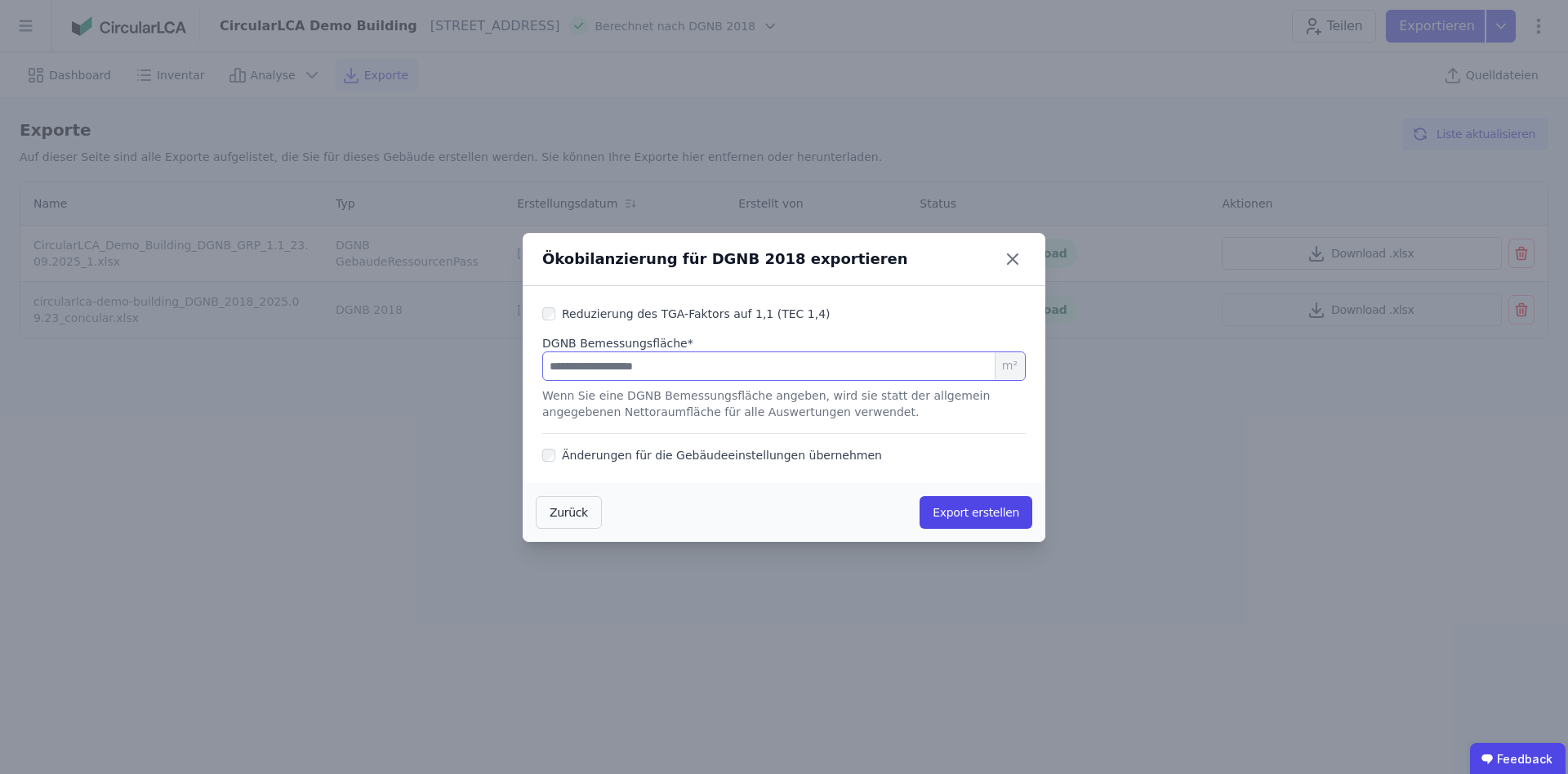
click at [613, 370] on input "****" at bounding box center [784, 366] width 483 height 29
click at [995, 512] on button "Export erstellen" at bounding box center [976, 512] width 113 height 32
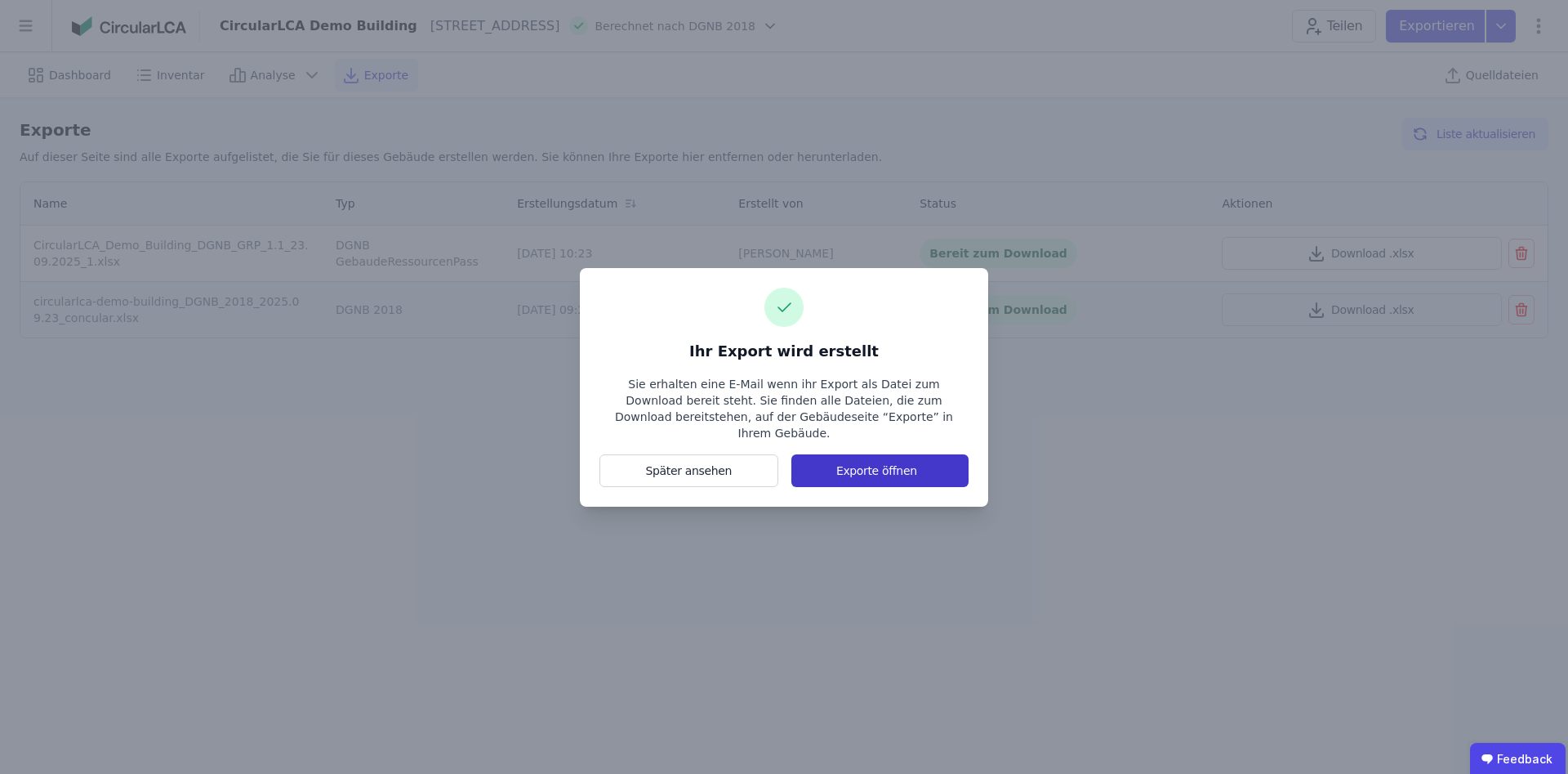
click at [842, 462] on button "Exporte öffnen" at bounding box center [880, 470] width 177 height 32
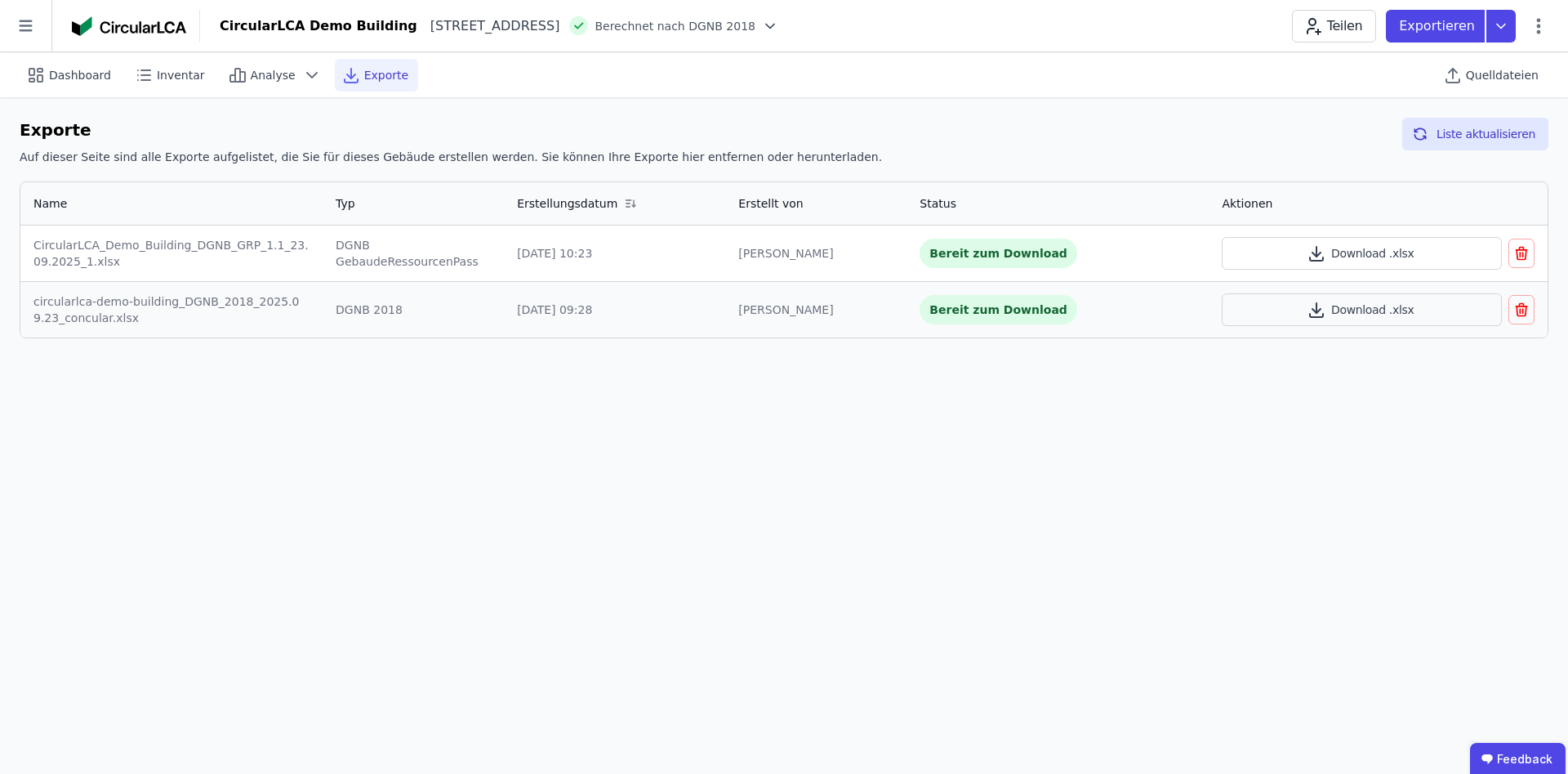
click at [637, 420] on div "Dashboard Inventar Analyse Exporte Quelldateien Exporte Auf dieser Seite sind a…" at bounding box center [784, 412] width 1568 height 721
click at [1468, 132] on button "Liste aktualisieren" at bounding box center [1475, 133] width 146 height 32
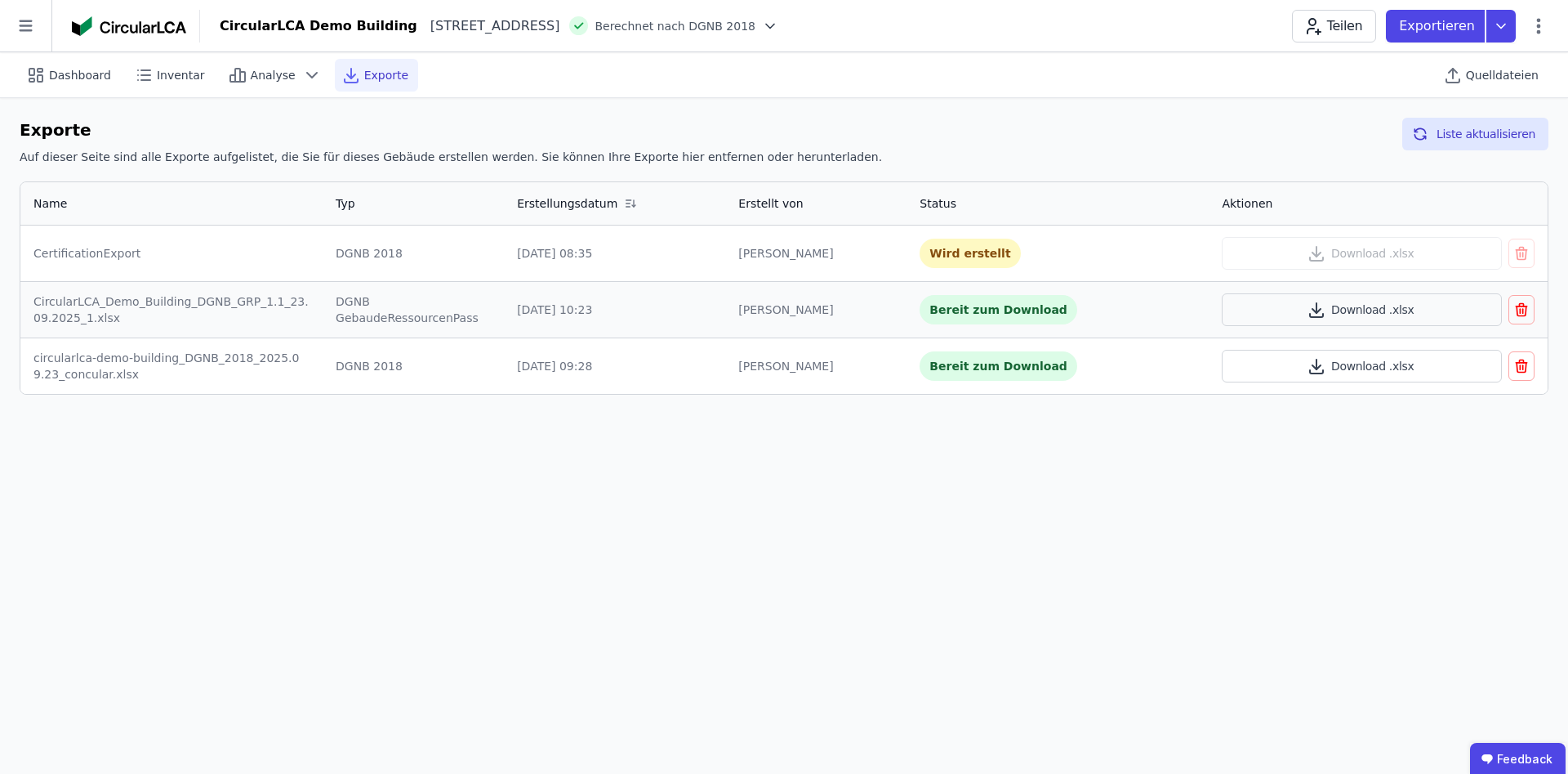
click at [642, 405] on div "Exporte Auf dieser Seite sind alle Exporte aufgelistet, die Sie für dieses Gebä…" at bounding box center [784, 256] width 1568 height 316
click at [1366, 247] on button "Download .xlsx" at bounding box center [1361, 253] width 279 height 32
